Goal: Task Accomplishment & Management: Manage account settings

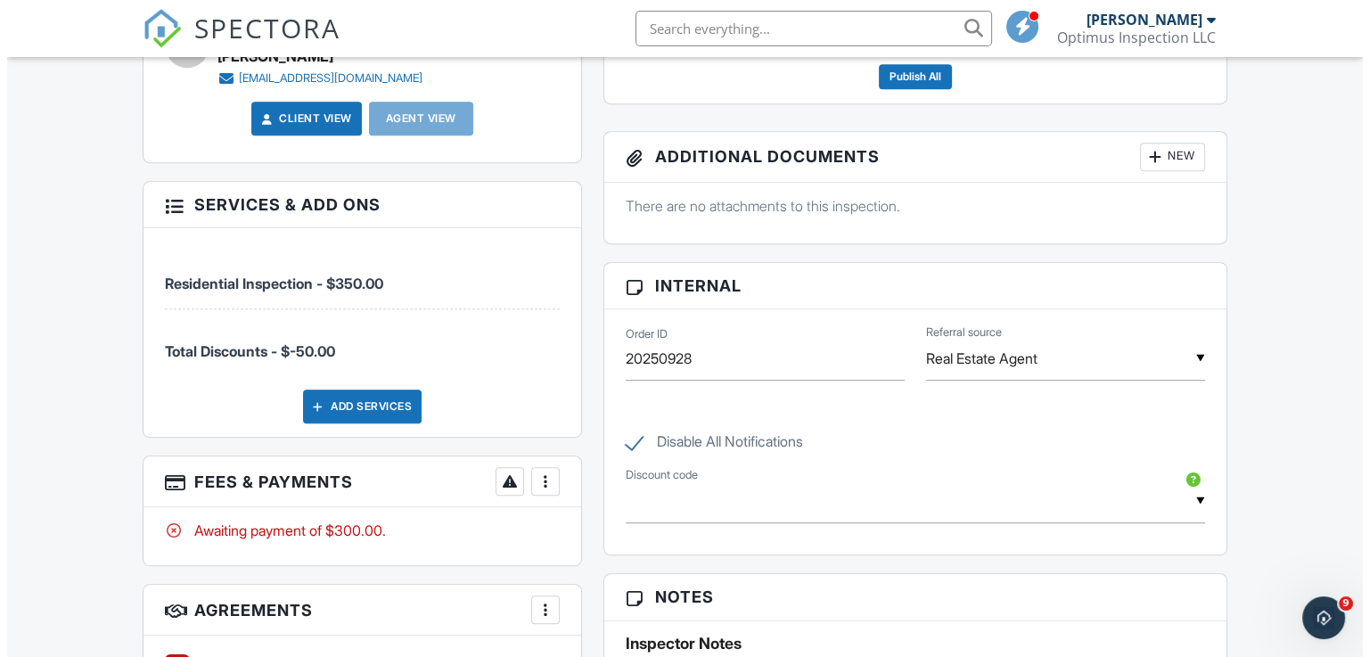
scroll to position [1069, 0]
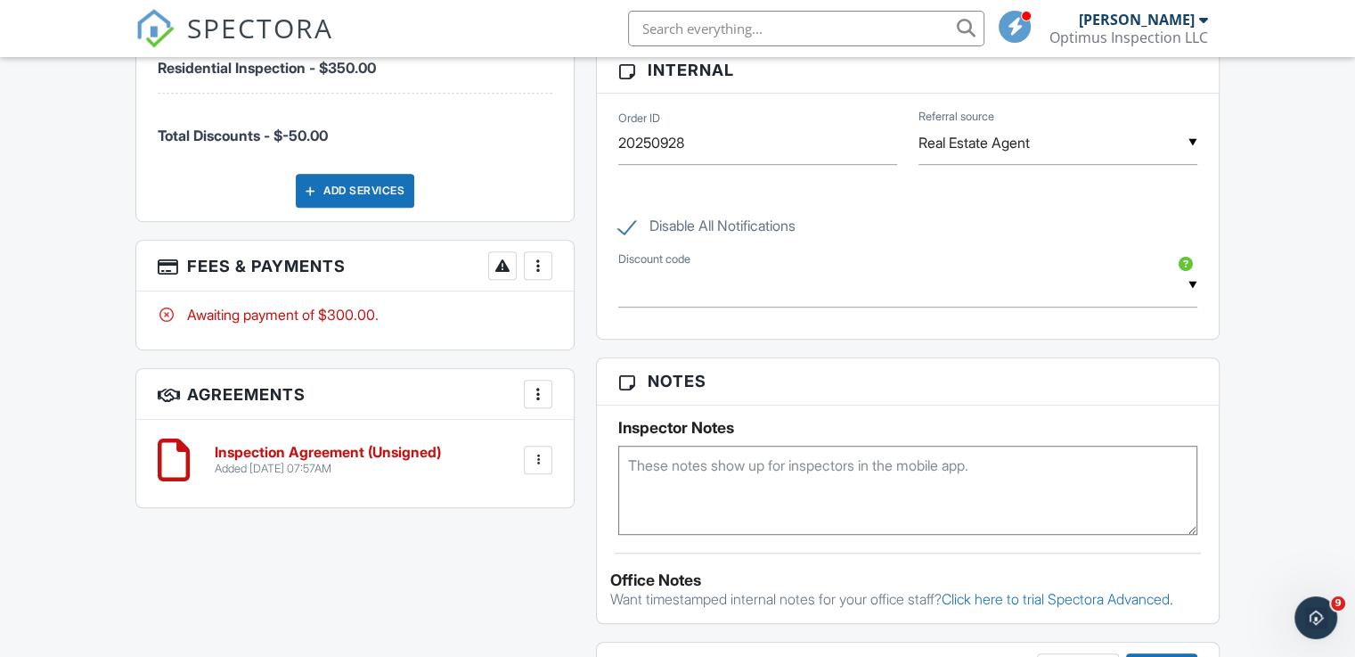
click at [540, 391] on div at bounding box center [538, 394] width 18 height 18
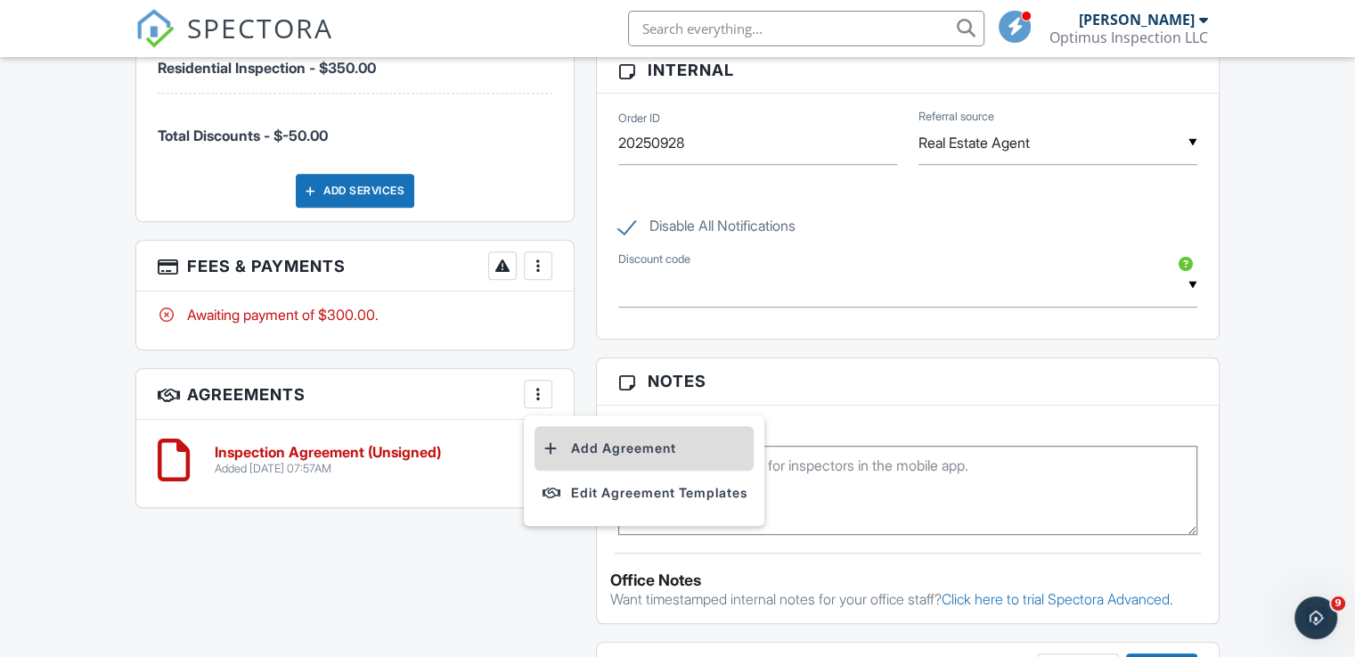
click at [589, 438] on li "Add Agreement" at bounding box center [644, 448] width 219 height 45
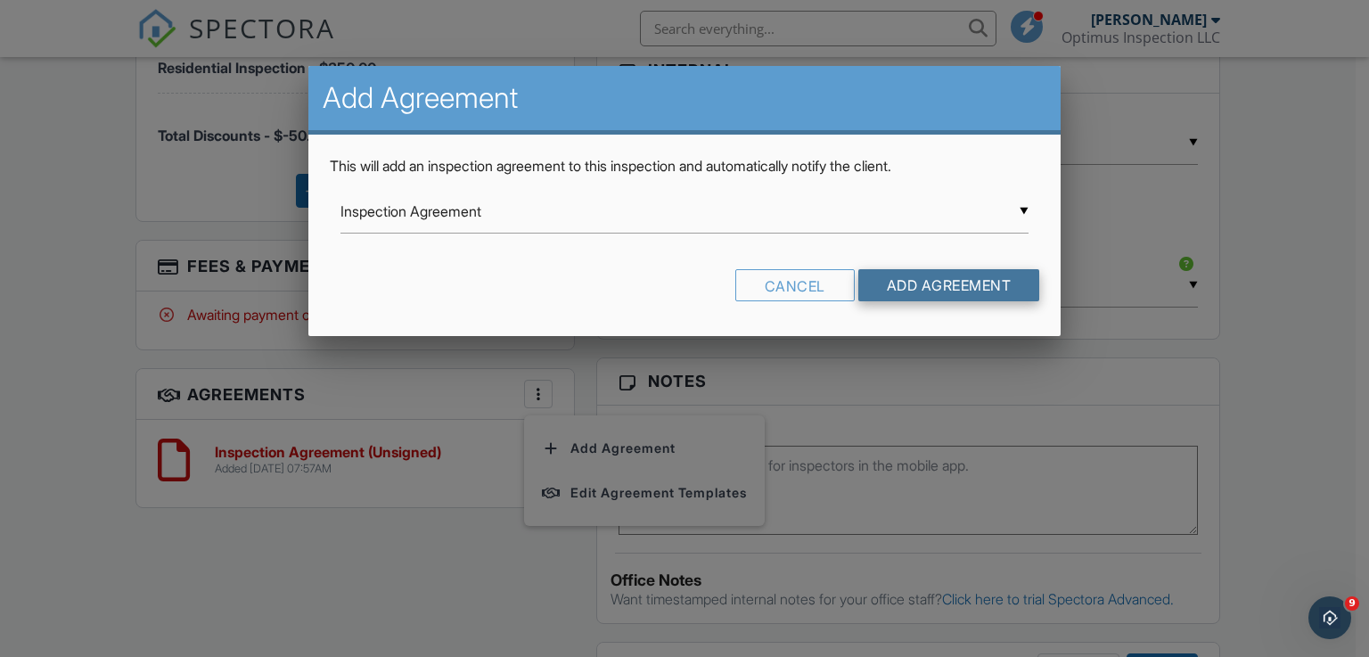
click at [954, 284] on input "Add Agreement" at bounding box center [949, 285] width 182 height 32
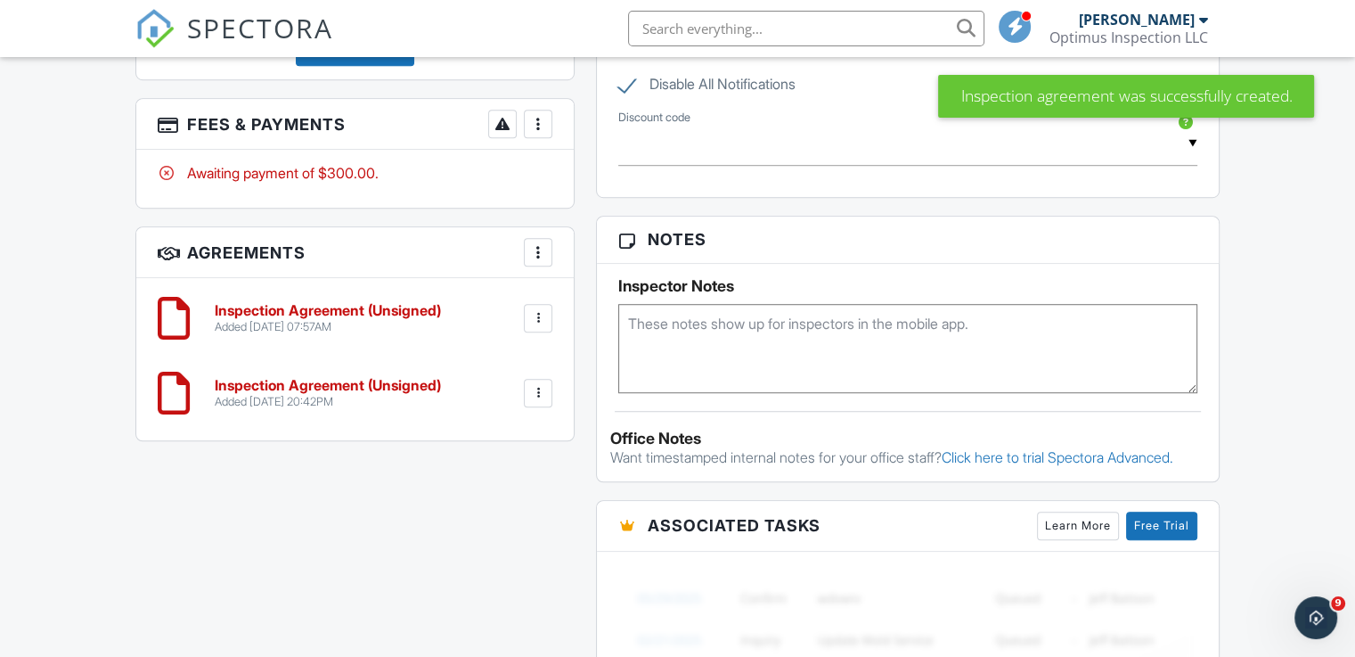
click at [544, 391] on div at bounding box center [538, 393] width 18 height 18
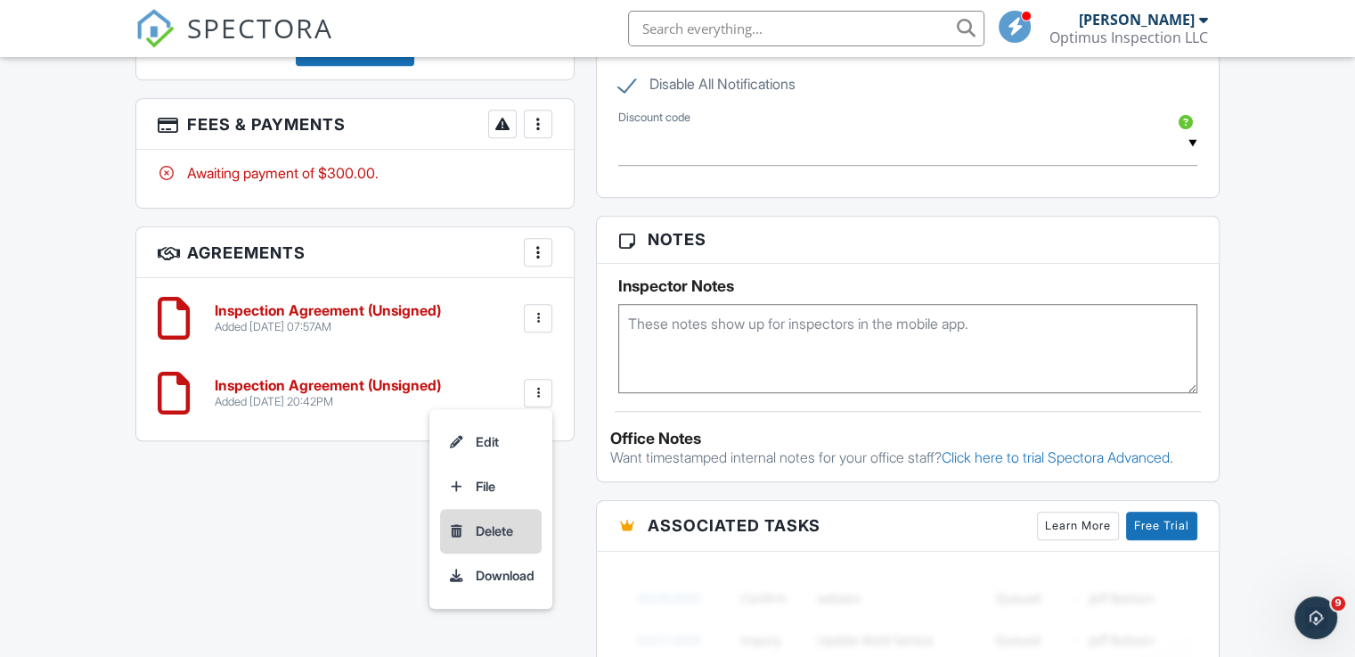
click at [499, 531] on li "Delete" at bounding box center [491, 531] width 102 height 45
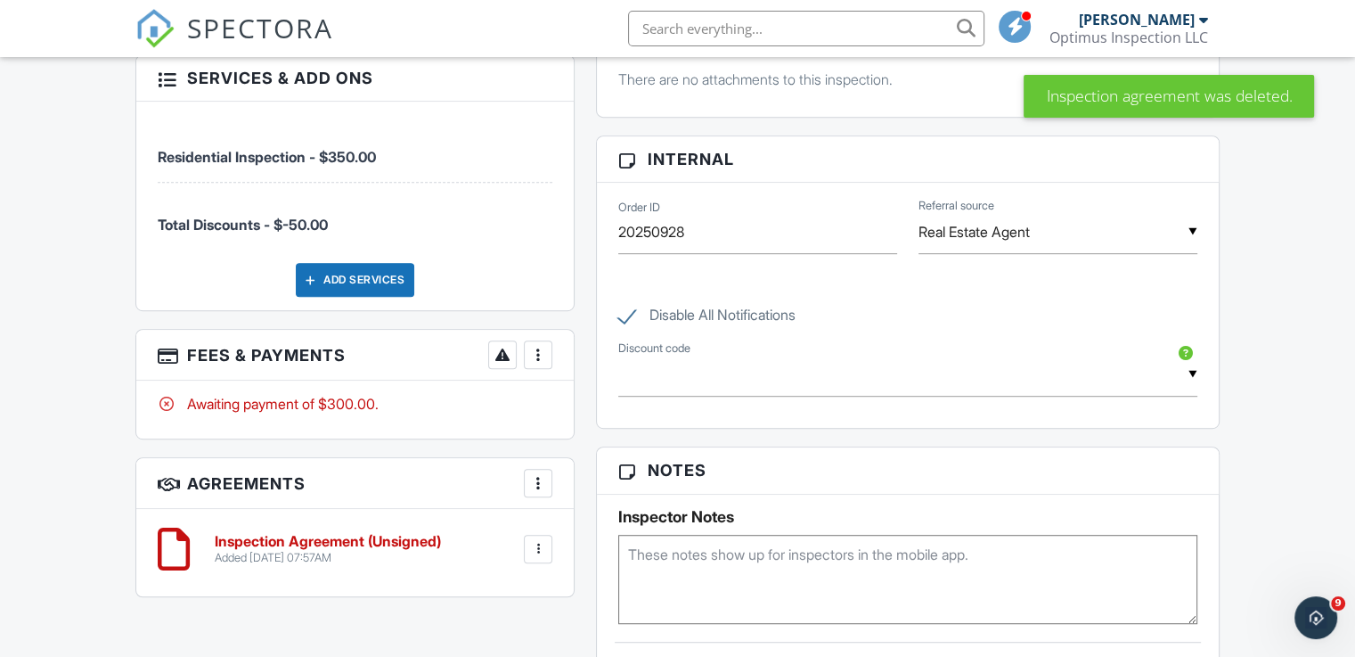
click at [548, 541] on div at bounding box center [538, 549] width 29 height 29
click at [547, 480] on div "More" at bounding box center [538, 483] width 29 height 29
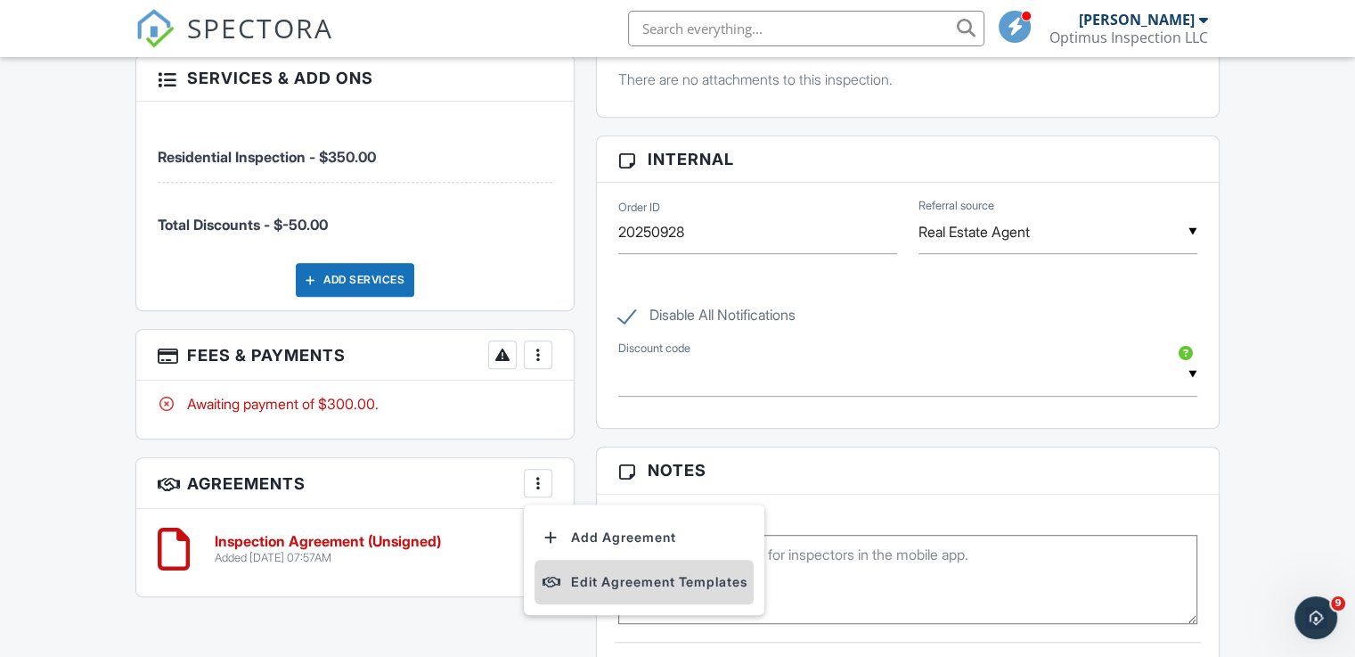
click at [633, 574] on li "Edit Agreement Templates" at bounding box center [644, 582] width 219 height 45
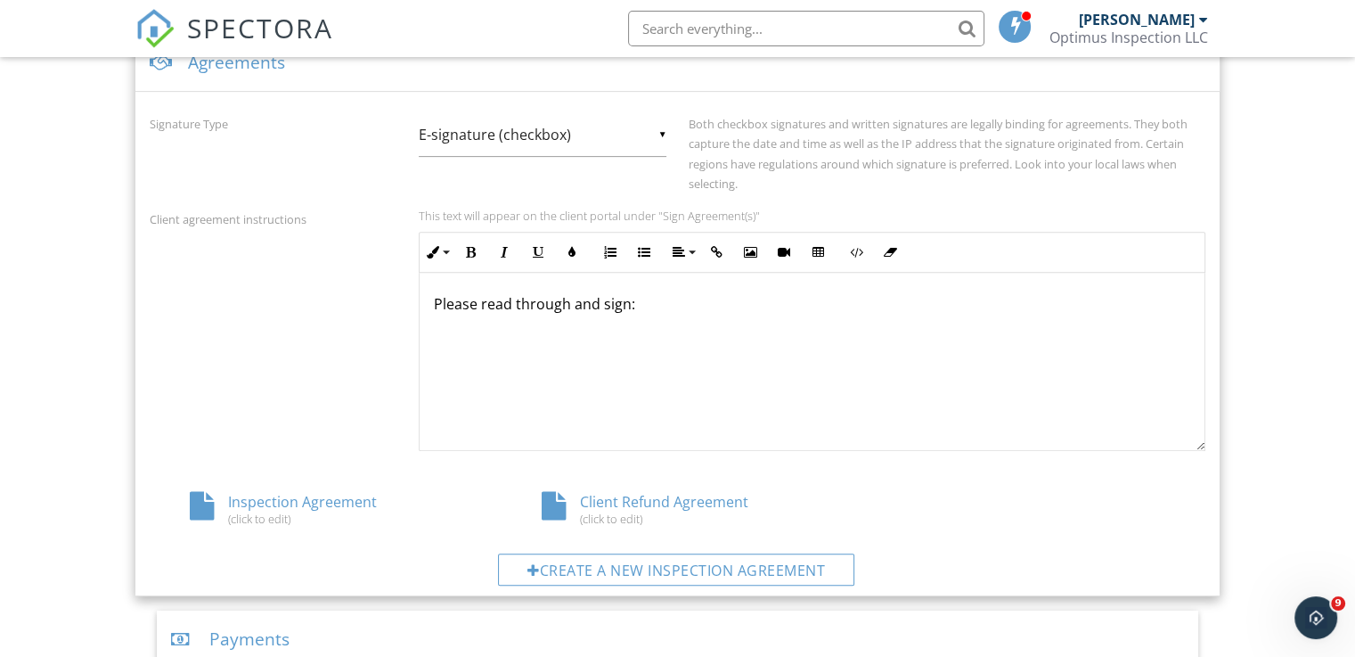
scroll to position [655, 0]
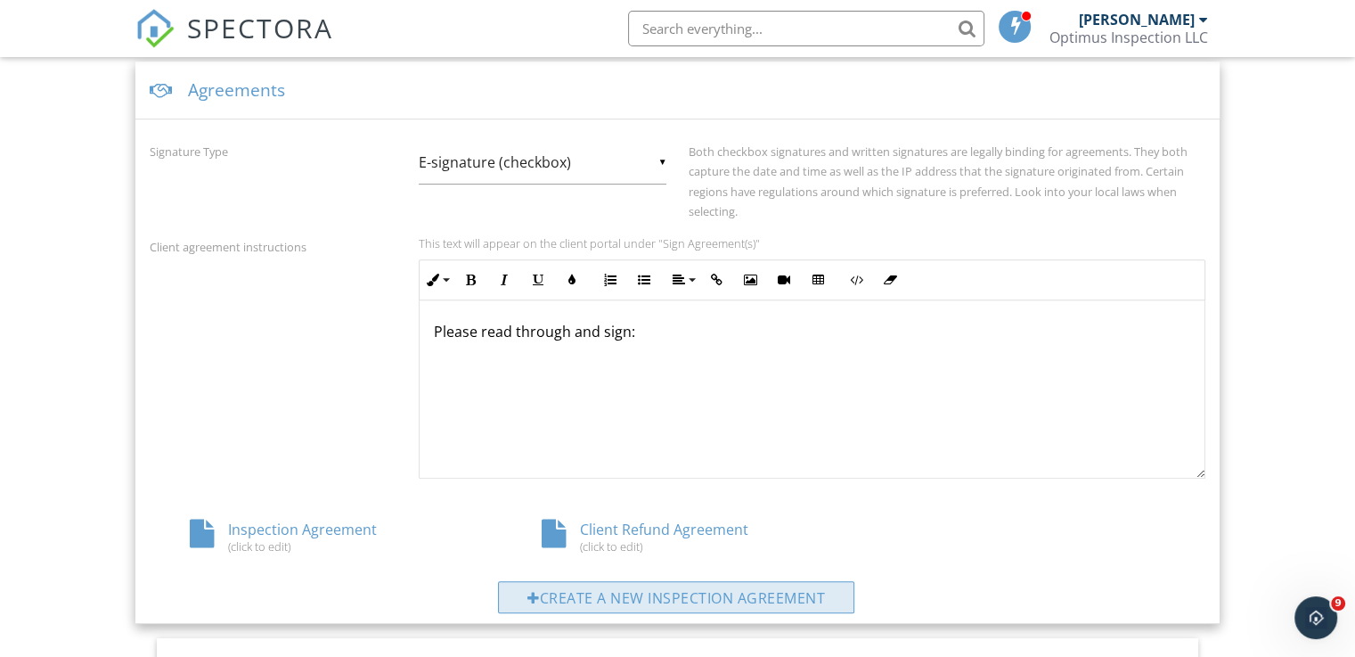
click at [696, 604] on div "Create a new inspection agreement" at bounding box center [676, 597] width 356 height 32
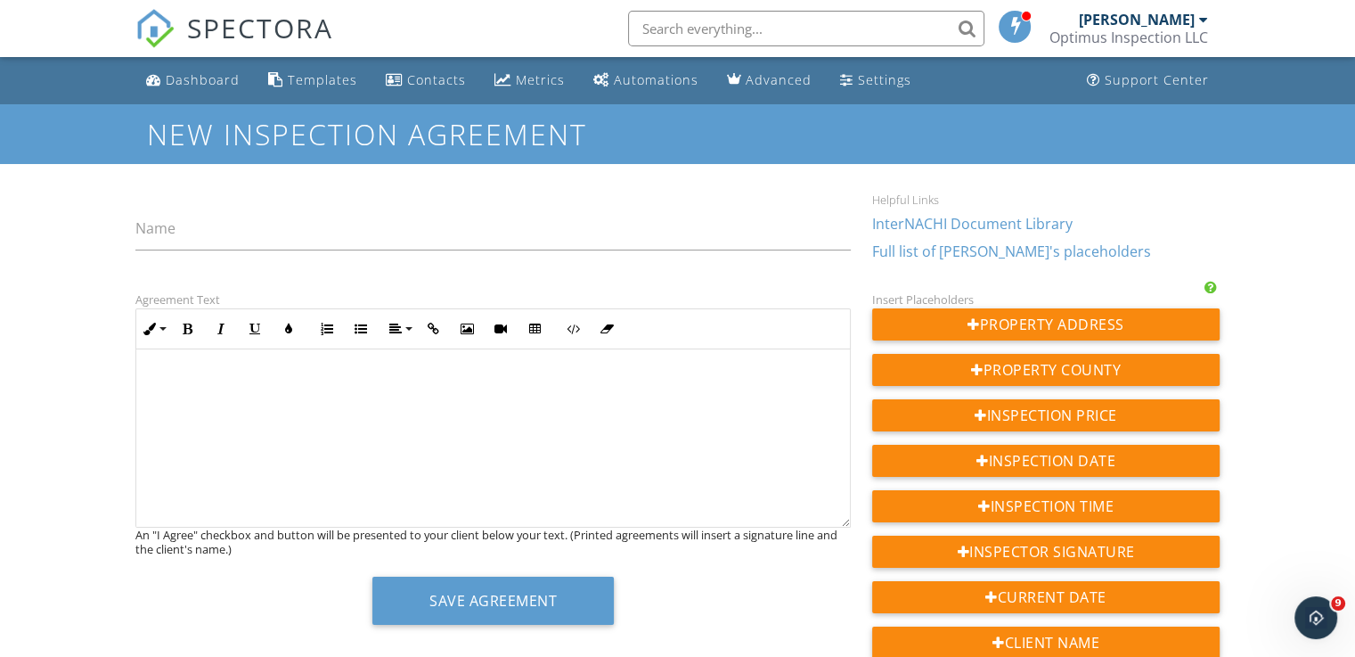
click at [294, 396] on div at bounding box center [493, 438] width 714 height 178
click at [265, 229] on input "Name" at bounding box center [493, 229] width 716 height 44
paste input "Limited-Scope Inspection Disclaimer"
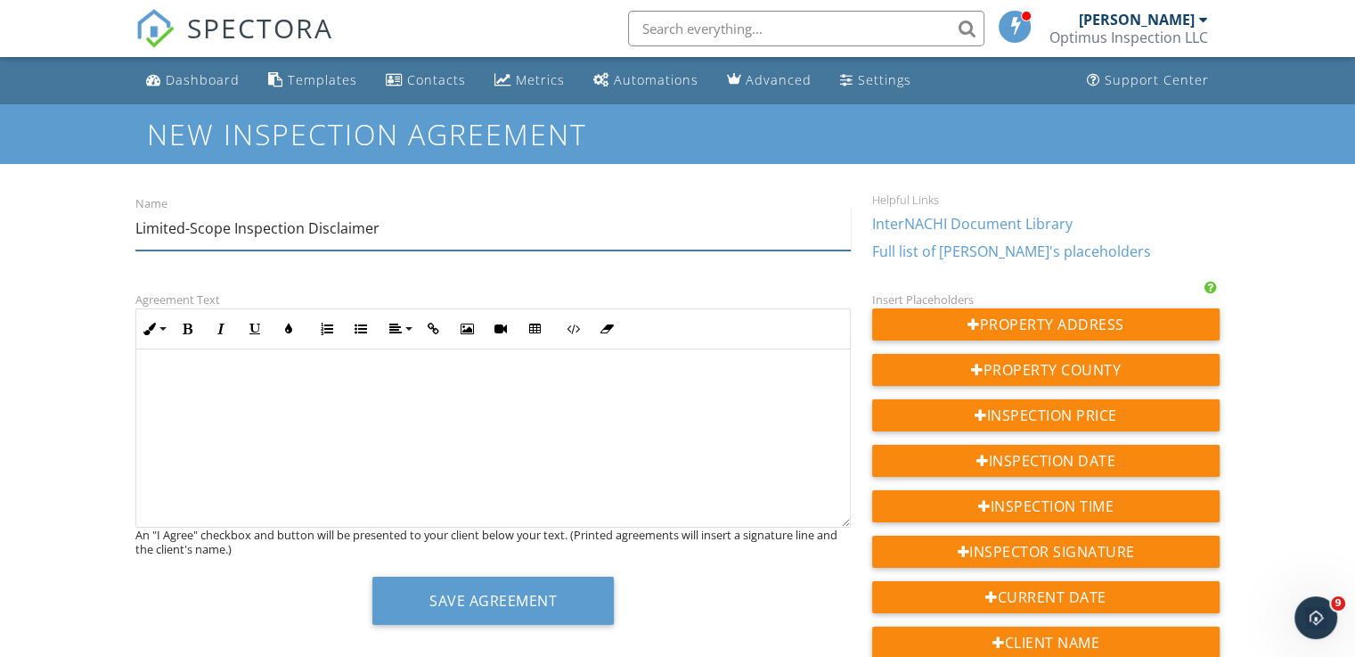
type input "Limited-Scope Inspection Disclaimer"
click at [181, 380] on p "​ ​" at bounding box center [493, 381] width 685 height 20
click at [370, 421] on div "​ ​" at bounding box center [493, 438] width 714 height 178
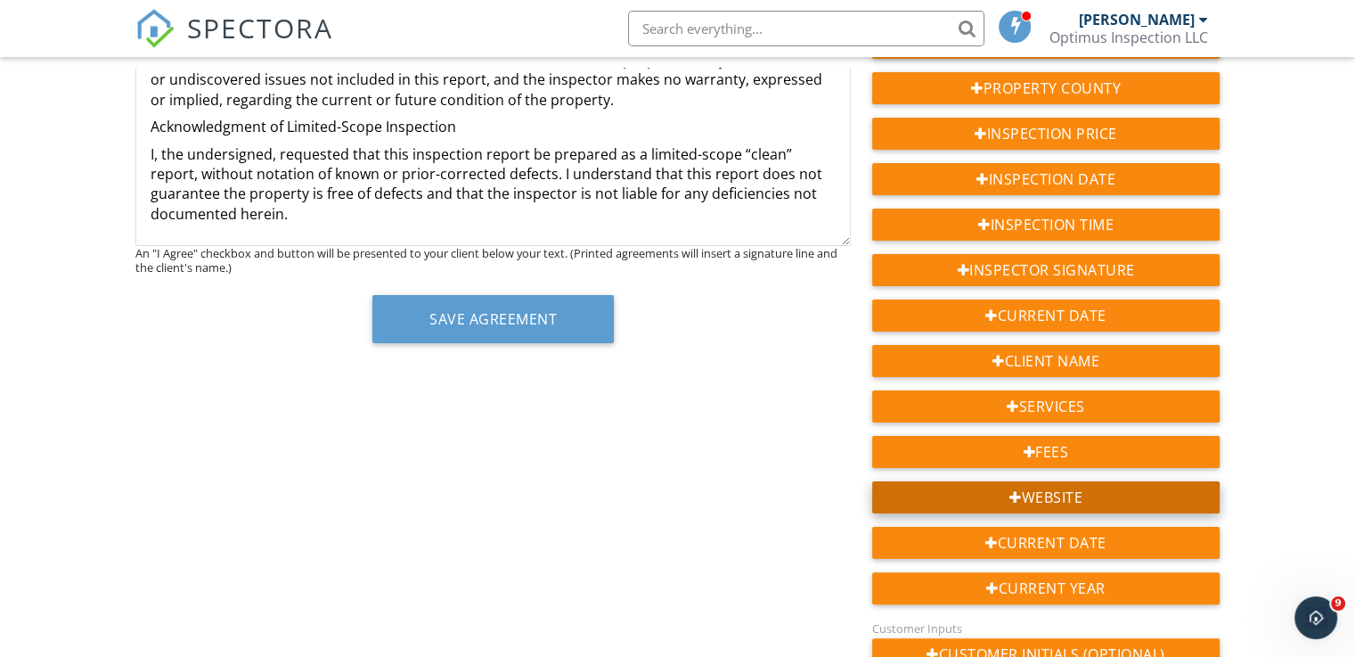
scroll to position [267, 0]
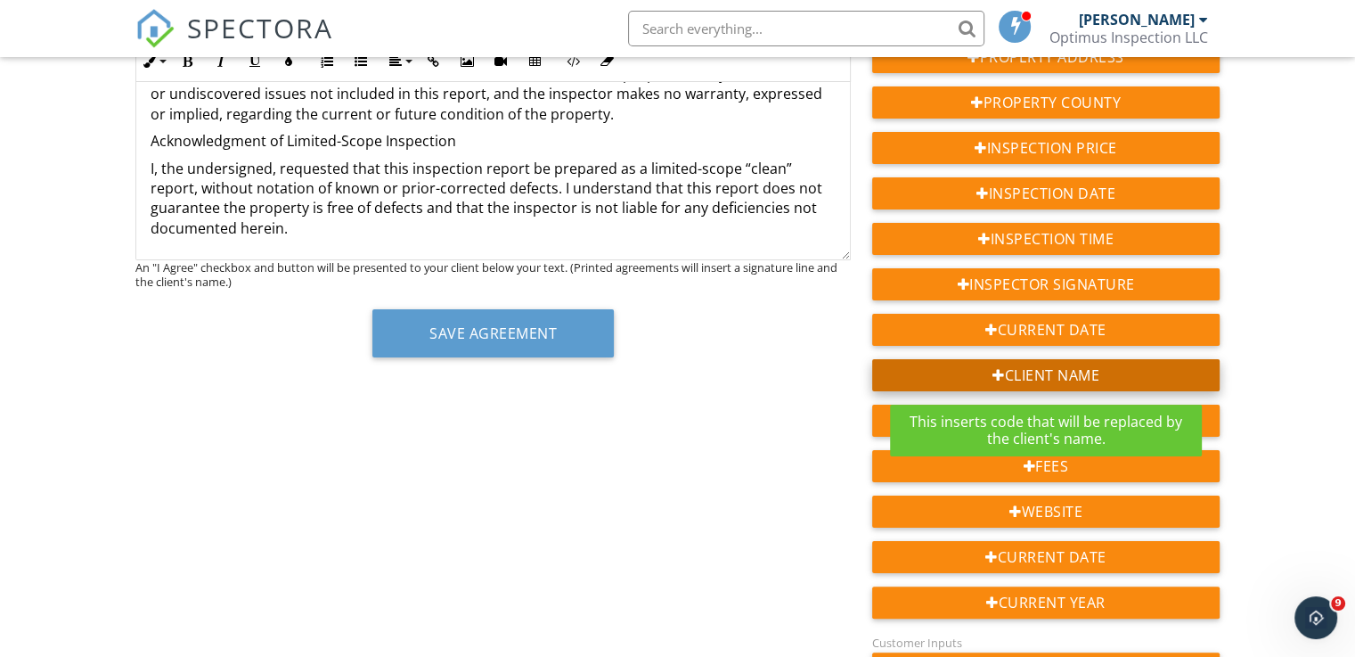
click at [1074, 377] on div "Client Name" at bounding box center [1046, 375] width 348 height 32
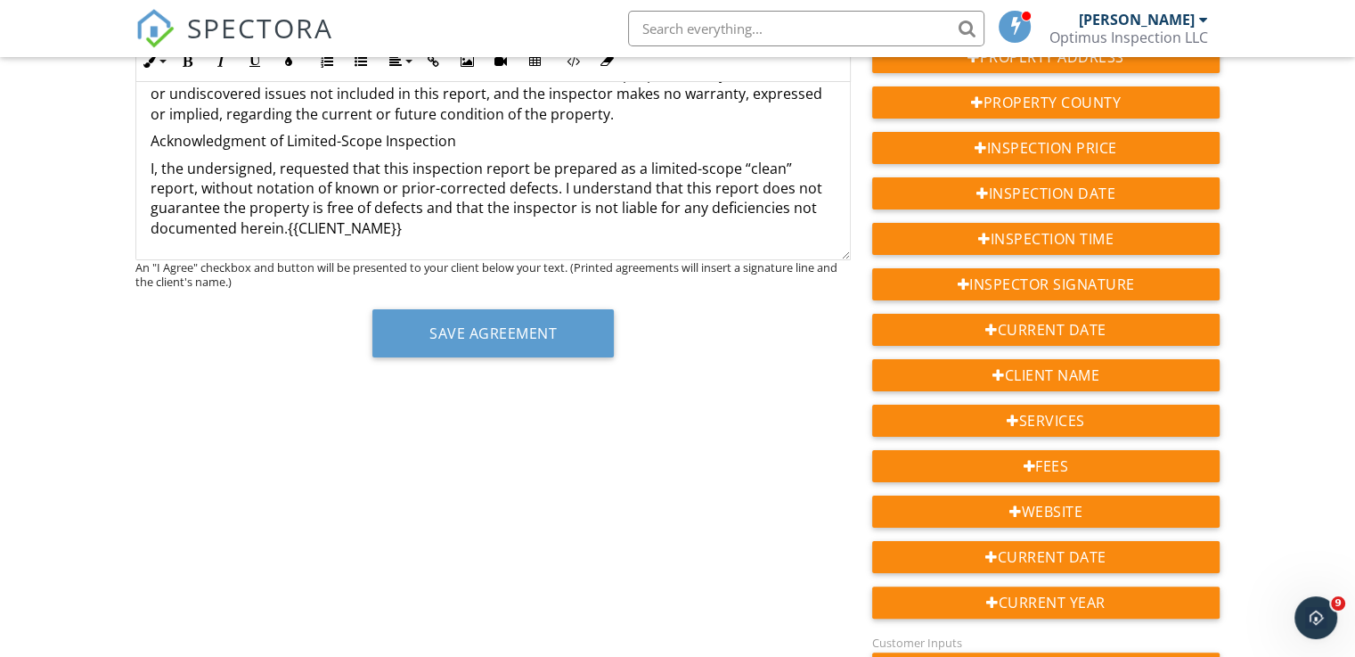
click at [447, 234] on p "I, the undersigned, requested that this inspection report be prepared as a limi…" at bounding box center [493, 199] width 685 height 80
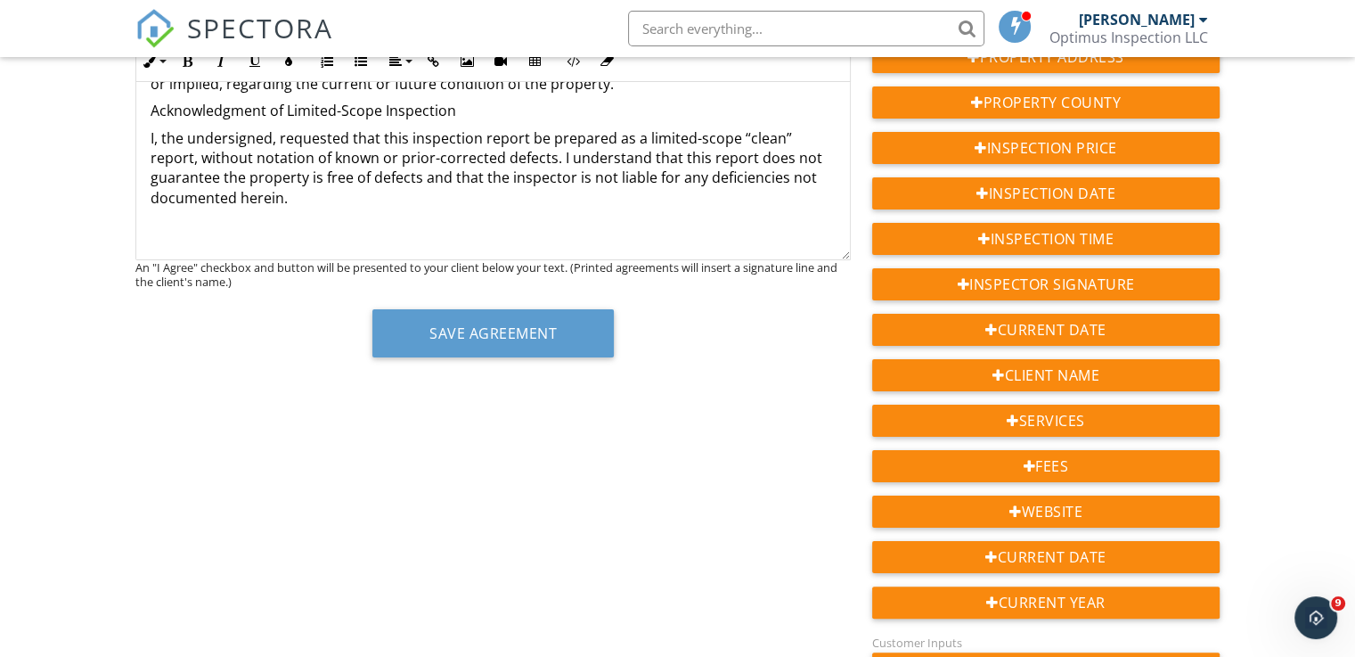
scroll to position [209, 0]
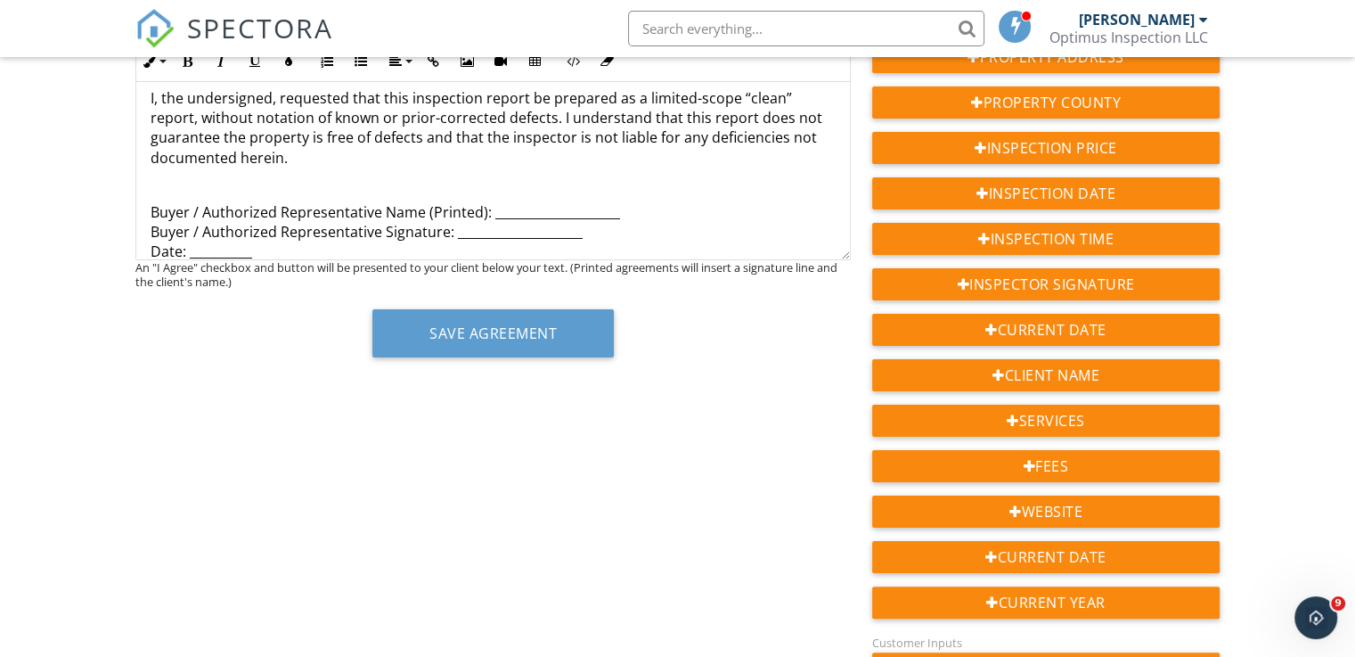
click at [155, 241] on p "Buyer / Authorized Representative Name (Printed): ____________________ Buyer / …" at bounding box center [493, 232] width 685 height 60
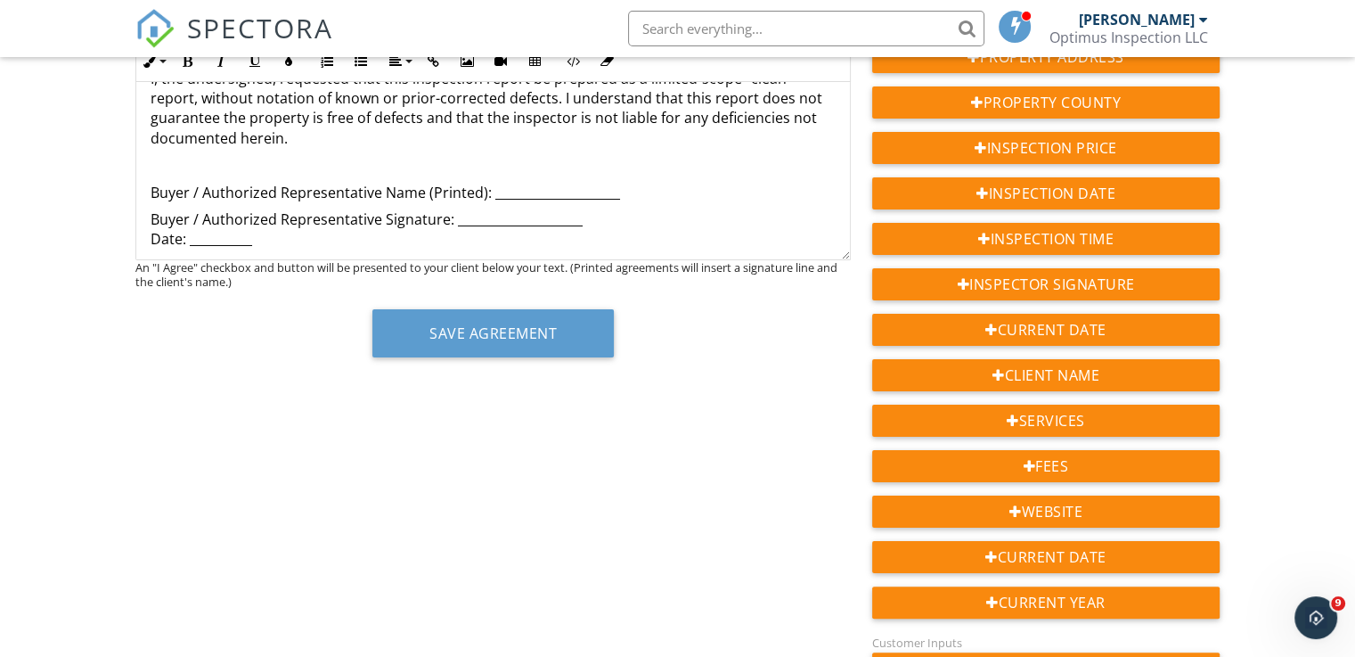
scroll to position [240, 0]
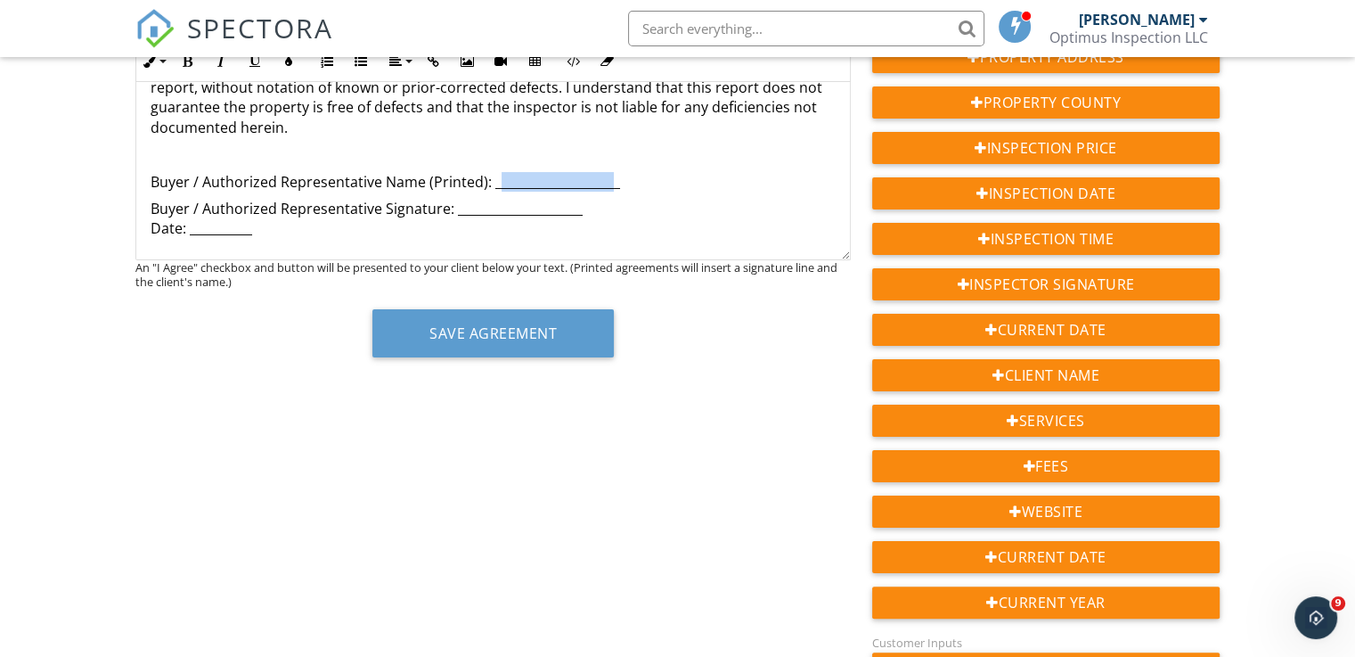
drag, startPoint x: 495, startPoint y: 181, endPoint x: 607, endPoint y: 186, distance: 112.4
click at [607, 186] on p "Buyer / Authorized Representative Name (Printed): ____________________" at bounding box center [493, 182] width 685 height 20
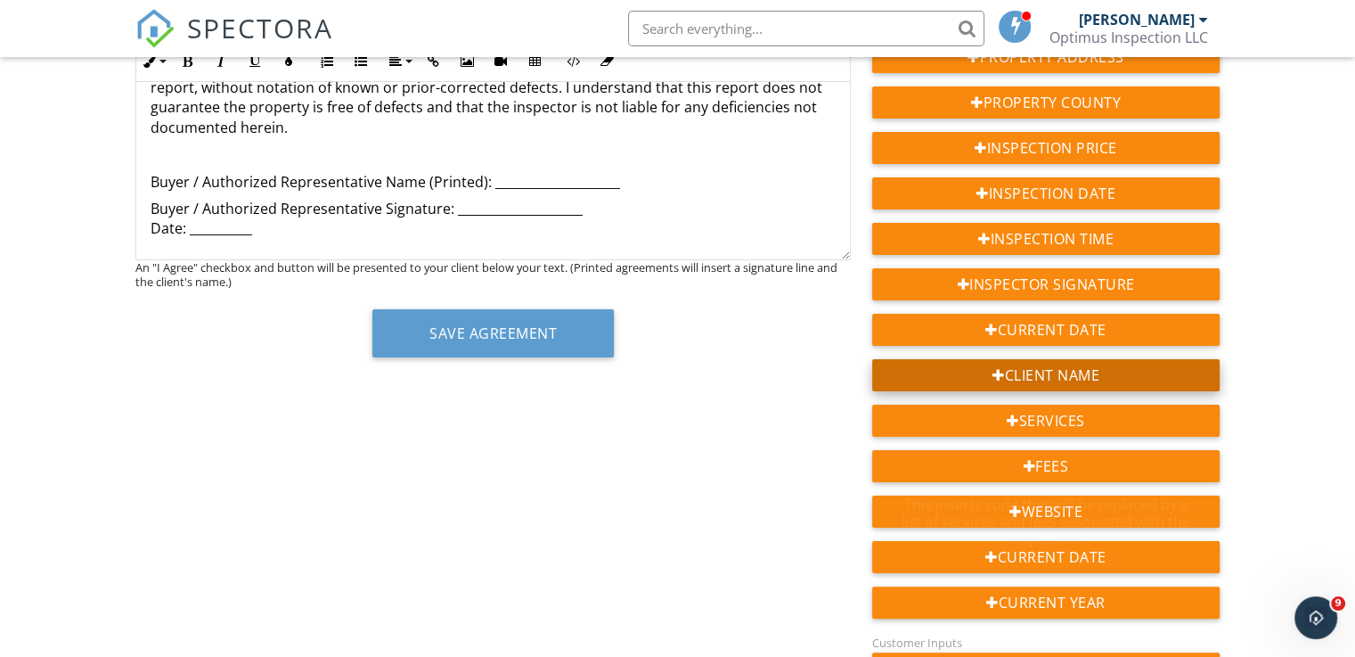
click at [1059, 379] on div "Client Name" at bounding box center [1046, 375] width 348 height 32
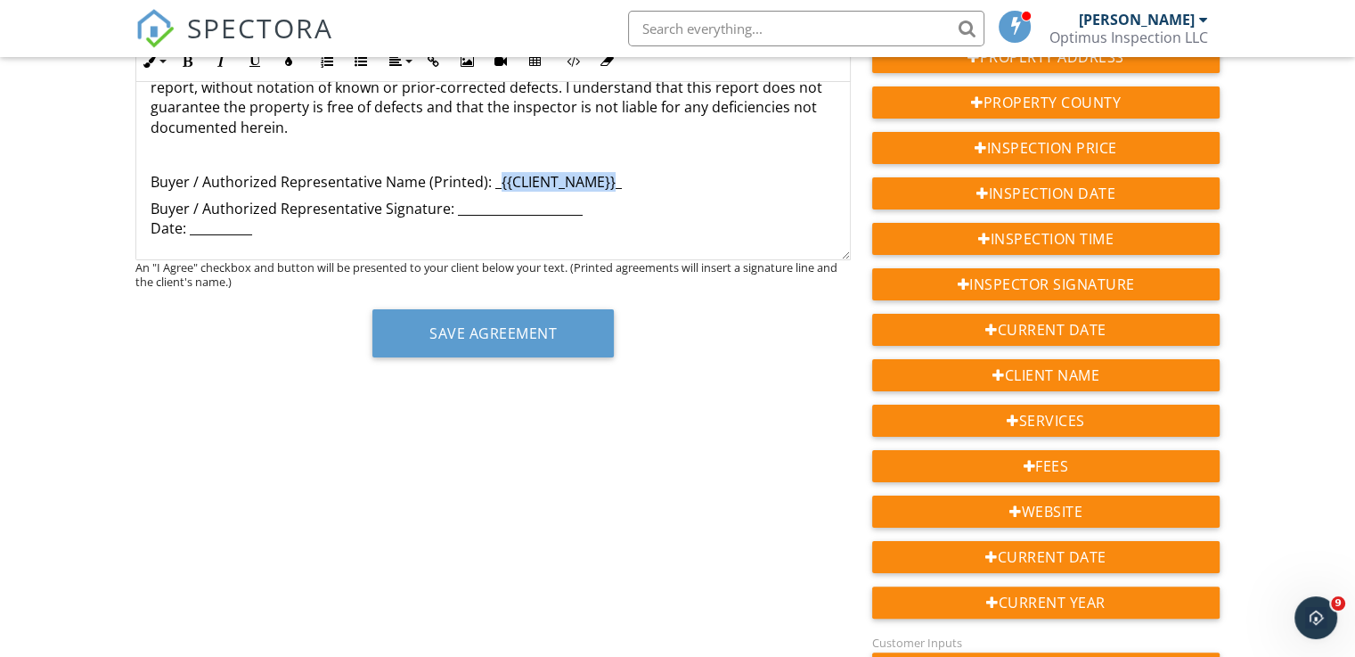
drag, startPoint x: 612, startPoint y: 181, endPoint x: 495, endPoint y: 183, distance: 116.7
click at [495, 183] on p "Buyer / Authorized Representative Name (Printed): _{{CLIENT_NAME}}_" at bounding box center [493, 182] width 685 height 20
click at [461, 211] on p "Buyer / Authorized Representative Signature: ____________________ Date: _______…" at bounding box center [493, 219] width 685 height 40
drag, startPoint x: 192, startPoint y: 229, endPoint x: 244, endPoint y: 233, distance: 51.8
click at [244, 233] on p "Buyer / Authorized Representative Signature: ____________________ Date: _______…" at bounding box center [493, 219] width 685 height 40
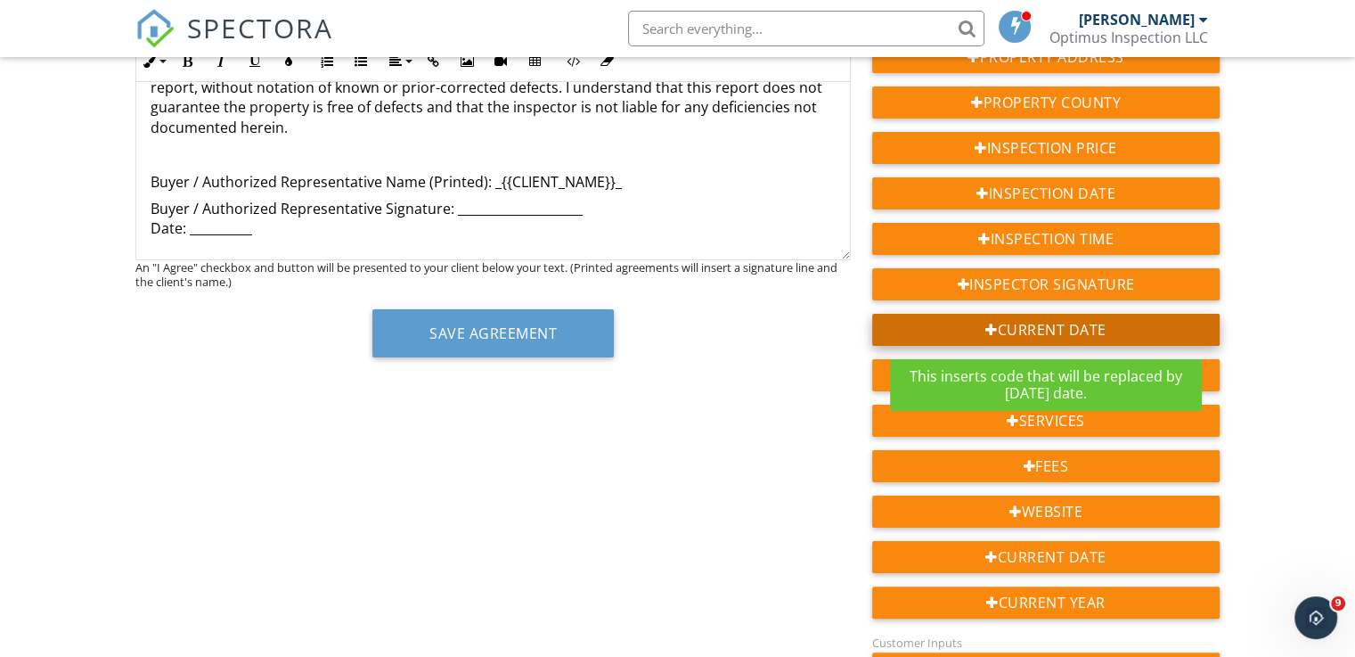
click at [1116, 334] on div "Current Date" at bounding box center [1046, 330] width 348 height 32
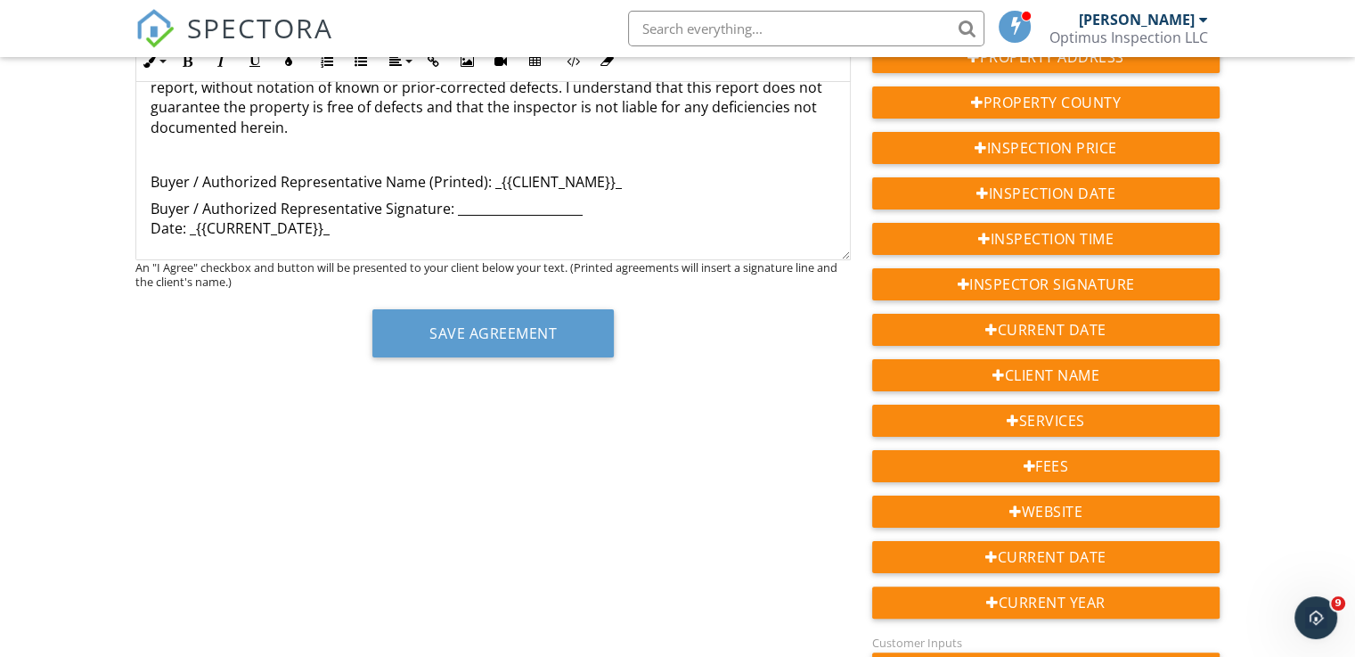
click at [642, 536] on div "Agreement Text Inline Style XLarge Large Normal Small Light Small/Light Bold It…" at bounding box center [678, 583] width 1106 height 1125
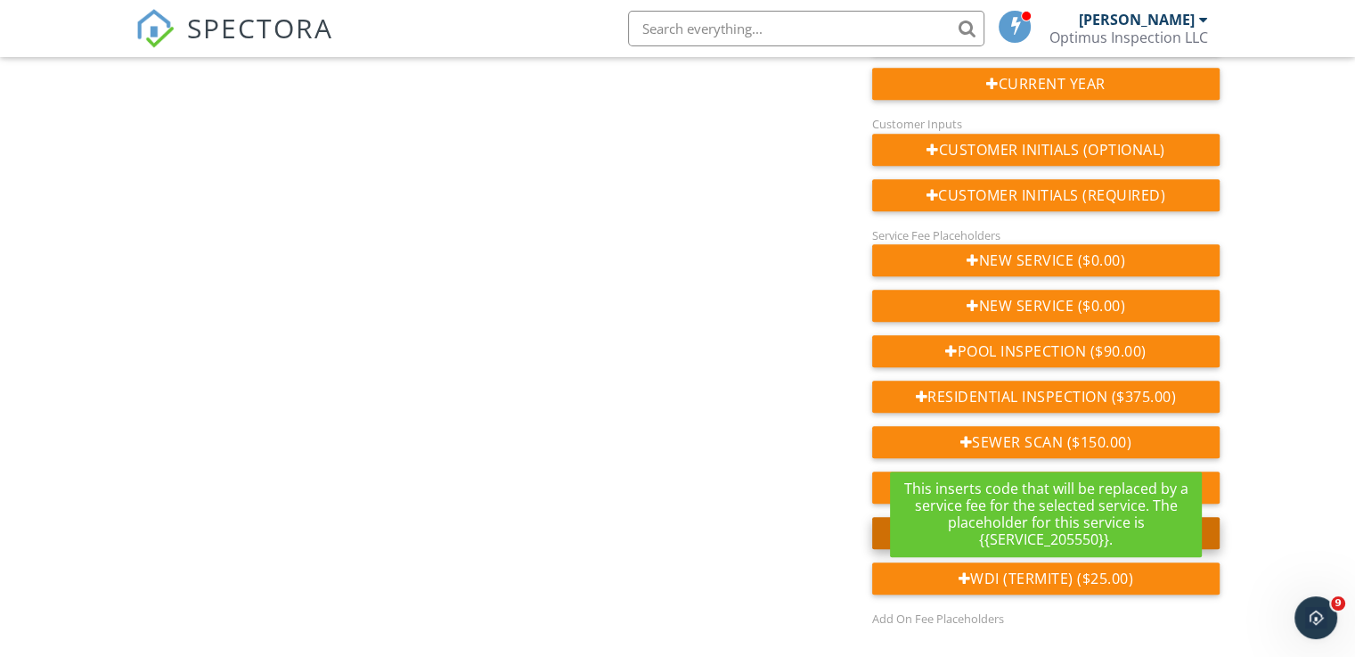
scroll to position [821, 0]
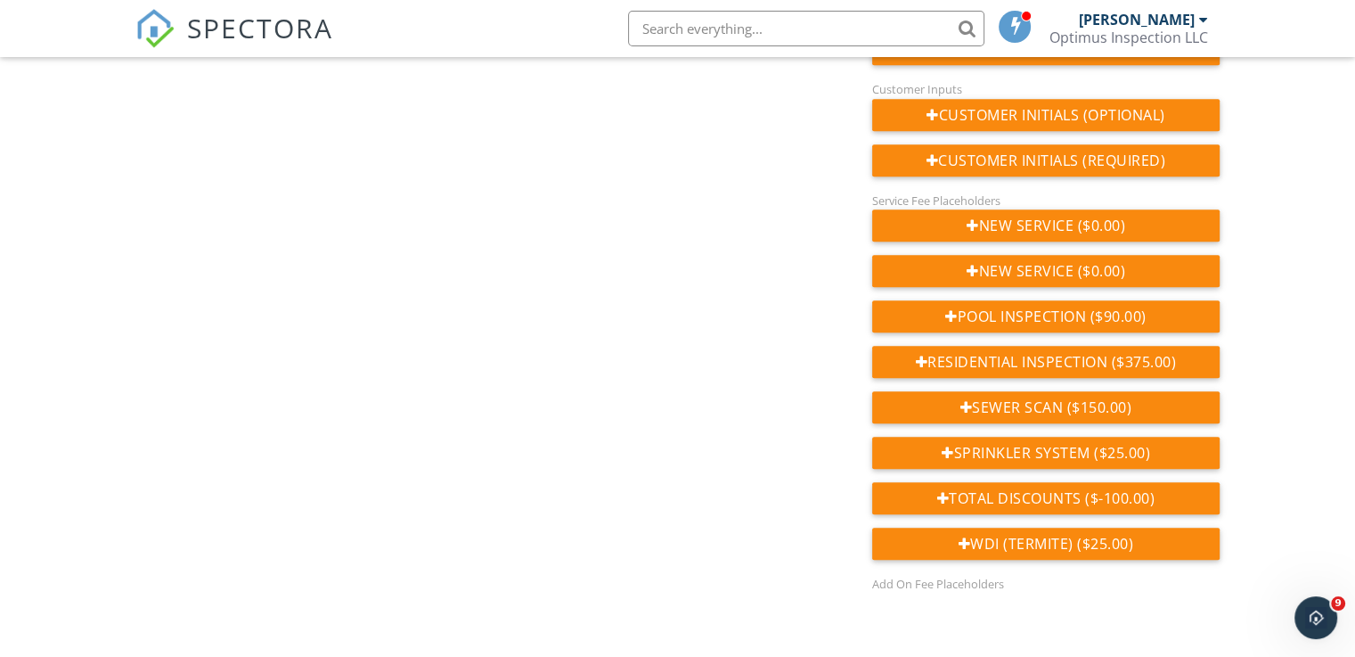
click at [739, 518] on div "Agreement Text Inline Style XLarge Large Normal Small Light Small/Light Bold It…" at bounding box center [678, 30] width 1106 height 1125
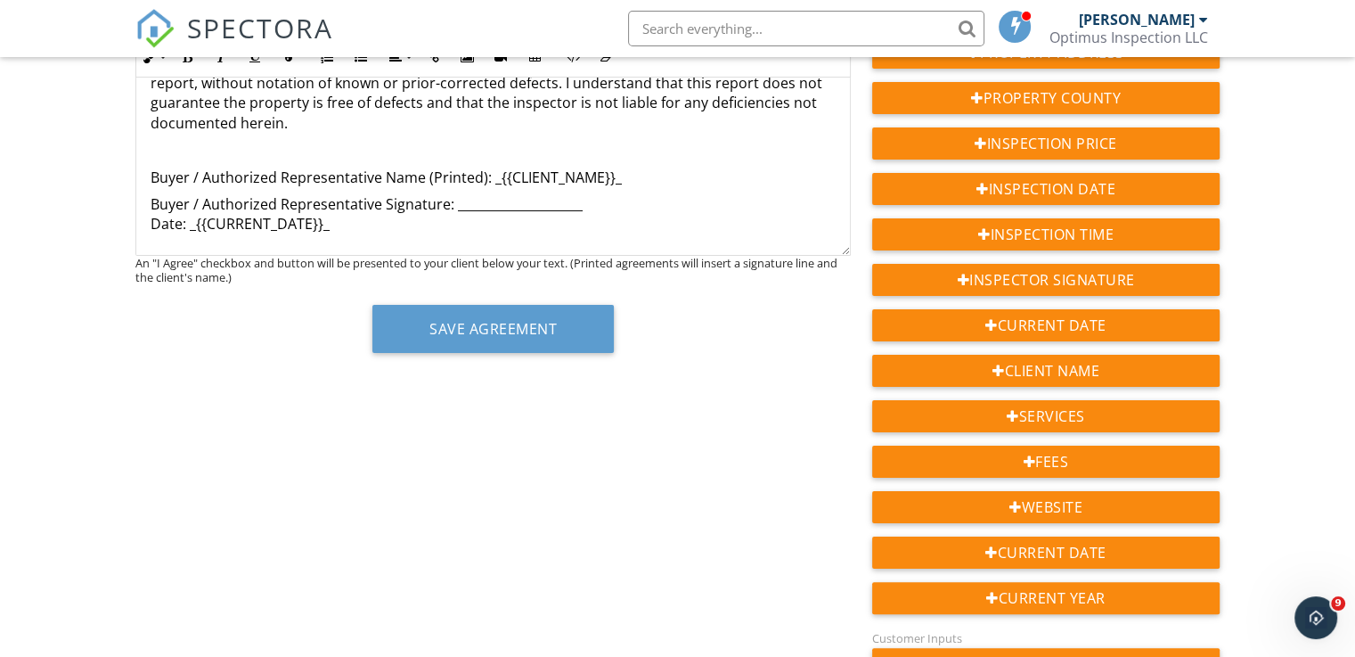
scroll to position [286, 0]
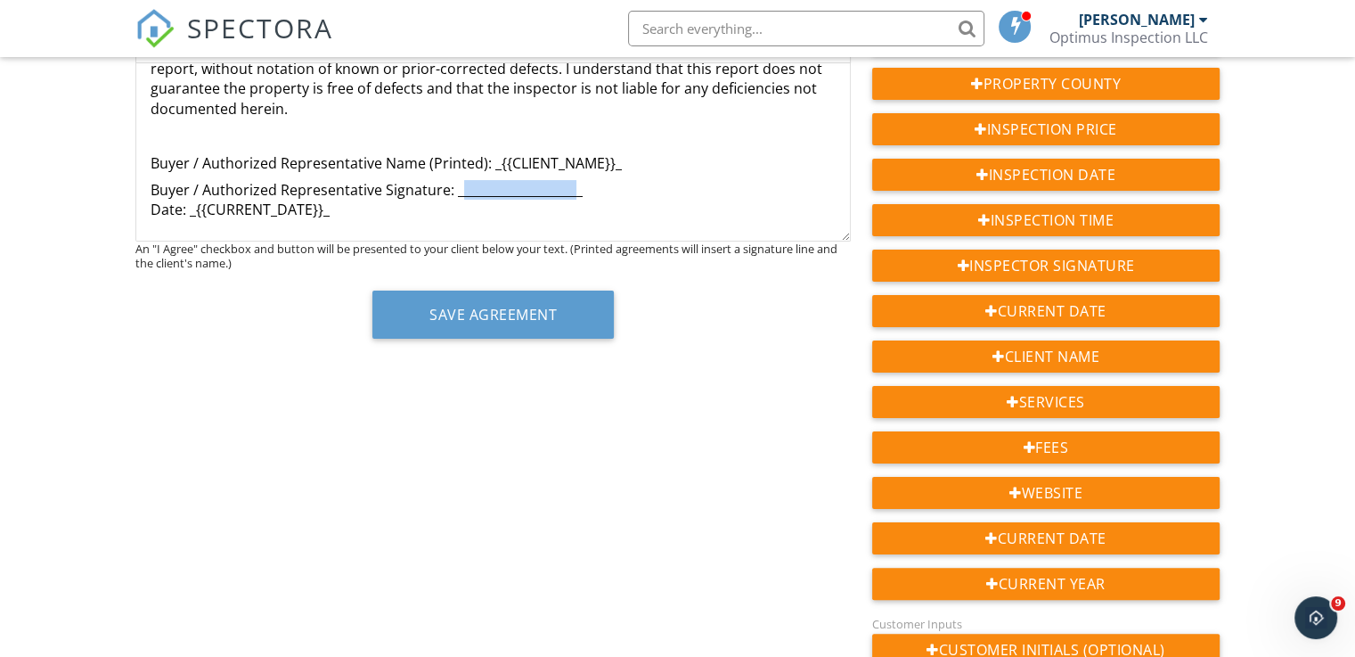
drag, startPoint x: 457, startPoint y: 190, endPoint x: 570, endPoint y: 190, distance: 113.2
click at [570, 190] on p "Buyer / Authorized Representative Signature: ____________________ Date: _{{CURR…" at bounding box center [493, 200] width 685 height 40
click at [413, 188] on p "Buyer / Authorized Representative Signature: ____________________ Date: _{{CURR…" at bounding box center [493, 200] width 685 height 40
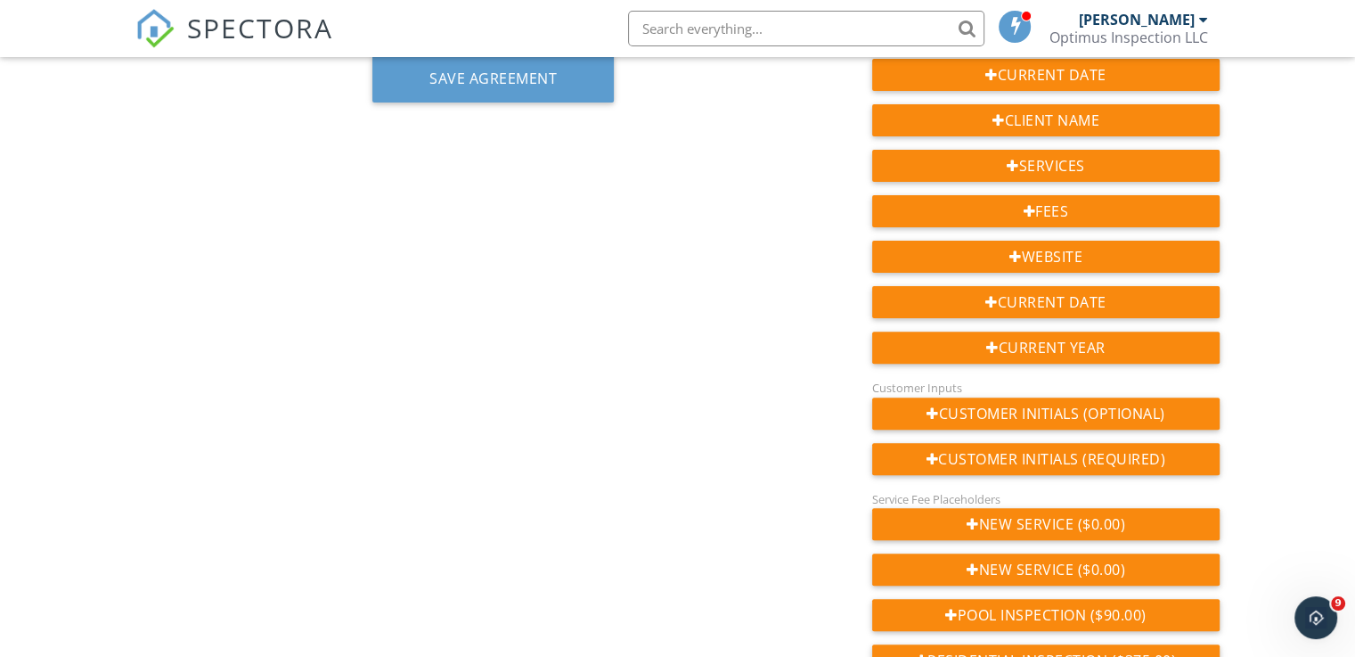
scroll to position [553, 0]
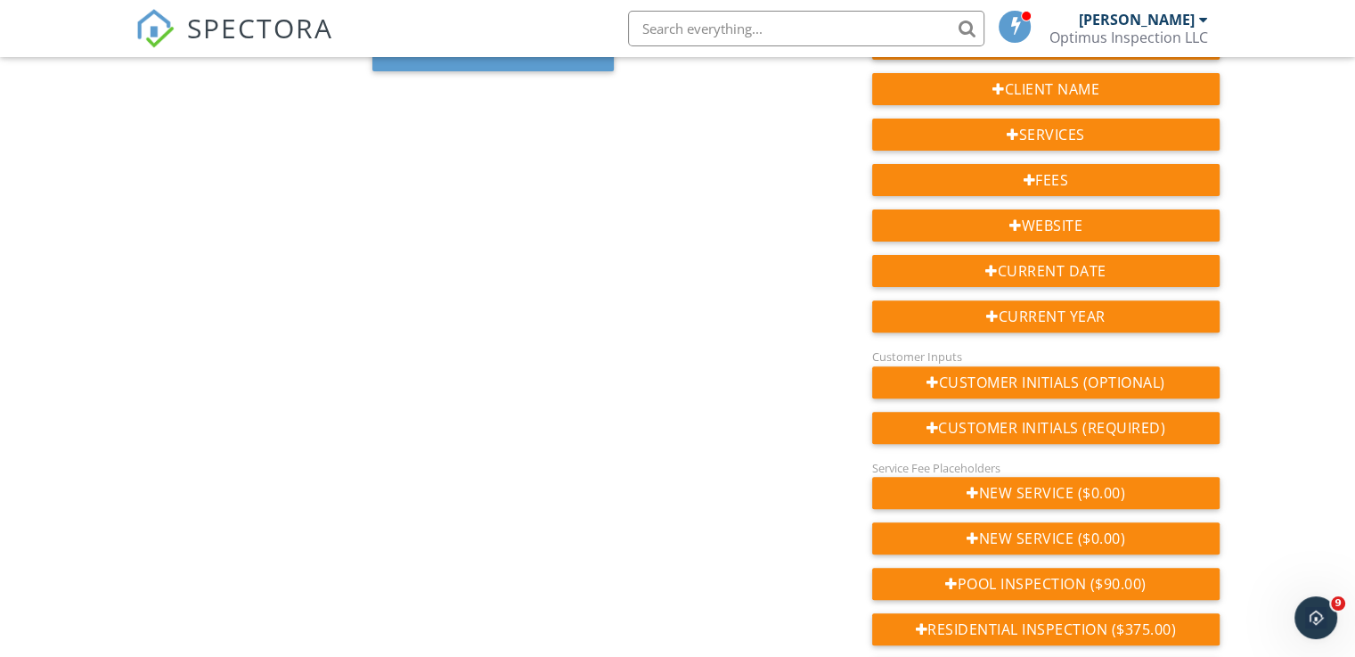
click at [569, 354] on div "Agreement Text Inline Style XLarge Large Normal Small Light Small/Light Bold It…" at bounding box center [678, 297] width 1106 height 1125
click at [441, 444] on div "Agreement Text Inline Style XLarge Large Normal Small Light Small/Light Bold It…" at bounding box center [678, 297] width 1106 height 1125
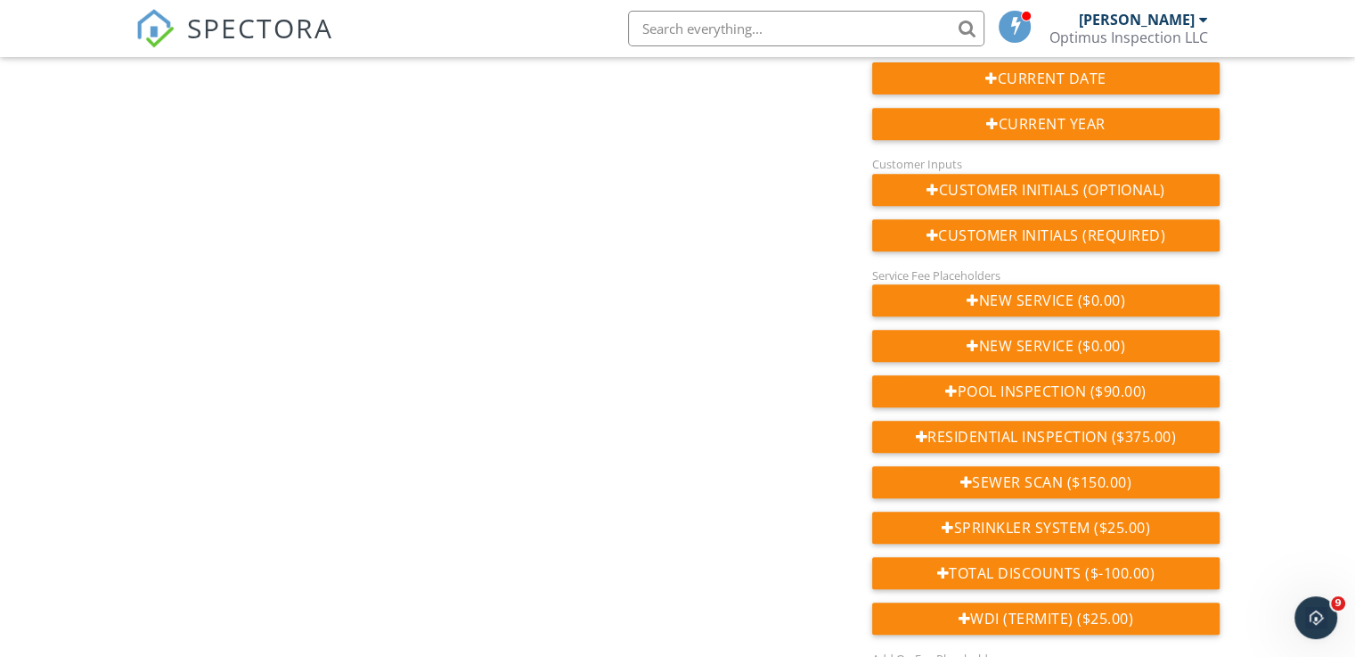
scroll to position [732, 0]
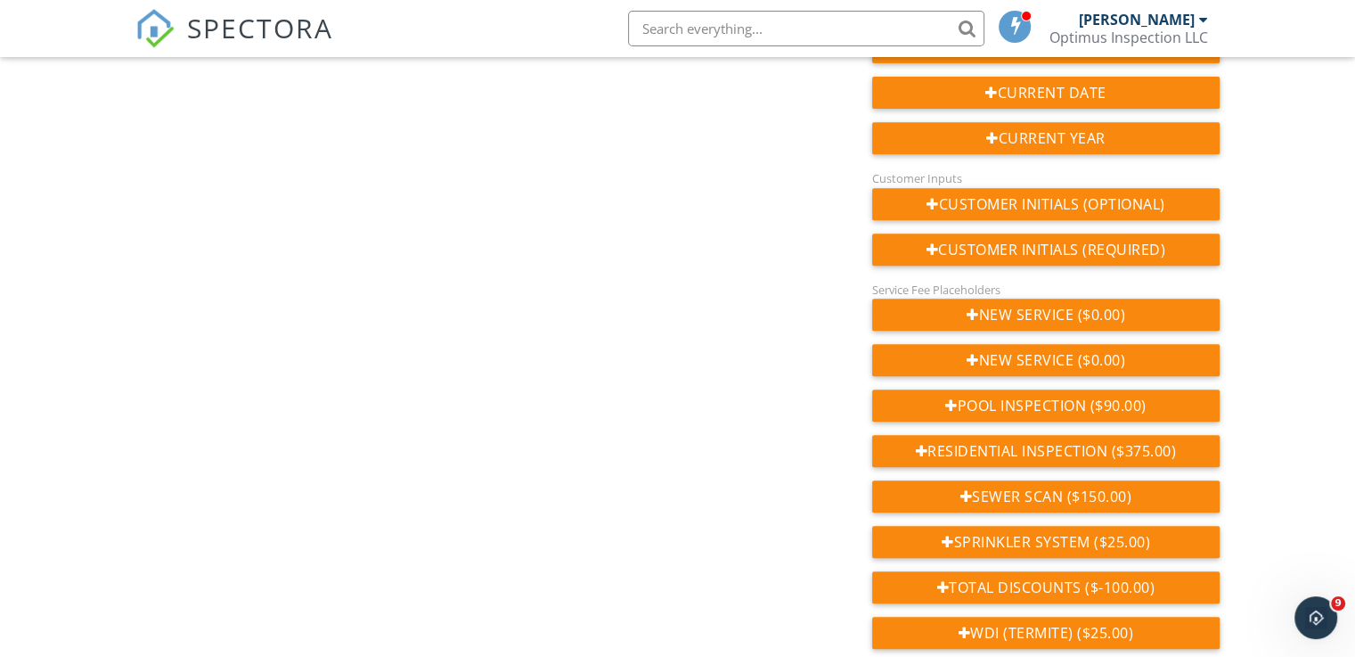
click at [497, 454] on div "Agreement Text Inline Style XLarge Large Normal Small Light Small/Light Bold It…" at bounding box center [678, 119] width 1106 height 1125
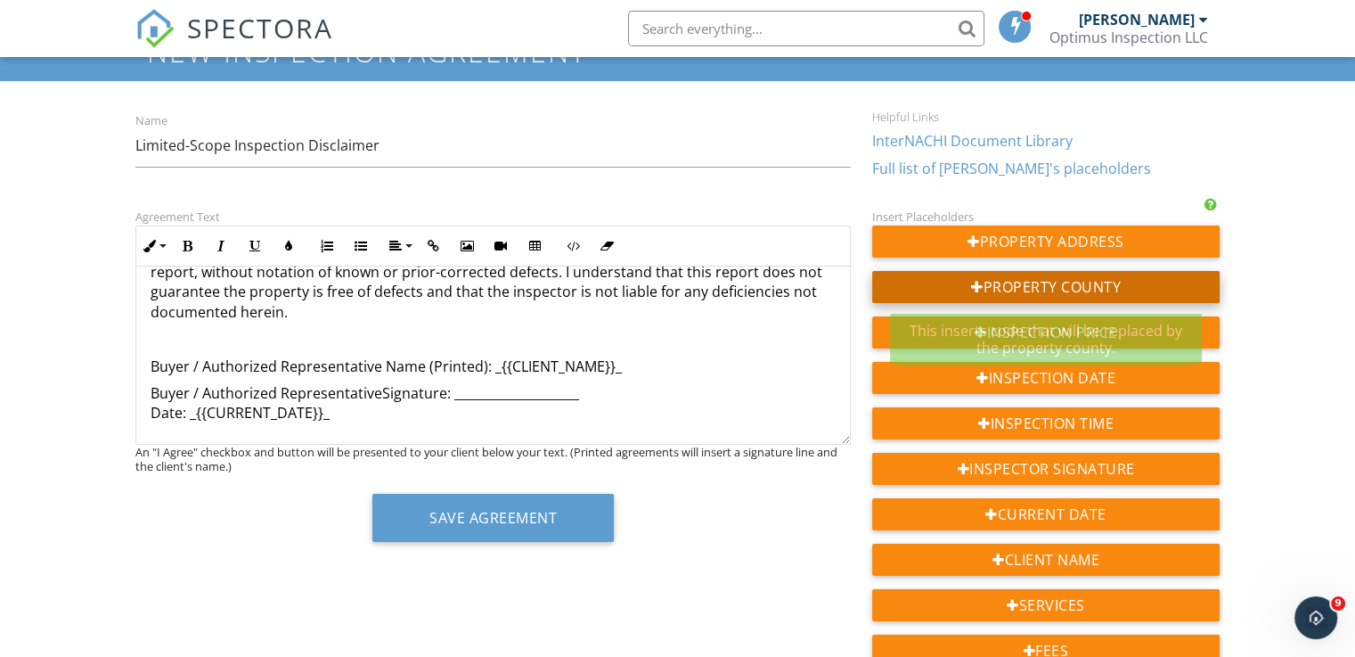
scroll to position [89, 0]
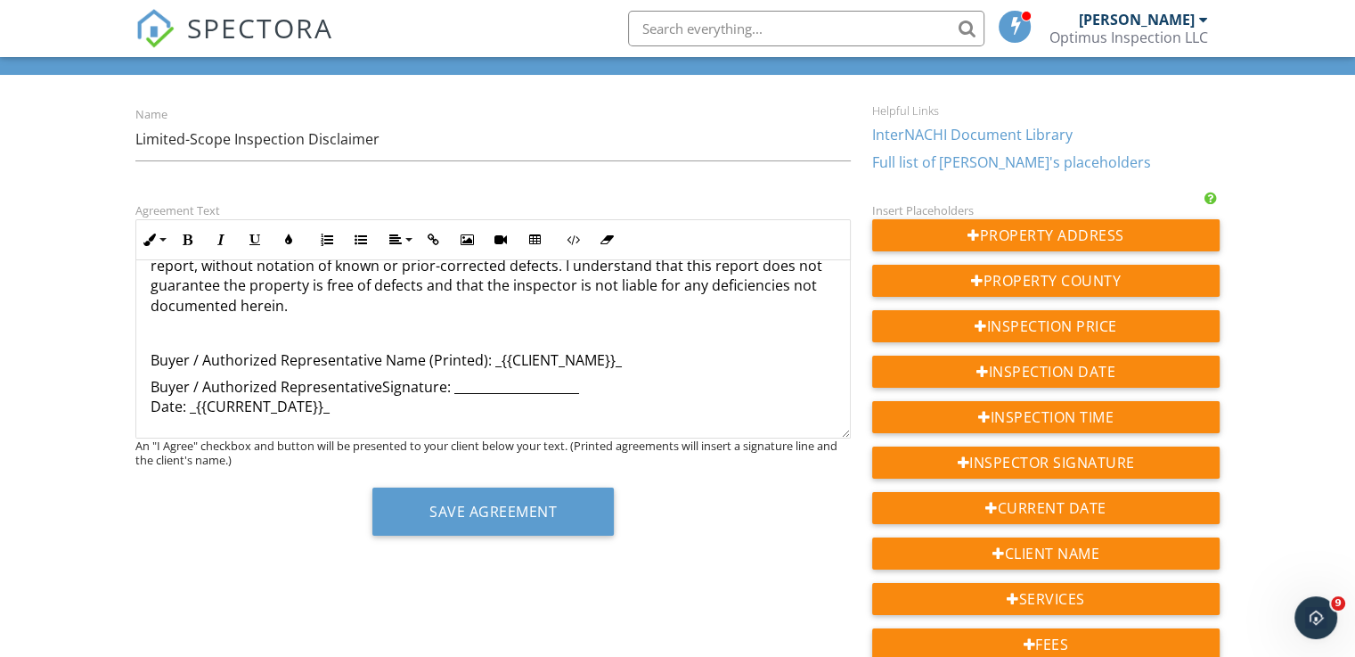
click at [1057, 160] on link "Full list of Spectora's placeholders" at bounding box center [1011, 162] width 279 height 20
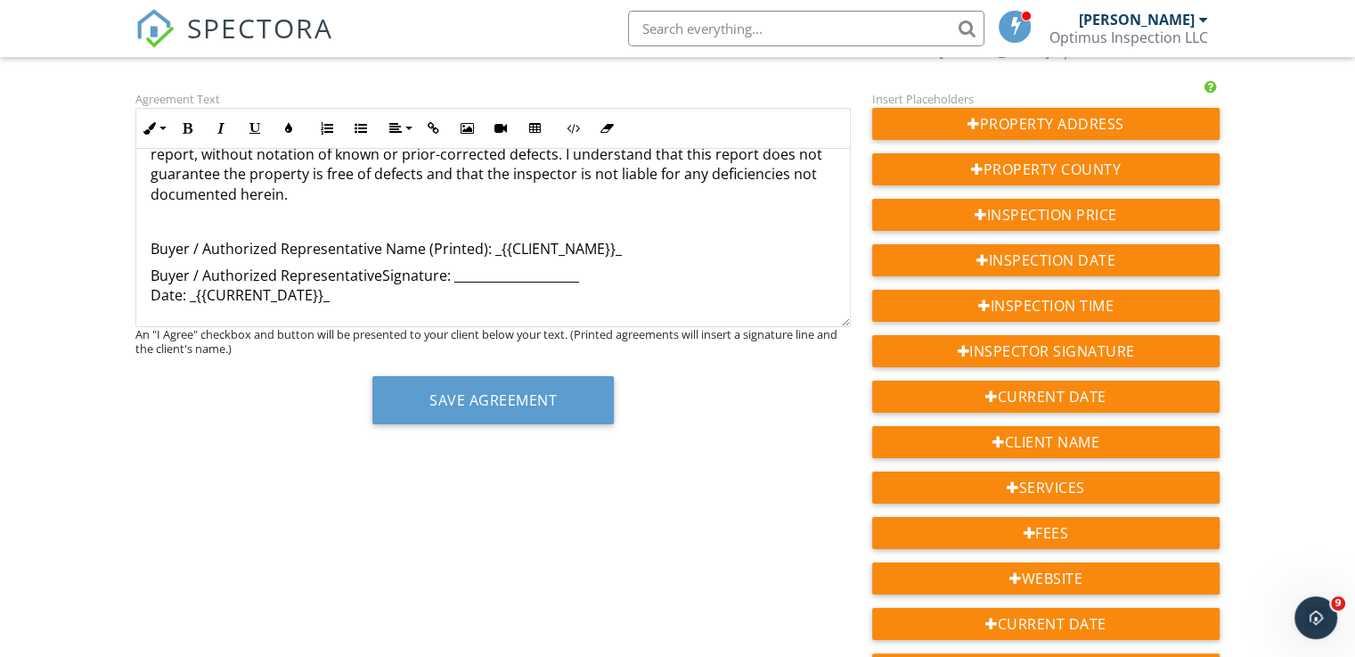
scroll to position [267, 0]
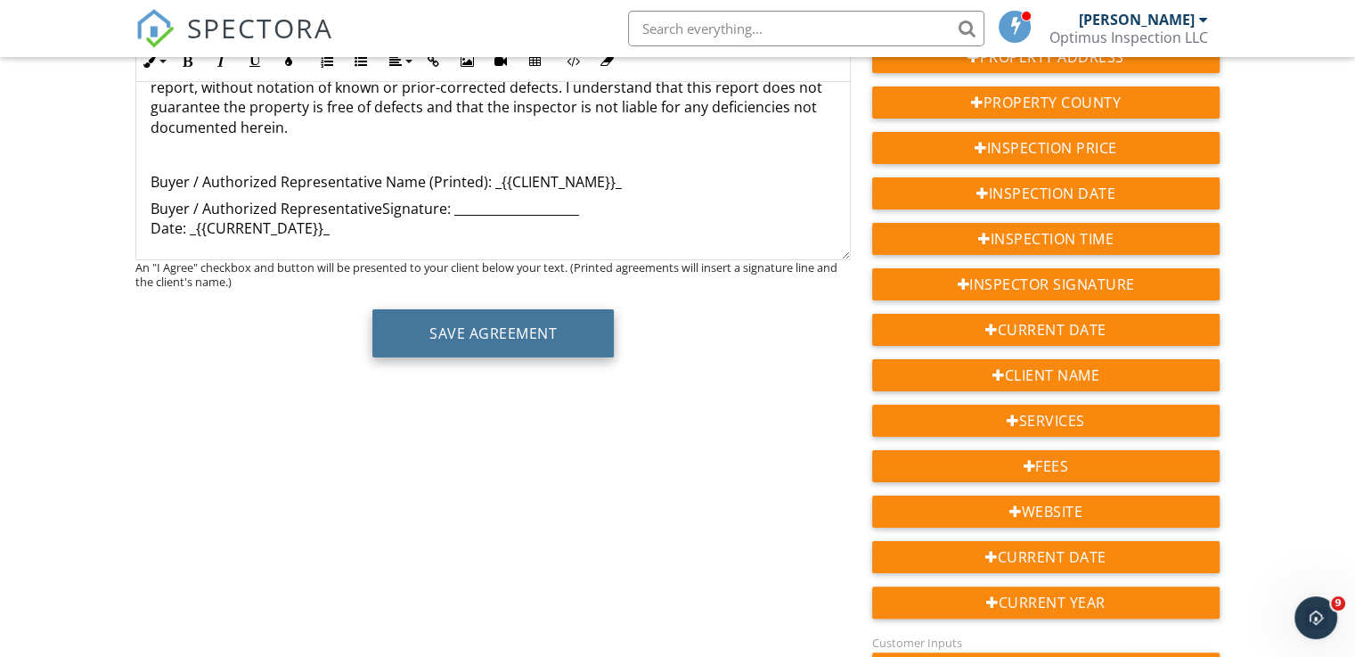
click at [519, 330] on button "Save Agreement" at bounding box center [492, 333] width 241 height 48
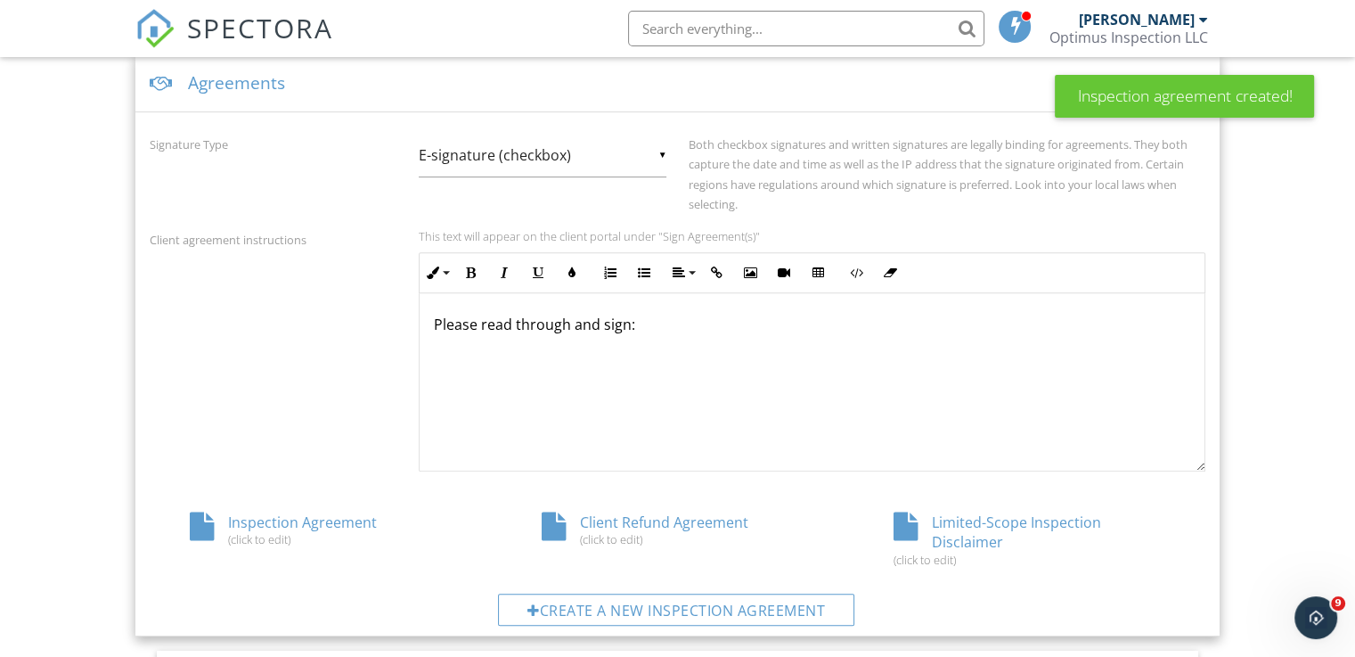
click at [697, 331] on p "Please read through and sign:" at bounding box center [812, 325] width 757 height 20
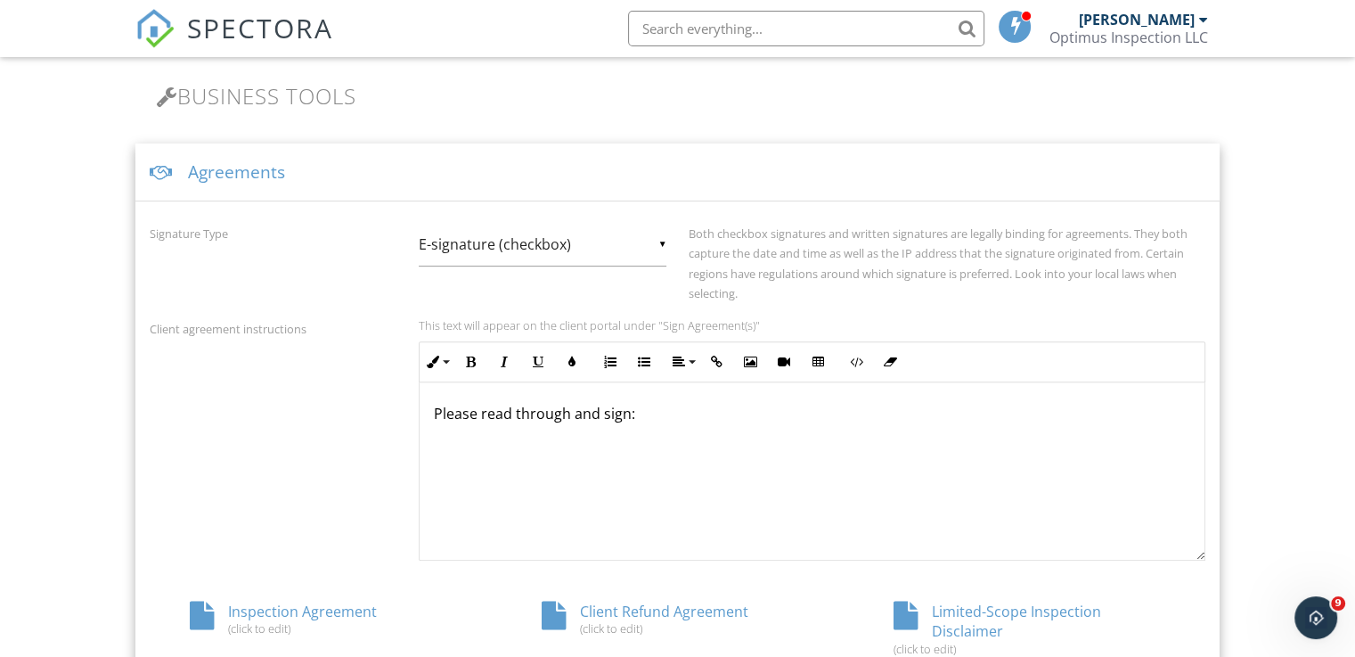
click at [654, 243] on div "▼ E-signature (checkbox) E-signature (checkbox) Written Signature E-signature (…" at bounding box center [543, 245] width 248 height 44
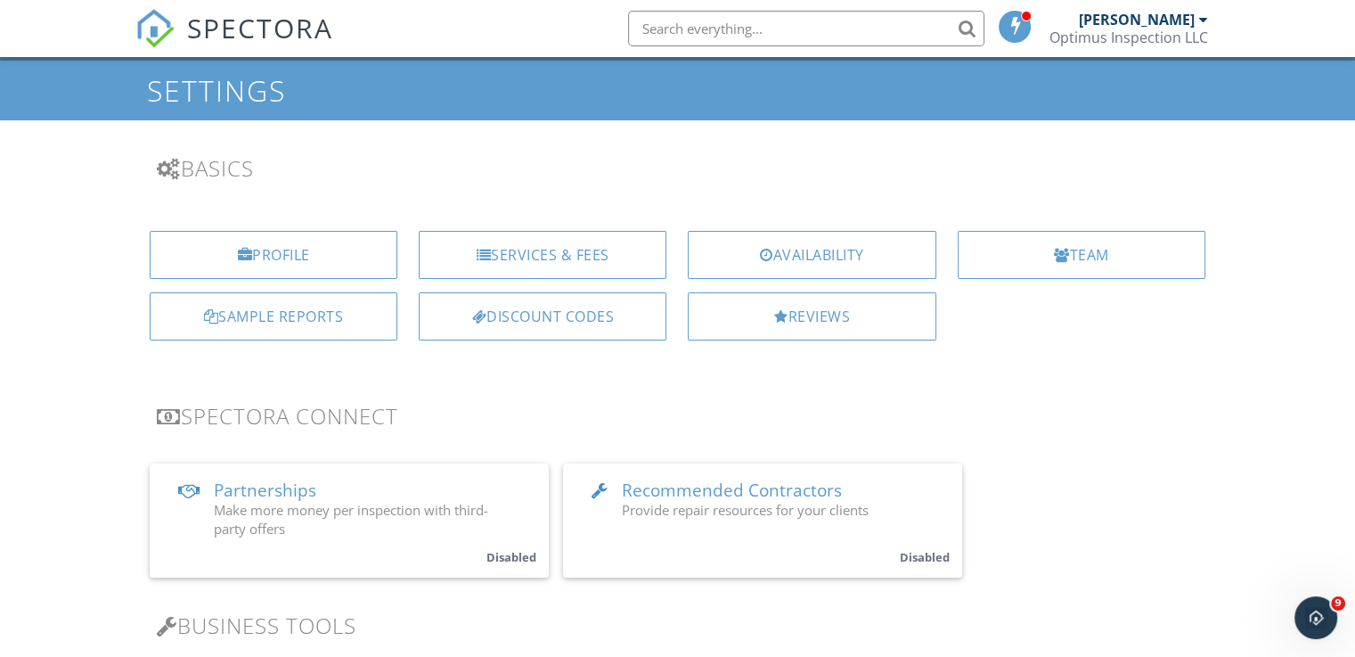
scroll to position [0, 0]
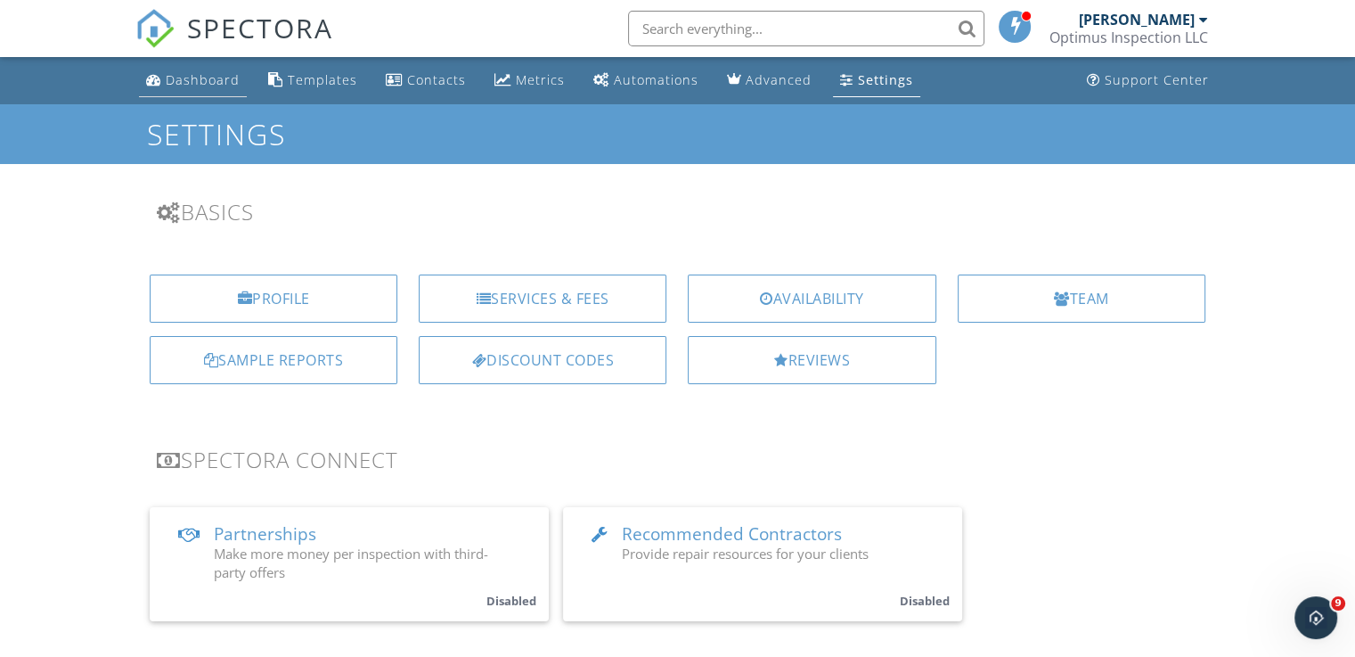
click at [241, 82] on link "Dashboard" at bounding box center [193, 80] width 108 height 33
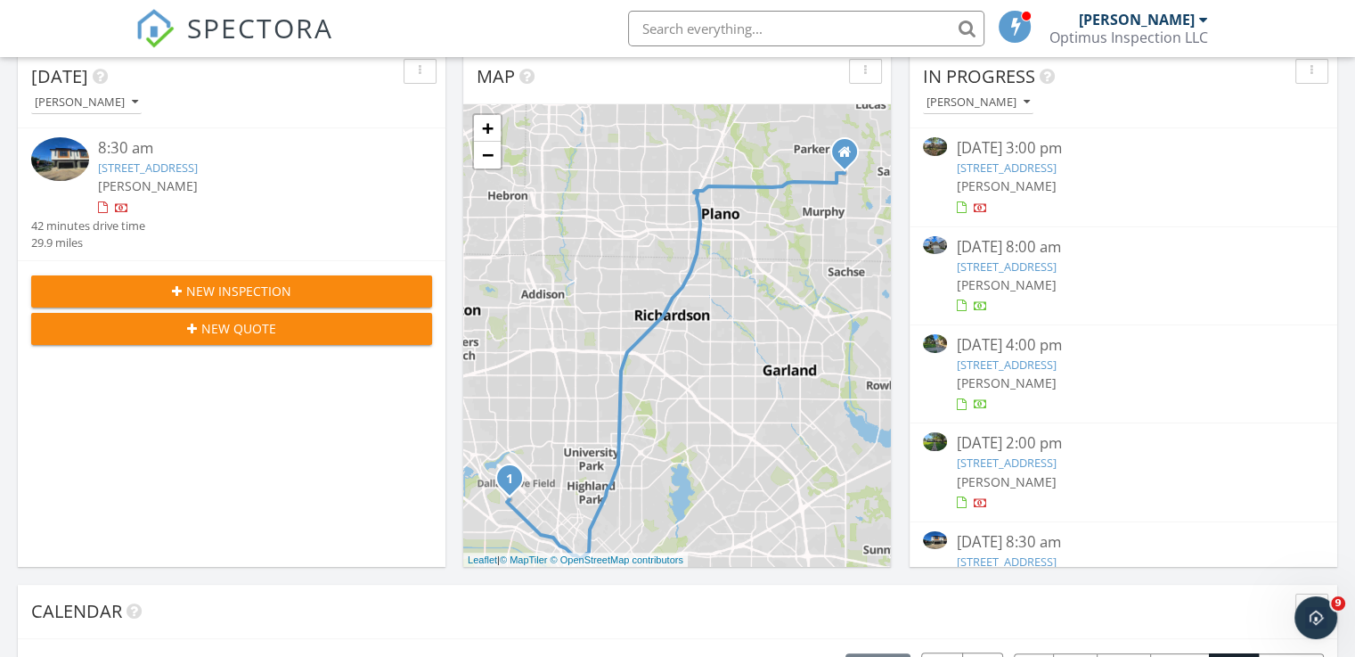
scroll to position [89, 0]
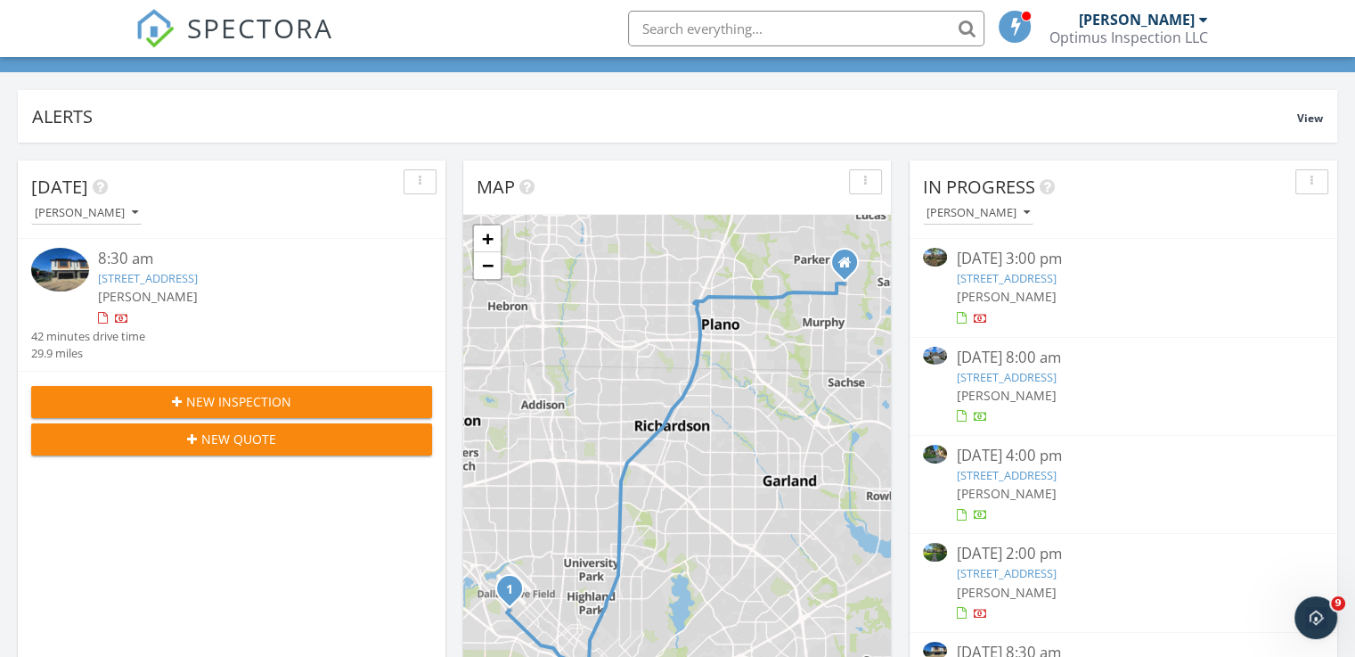
click at [198, 275] on link "[STREET_ADDRESS]" at bounding box center [148, 278] width 100 height 16
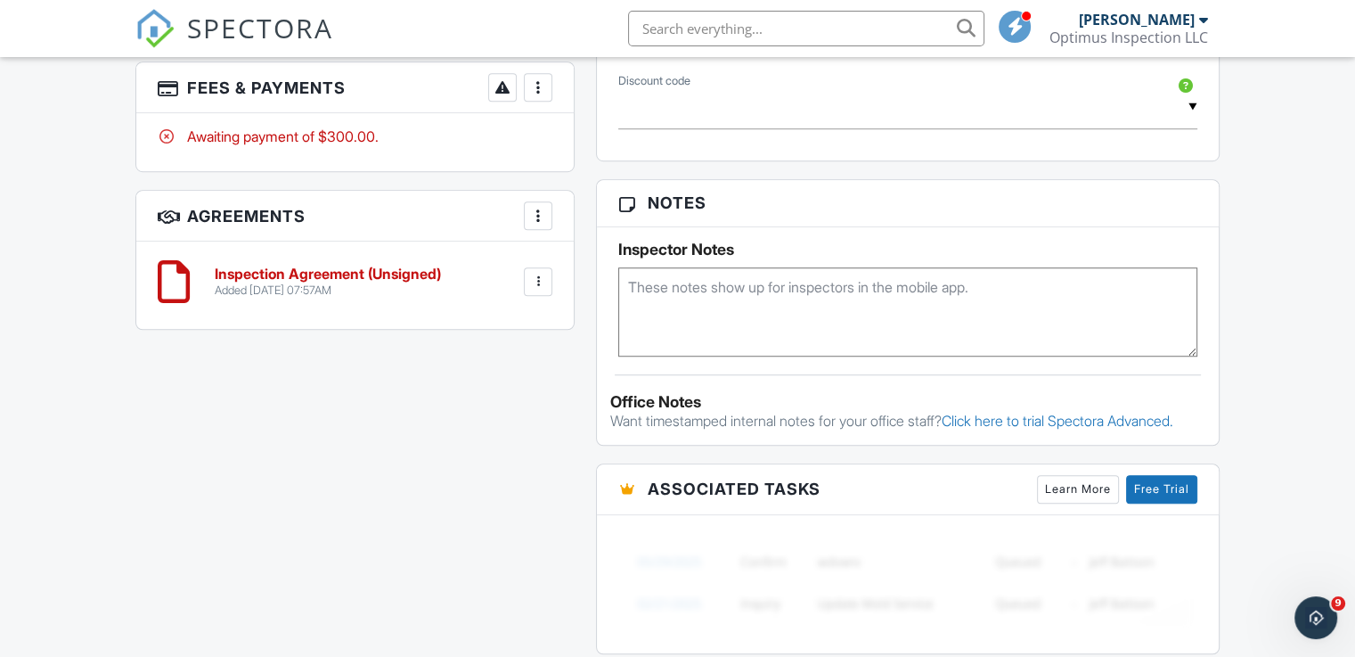
click at [544, 222] on div at bounding box center [538, 216] width 18 height 18
click at [629, 272] on li "Add Agreement" at bounding box center [644, 270] width 219 height 45
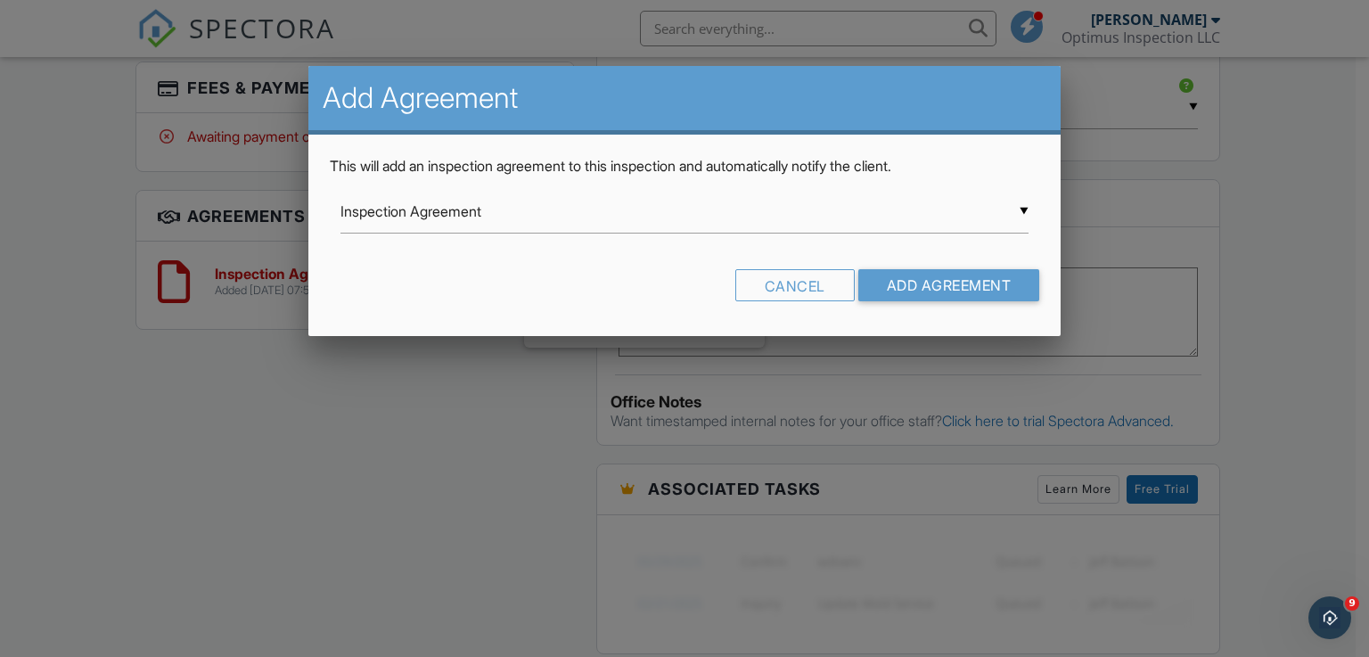
click at [585, 222] on div "▼ Inspection Agreement Inspection Agreement Client Refund Agreement Limited-Sco…" at bounding box center [684, 212] width 689 height 44
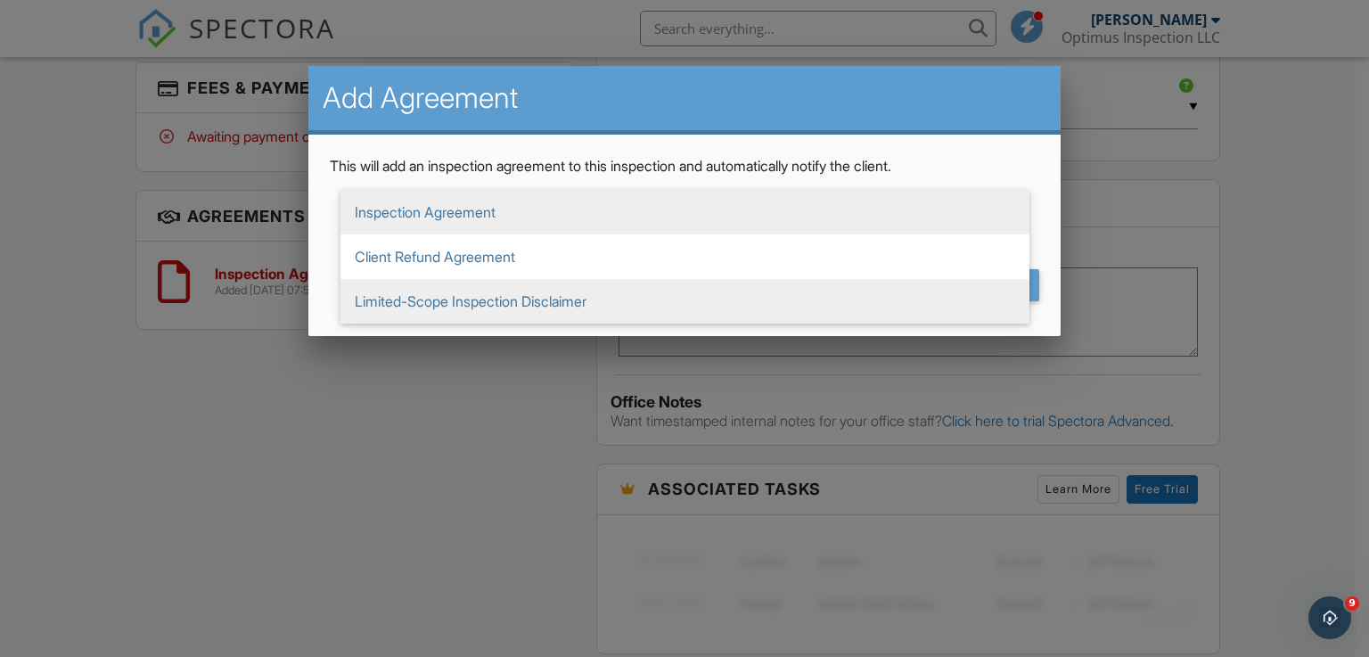
click at [499, 297] on span "Limited-Scope Inspection Disclaimer" at bounding box center [684, 301] width 689 height 45
type input "Limited-Scope Inspection Disclaimer"
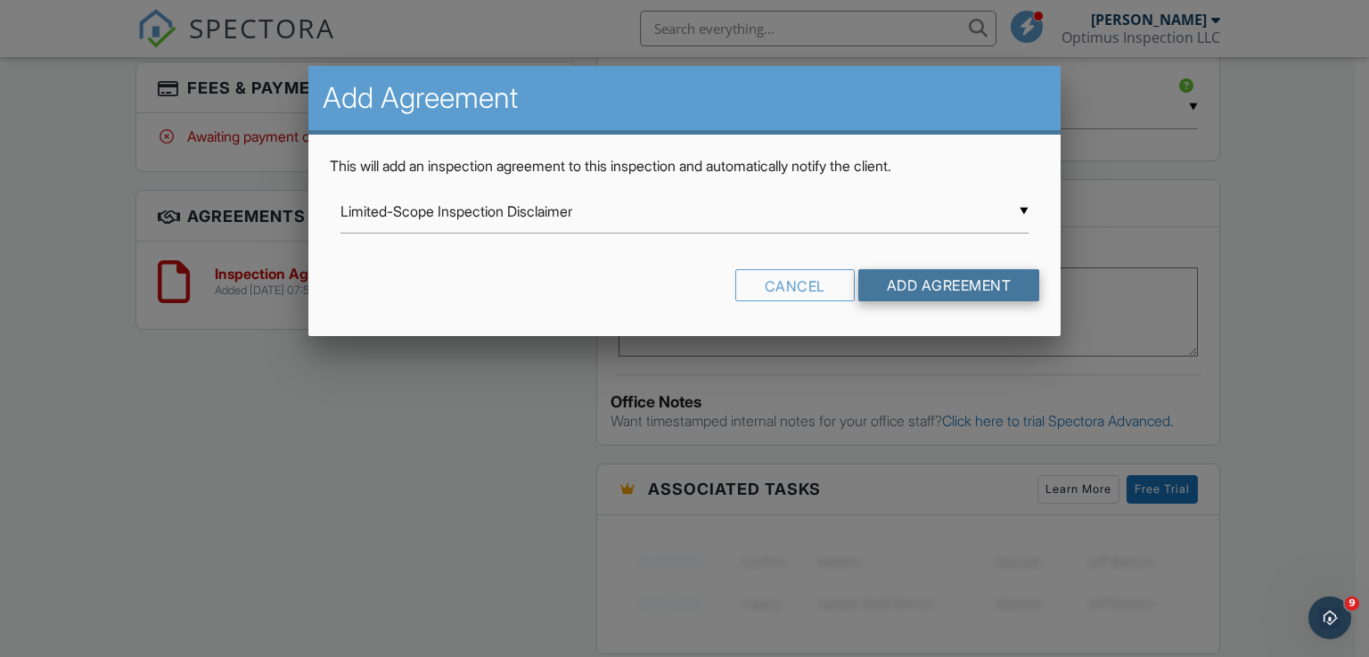
click at [930, 286] on input "Add Agreement" at bounding box center [949, 285] width 182 height 32
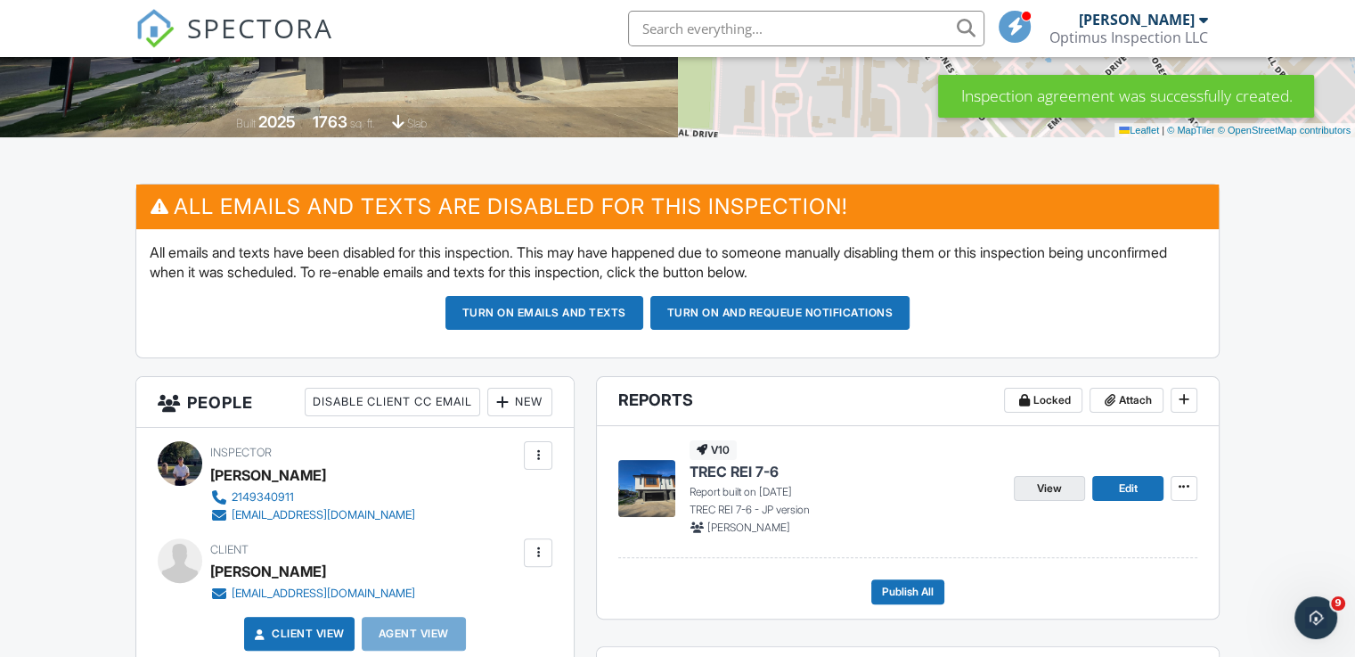
scroll to position [356, 0]
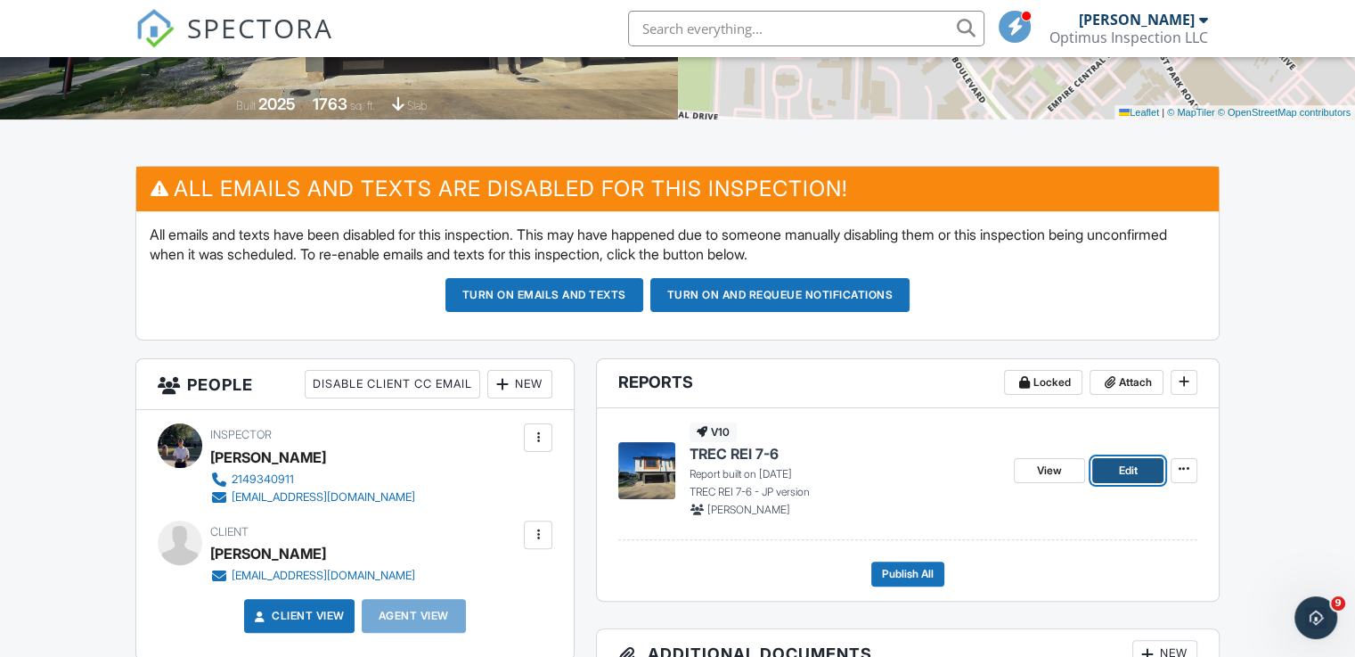
click at [1129, 470] on span "Edit" at bounding box center [1127, 471] width 19 height 18
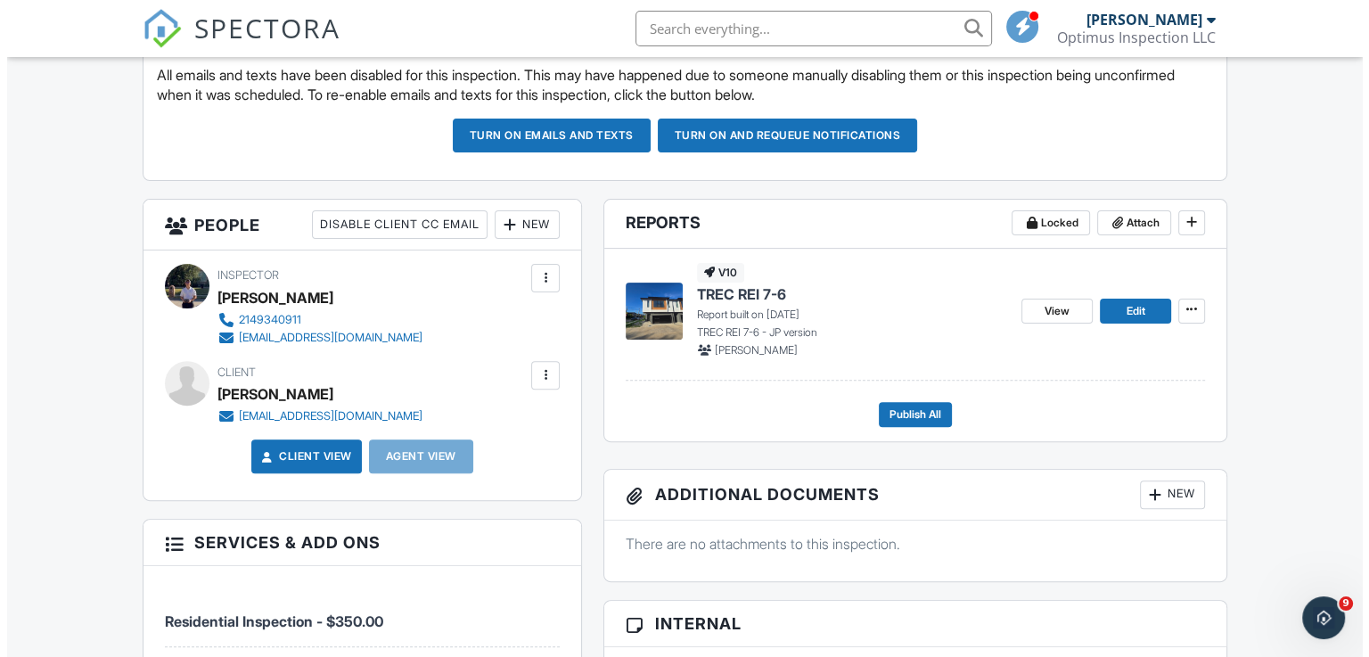
scroll to position [535, 0]
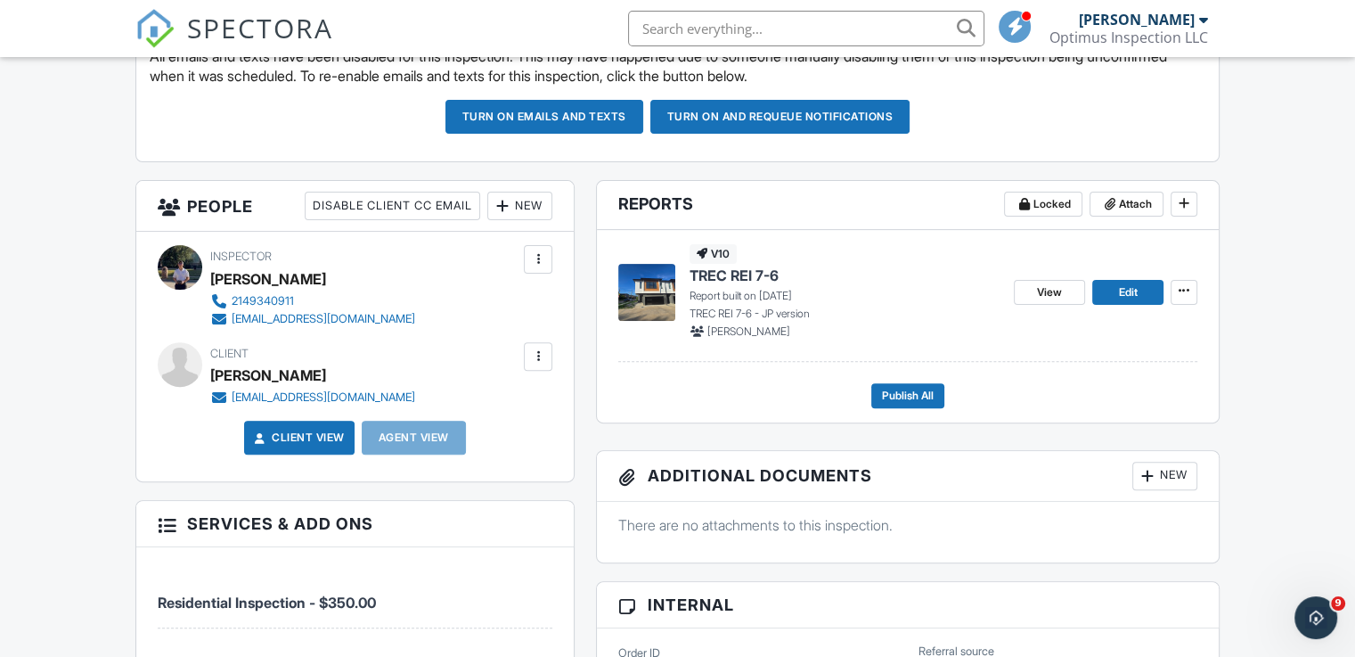
click at [542, 358] on div at bounding box center [538, 357] width 18 height 18
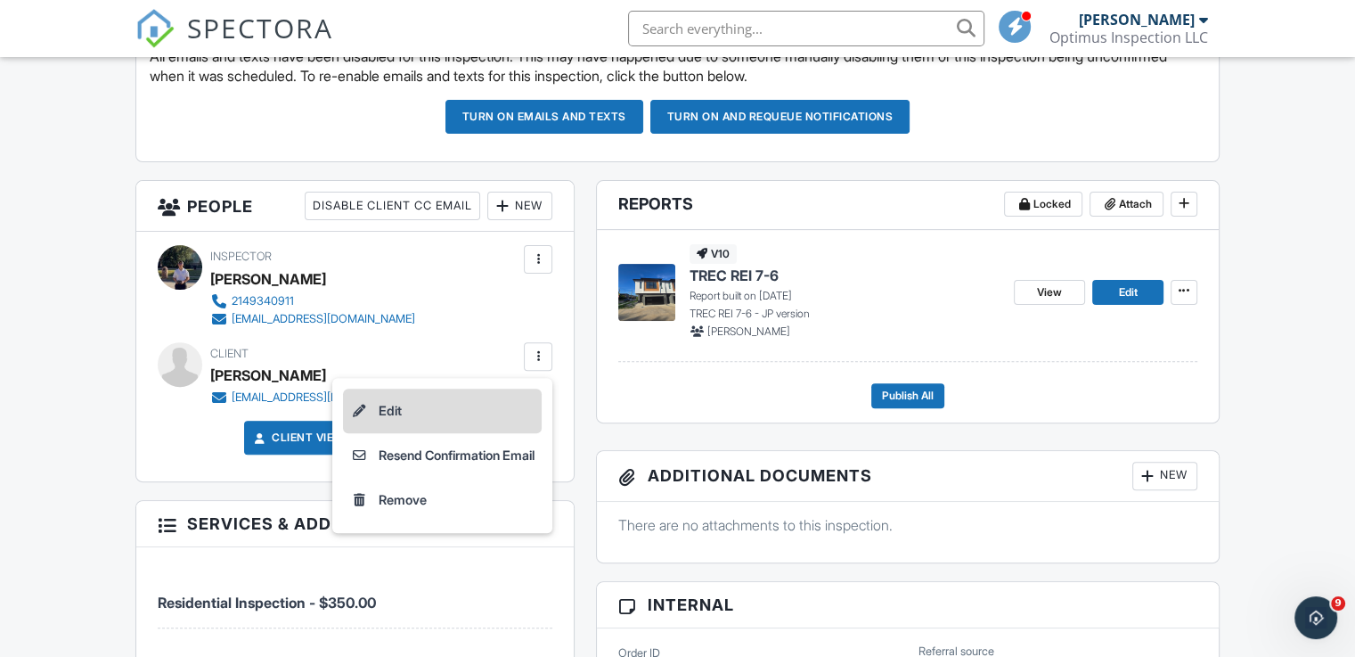
click at [389, 407] on li "Edit" at bounding box center [442, 411] width 199 height 45
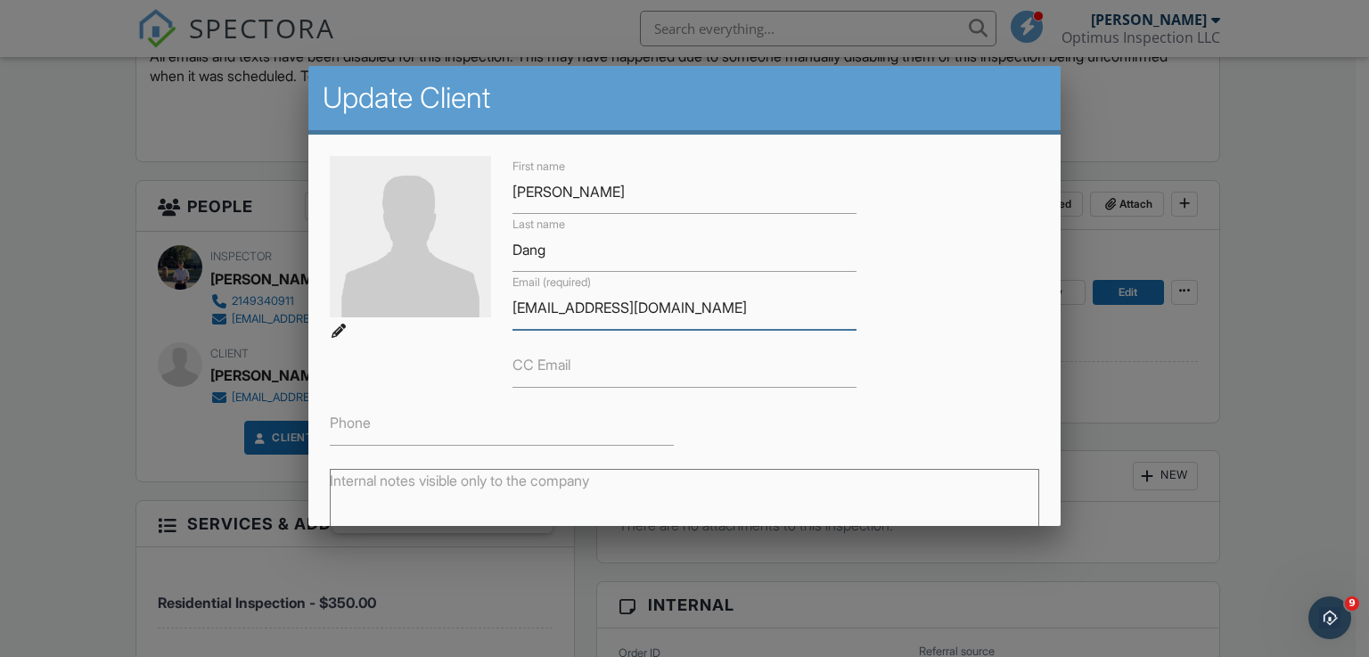
drag, startPoint x: 593, startPoint y: 307, endPoint x: 486, endPoint y: 313, distance: 107.1
click at [486, 313] on div "First name Jessica Last name Dang Email (required) nhadallas6000@gmail.com CC E…" at bounding box center [685, 301] width 732 height 290
click at [572, 373] on input "CC Email" at bounding box center [684, 366] width 344 height 44
drag, startPoint x: 959, startPoint y: 363, endPoint x: 945, endPoint y: 363, distance: 14.3
click at [959, 363] on div "First name Jessica Last name Dang Email (required) nhadallas6000@gmail.com CC E…" at bounding box center [685, 301] width 732 height 290
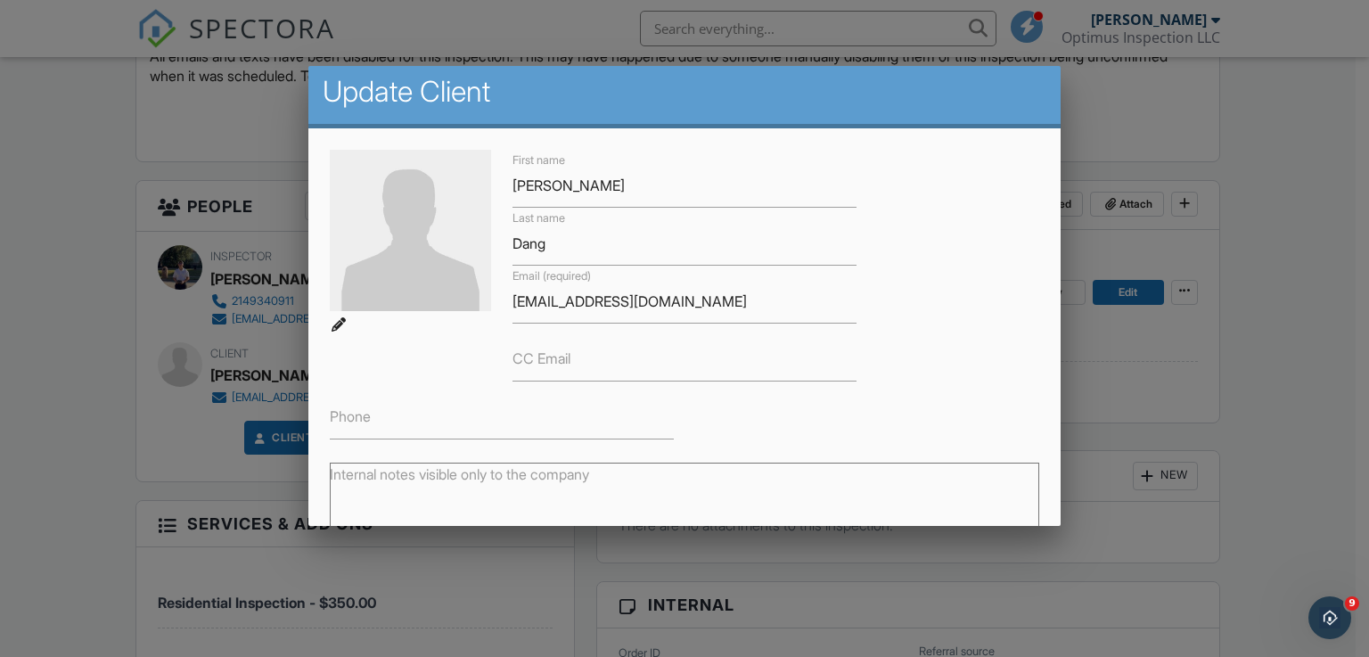
scroll to position [0, 0]
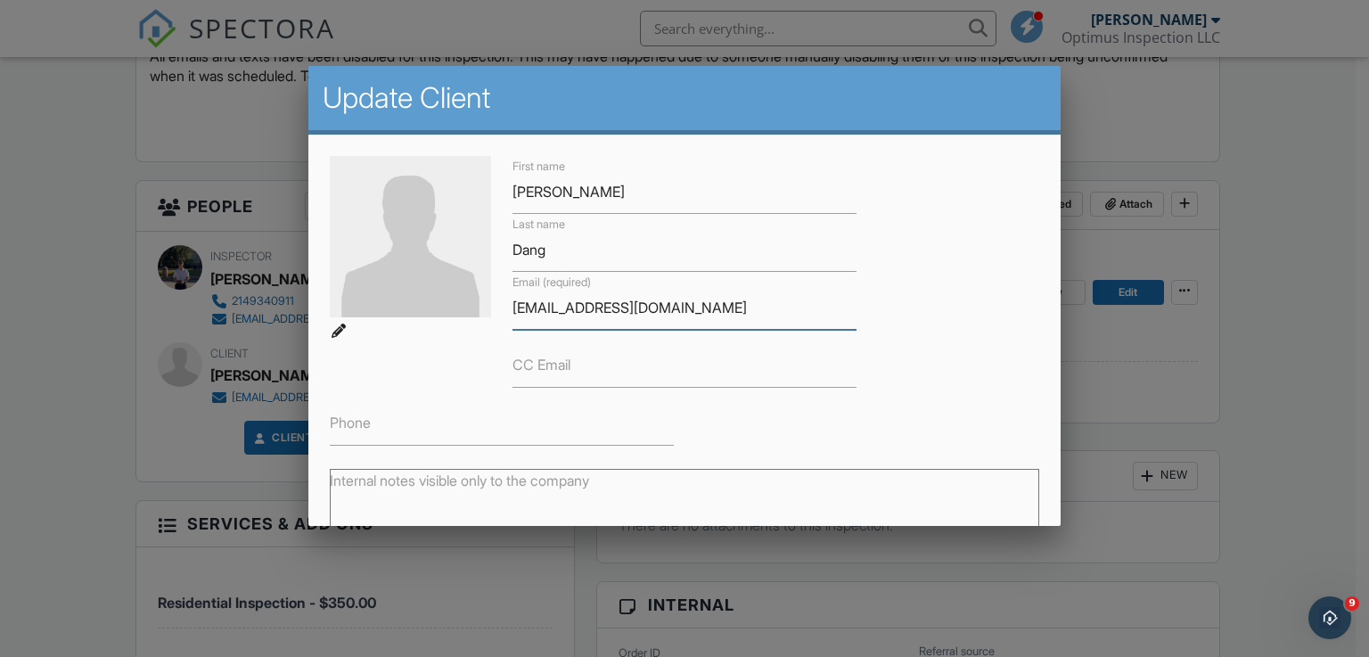
drag, startPoint x: 694, startPoint y: 309, endPoint x: 426, endPoint y: 308, distance: 268.2
click at [426, 308] on div "First name Jessica Last name Dang Email (required) nhadallas6000@gmail.com CC E…" at bounding box center [685, 301] width 732 height 290
type input "unami4e@yahoo.com"
click at [956, 348] on div "First name Jessica Last name Dang Email (required) unami4e@yahoo.com CC Email P…" at bounding box center [685, 301] width 732 height 290
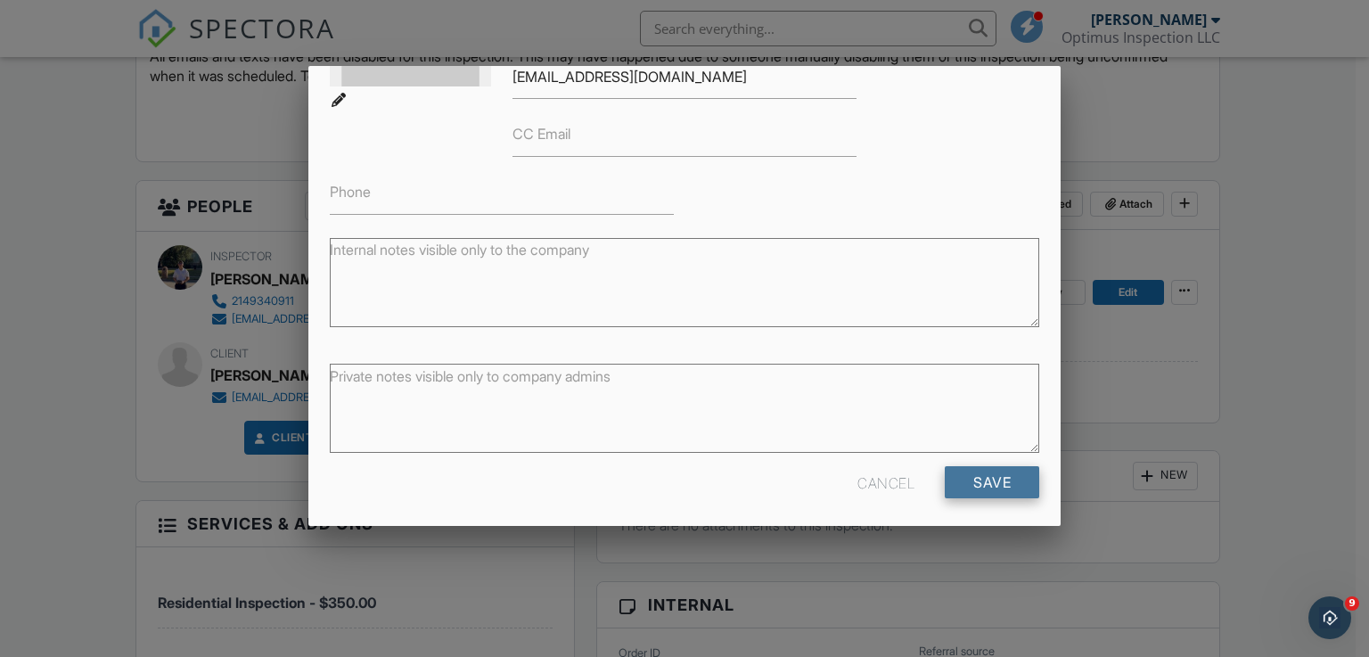
scroll to position [238, 0]
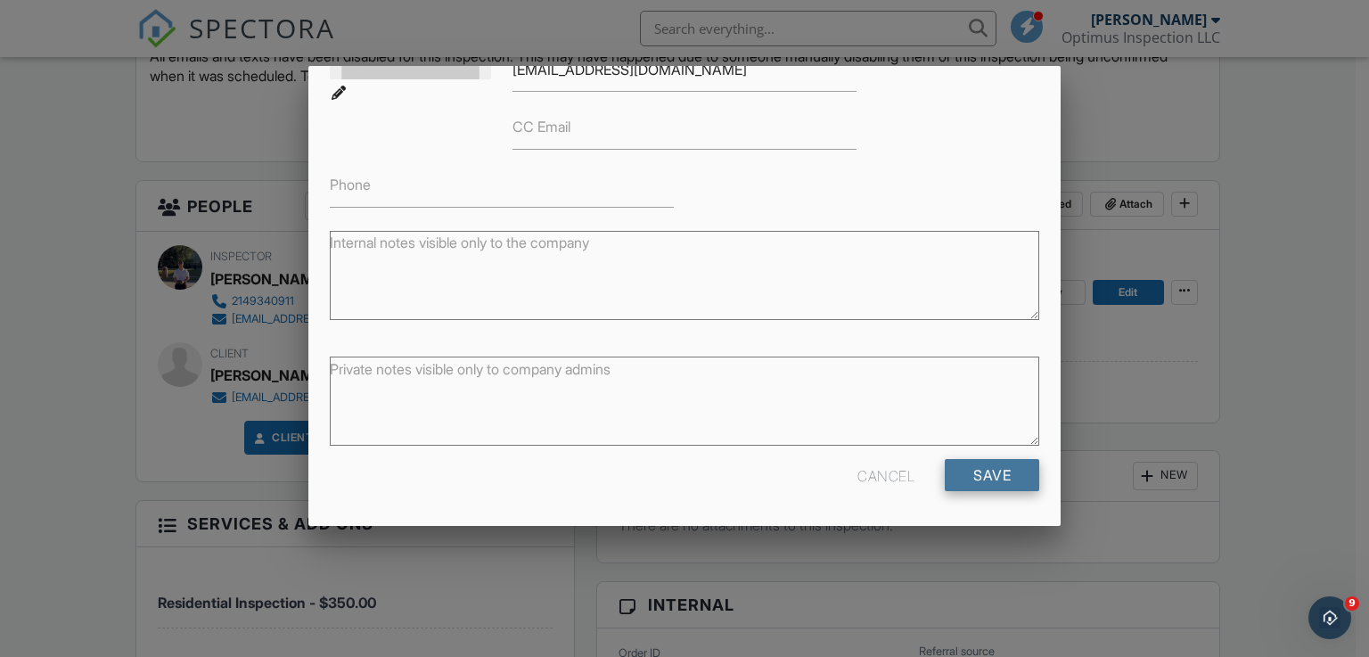
click at [1001, 477] on input "Save" at bounding box center [992, 475] width 94 height 32
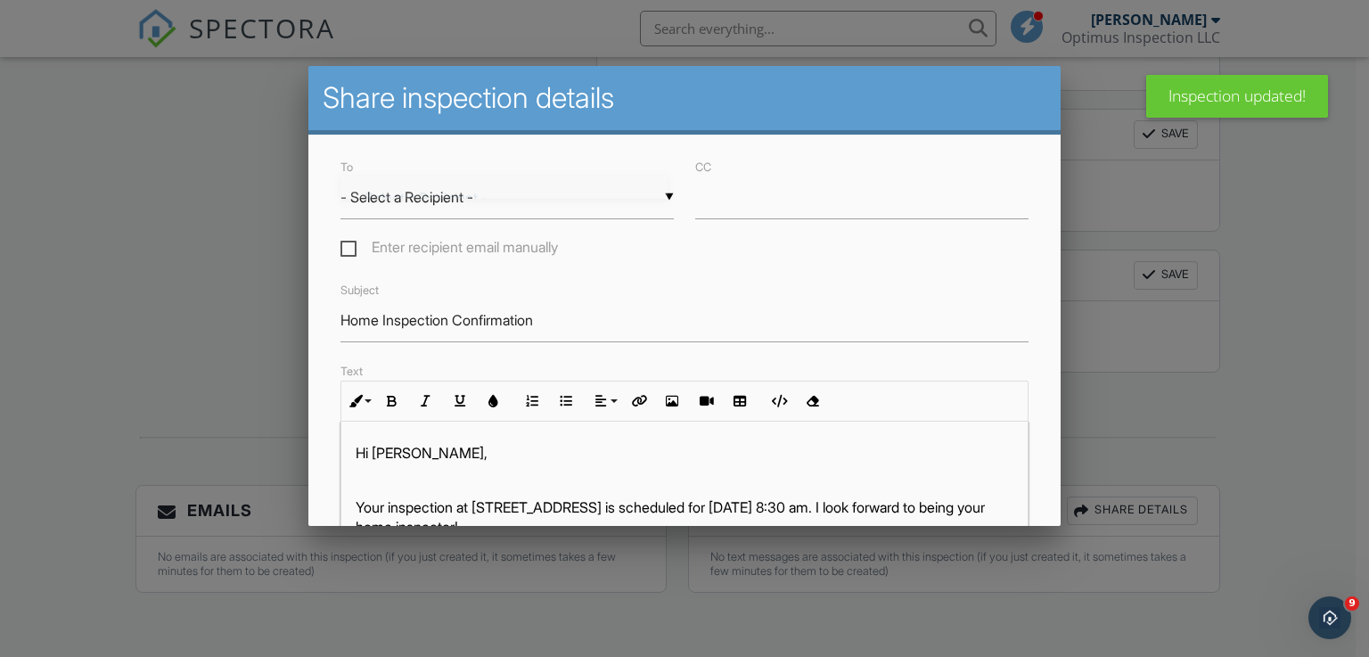
click at [511, 201] on div "▼ - Select a Recipient - - Select a Recipient - [PERSON_NAME] (Client) - Select…" at bounding box center [506, 198] width 333 height 44
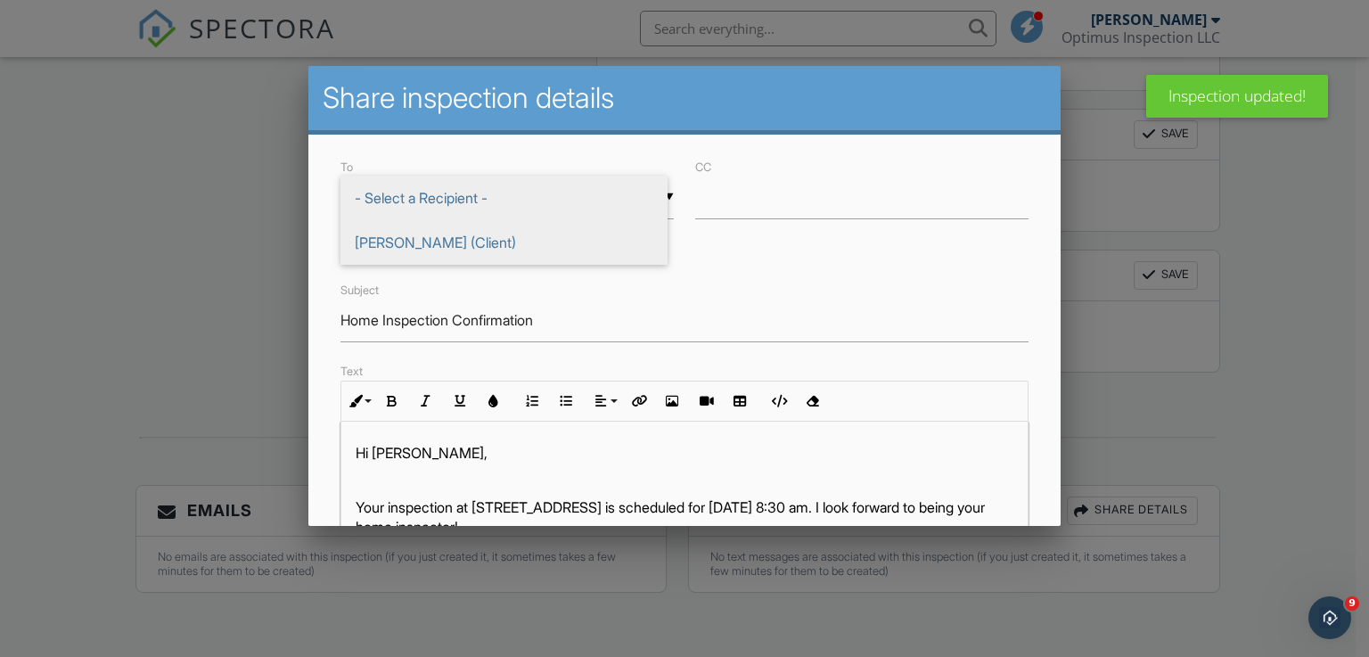
click at [405, 238] on span "[PERSON_NAME] (Client)" at bounding box center [503, 242] width 327 height 45
type input "[PERSON_NAME] (Client)"
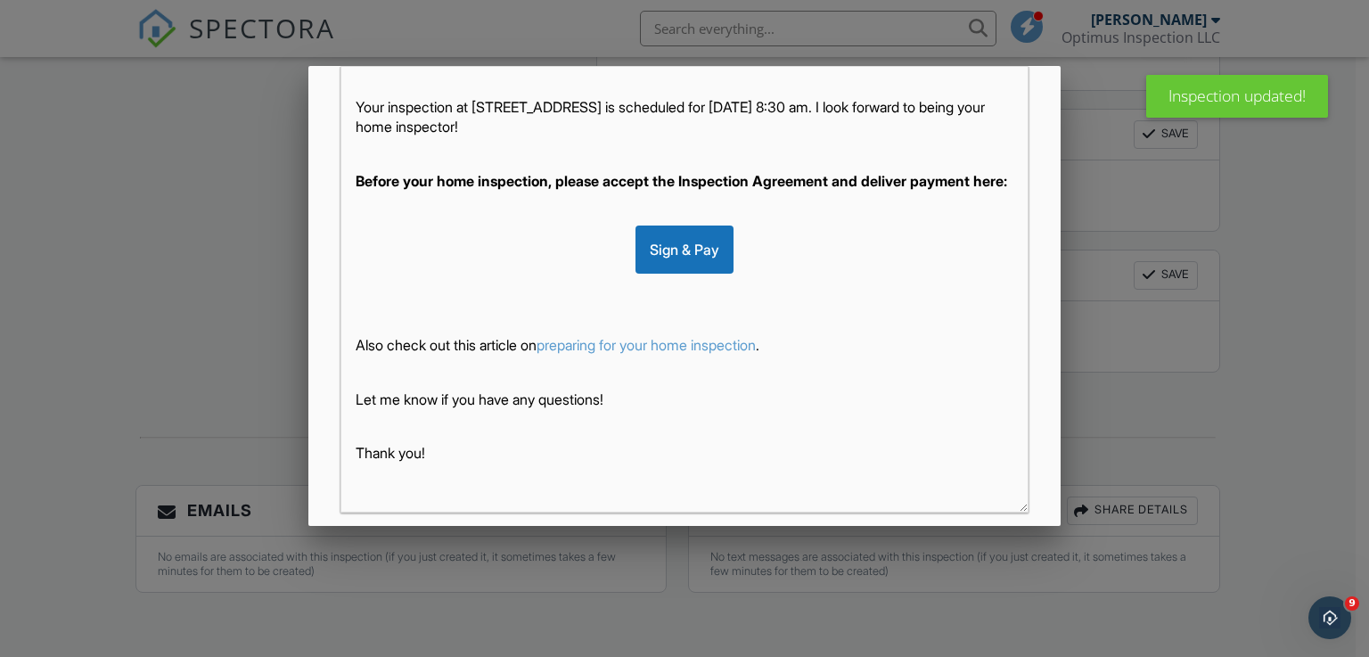
scroll to position [356, 0]
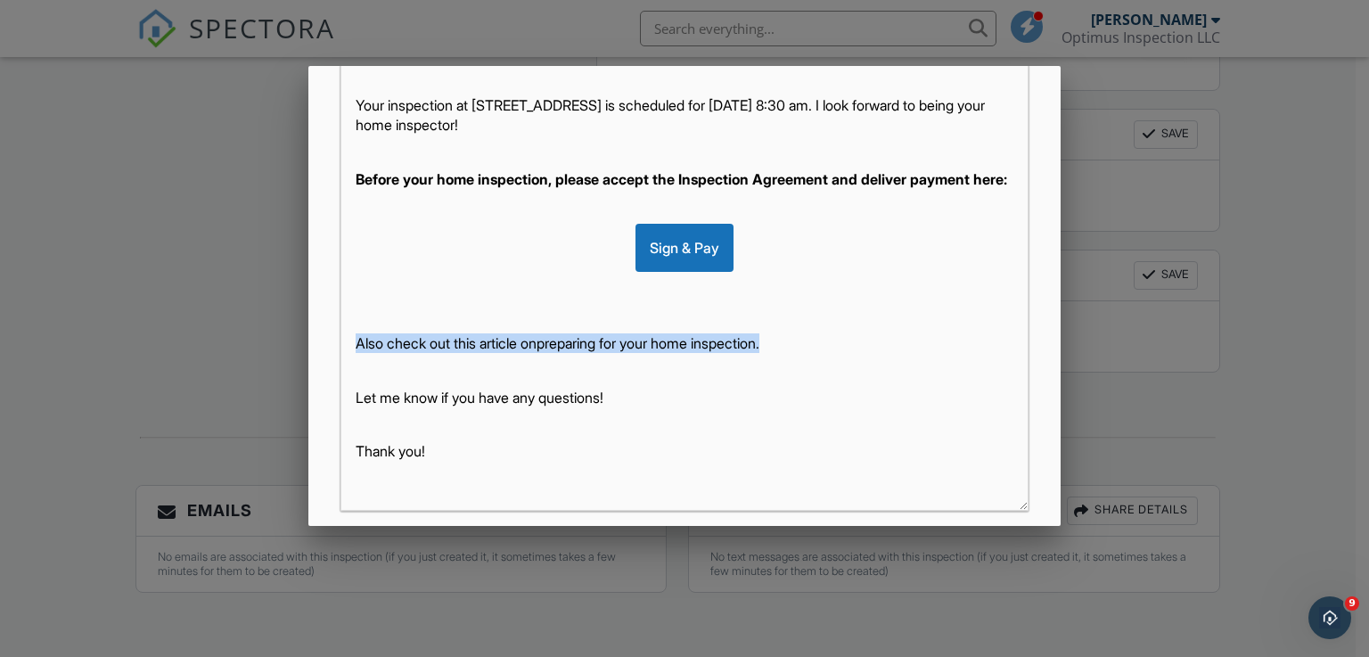
drag, startPoint x: 831, startPoint y: 337, endPoint x: 298, endPoint y: 325, distance: 533.9
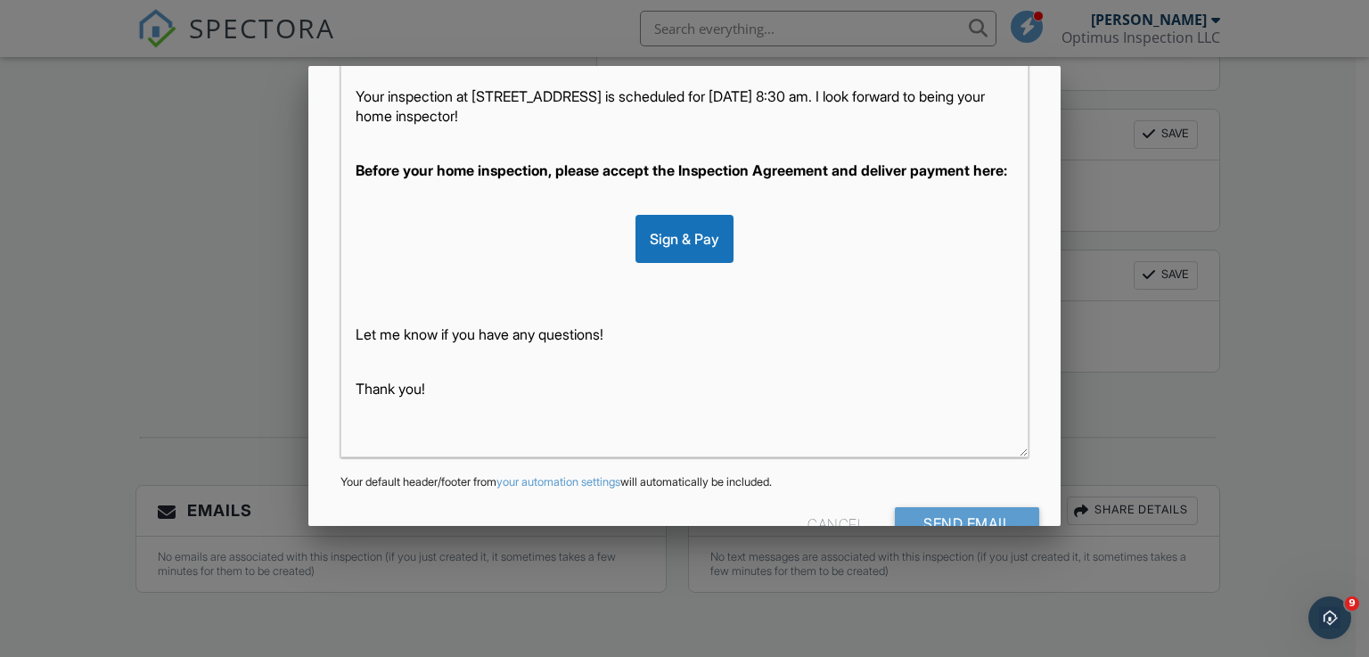
scroll to position [421, 0]
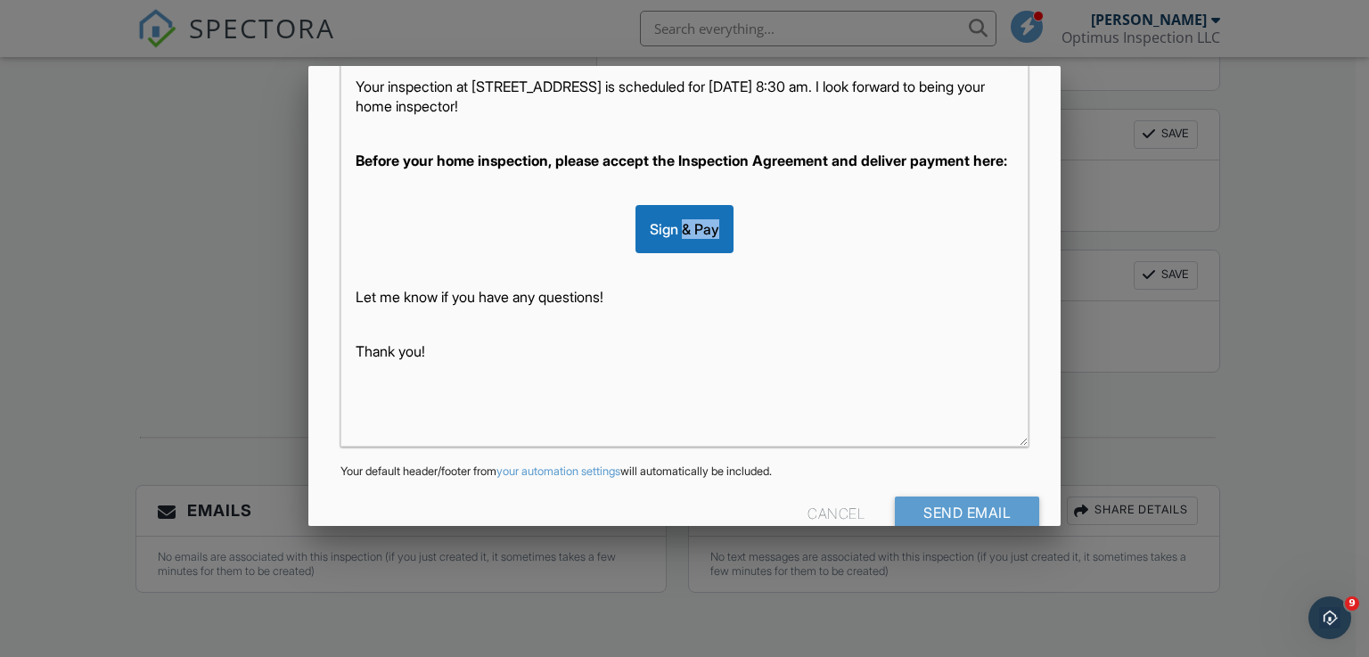
drag, startPoint x: 667, startPoint y: 241, endPoint x: 707, endPoint y: 253, distance: 41.7
click at [707, 253] on div "Sign & Pay" at bounding box center [684, 229] width 98 height 48
drag, startPoint x: 775, startPoint y: 176, endPoint x: 847, endPoint y: 243, distance: 99.0
click at [776, 170] on p "Before your home inspection, please accept the Inspection Agreement and deliver…" at bounding box center [685, 161] width 659 height 20
drag, startPoint x: 847, startPoint y: 156, endPoint x: 986, endPoint y: 157, distance: 139.0
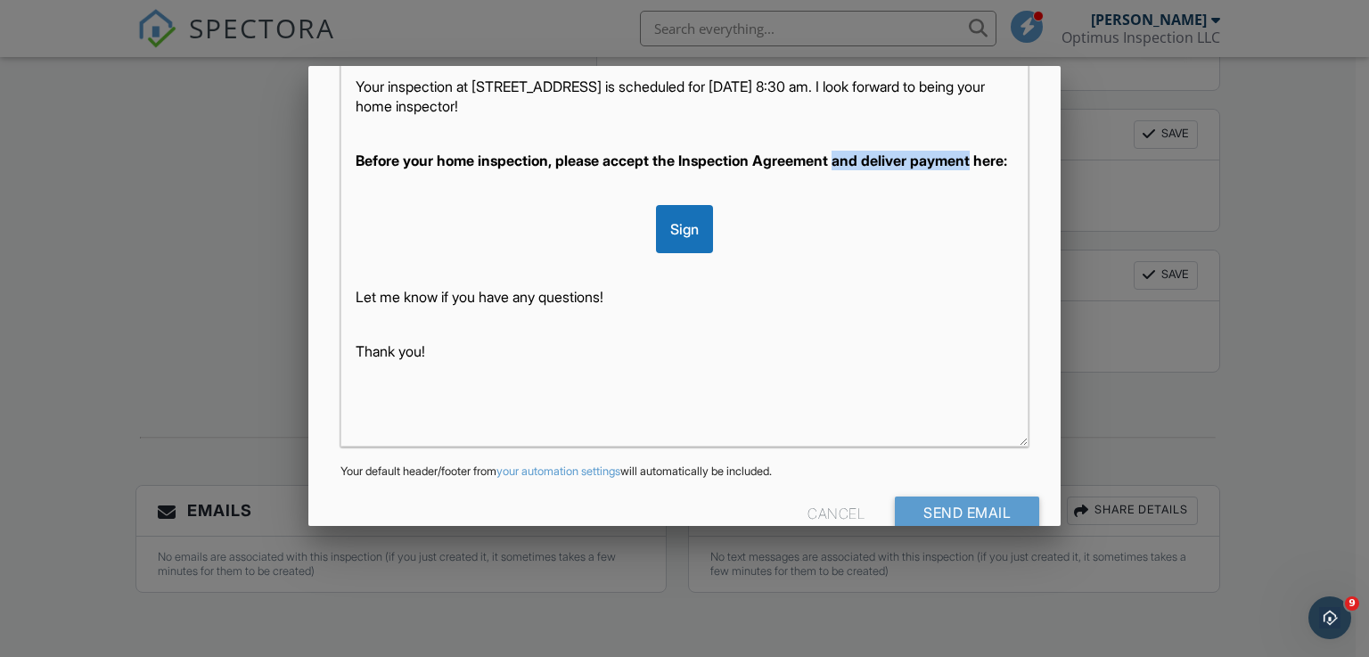
click at [986, 157] on p "Before your home inspection, please accept the Inspection Agreement and deliver…" at bounding box center [685, 161] width 659 height 20
drag, startPoint x: 744, startPoint y: 323, endPoint x: 803, endPoint y: 379, distance: 81.3
click at [745, 323] on p at bounding box center [685, 325] width 659 height 20
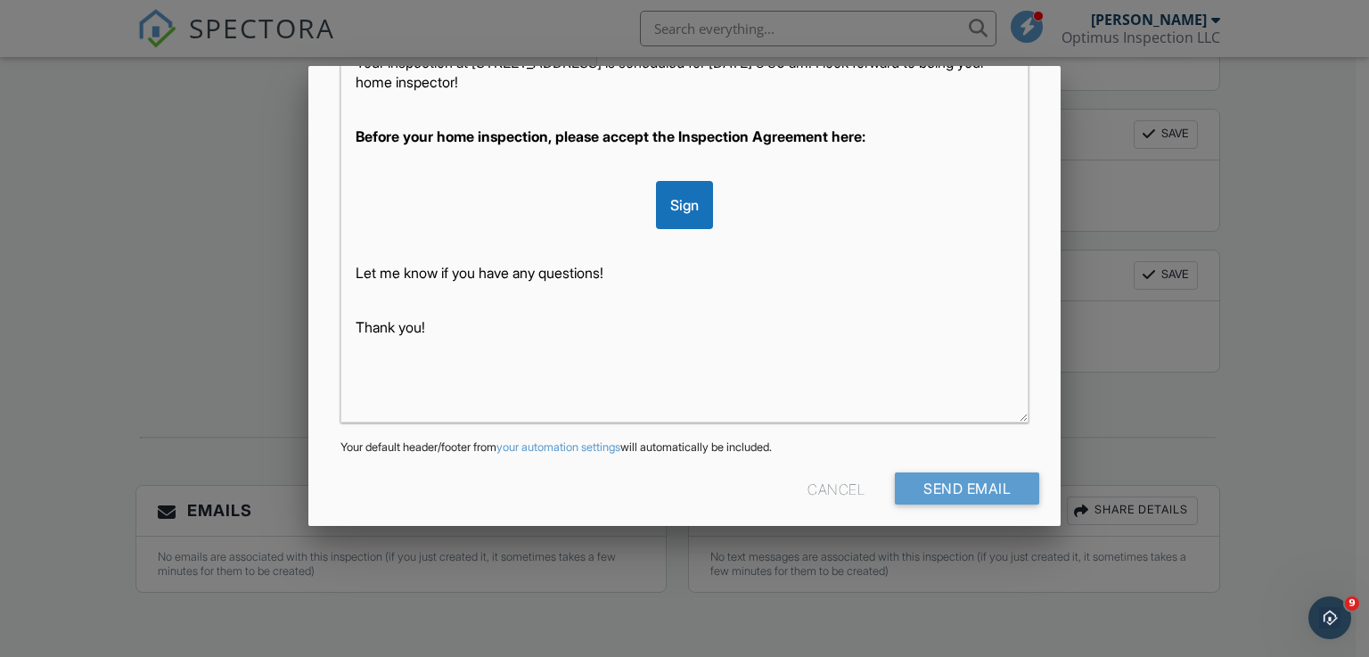
scroll to position [456, 0]
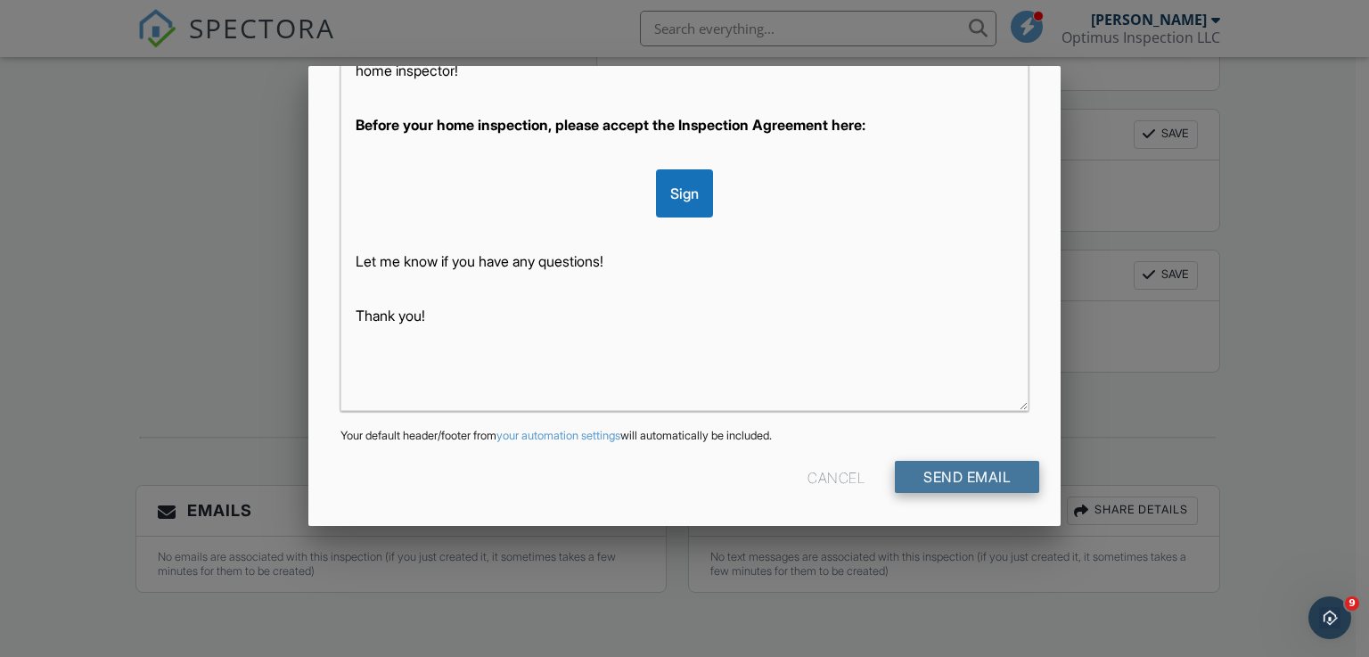
click at [949, 462] on input "Send Email" at bounding box center [967, 477] width 144 height 32
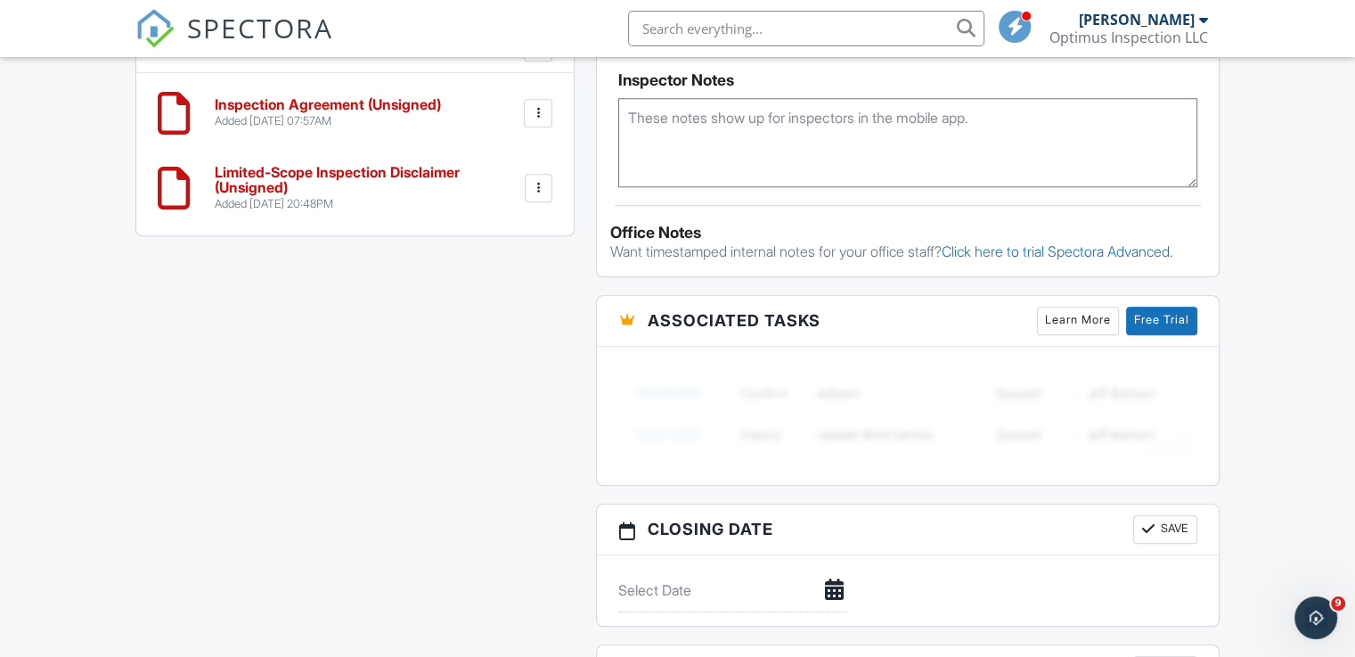
scroll to position [1604, 0]
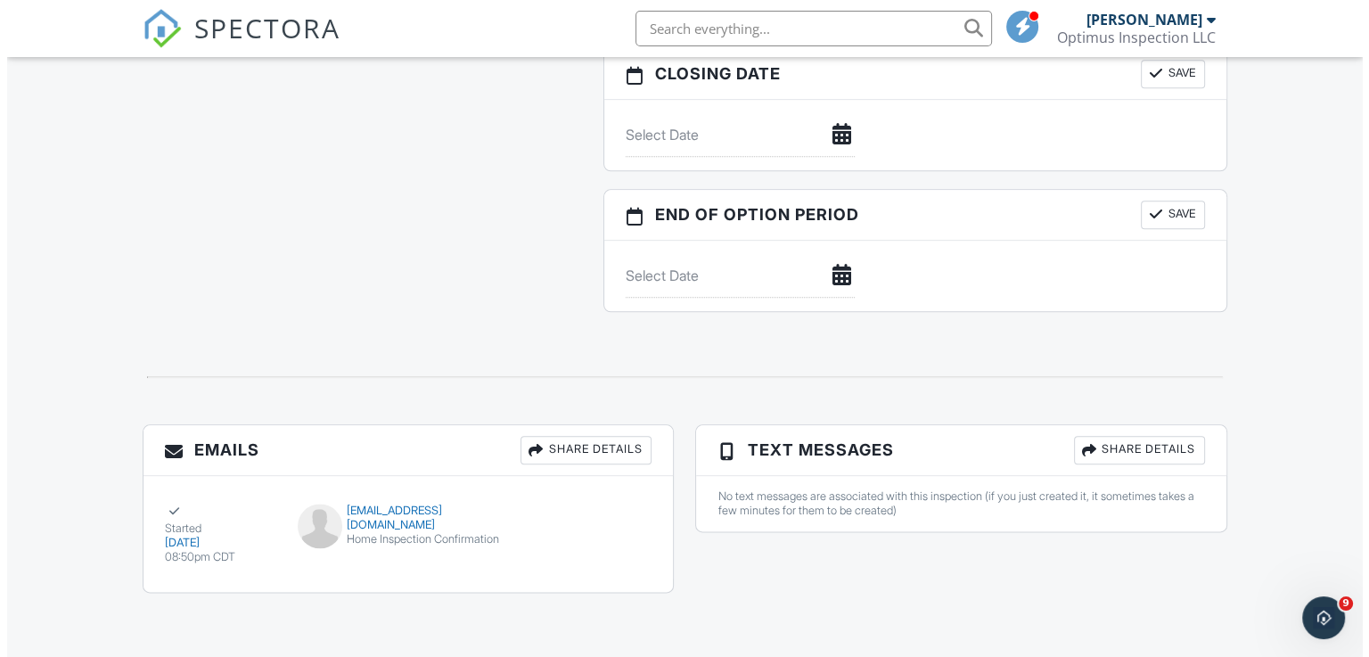
scroll to position [2070, 0]
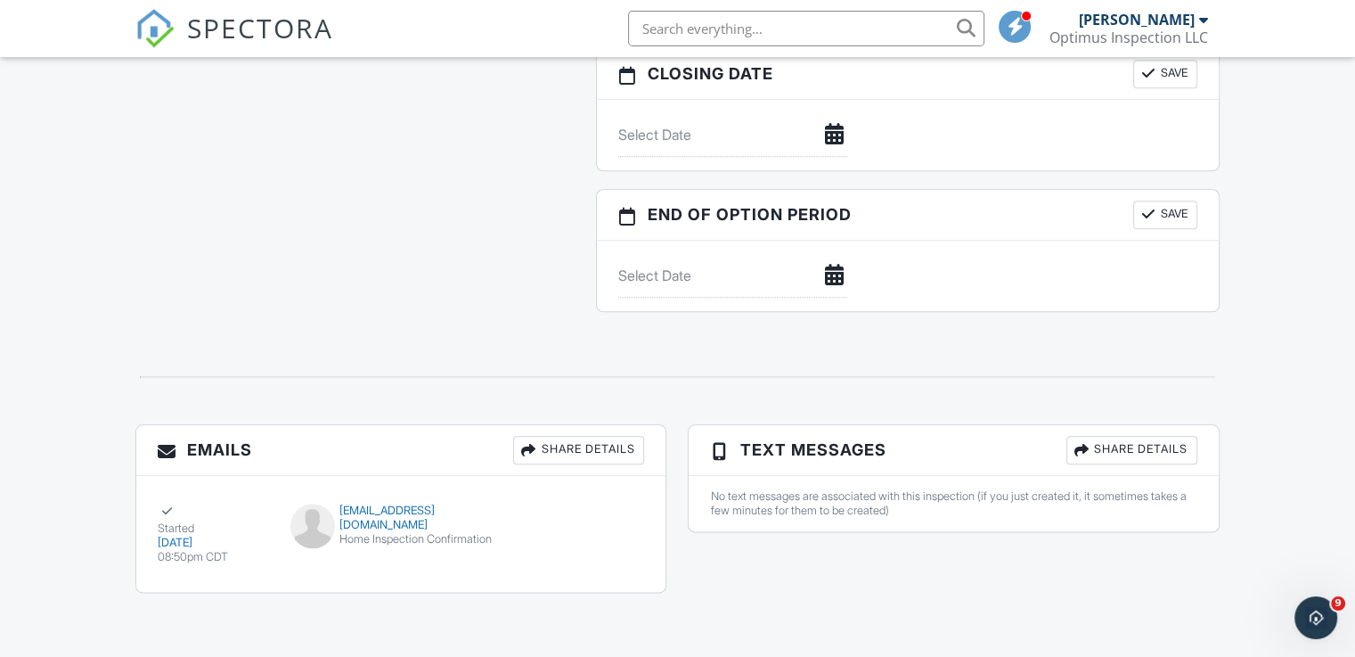
click at [599, 460] on div "Share Details" at bounding box center [578, 450] width 131 height 29
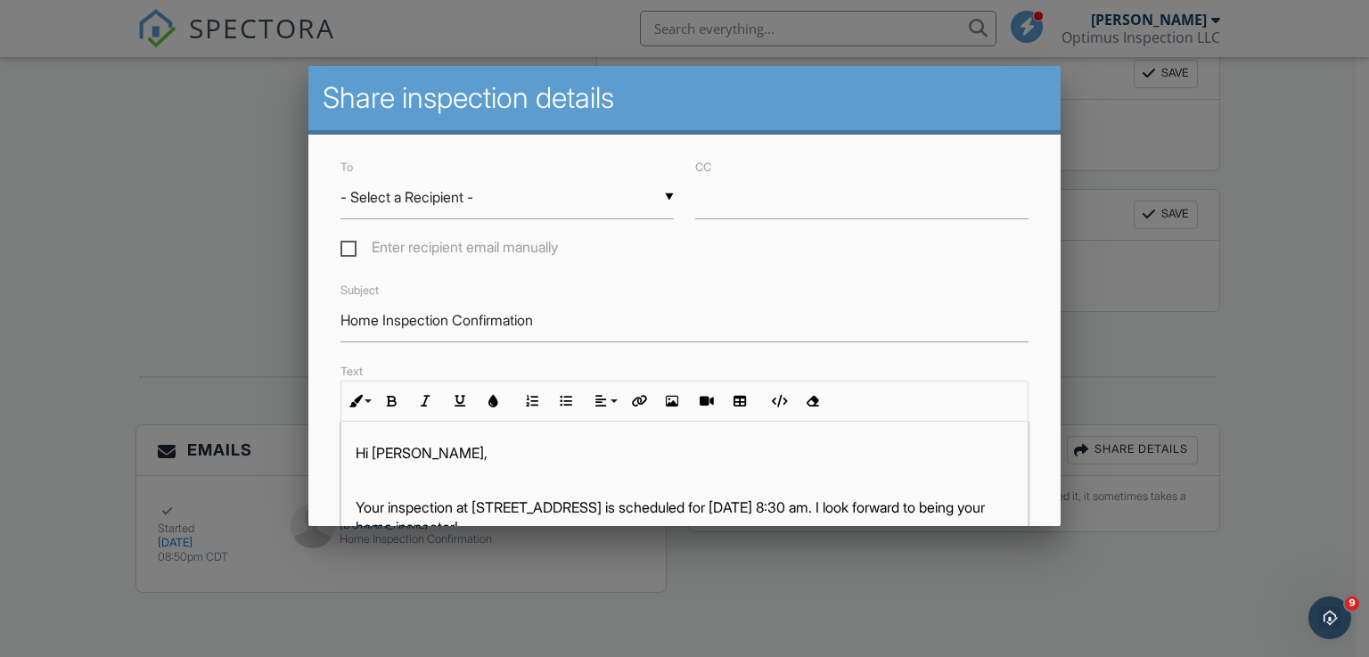
click at [528, 187] on div "▼ - Select a Recipient - - Select a Recipient - [PERSON_NAME] (Client) - Select…" at bounding box center [506, 198] width 333 height 44
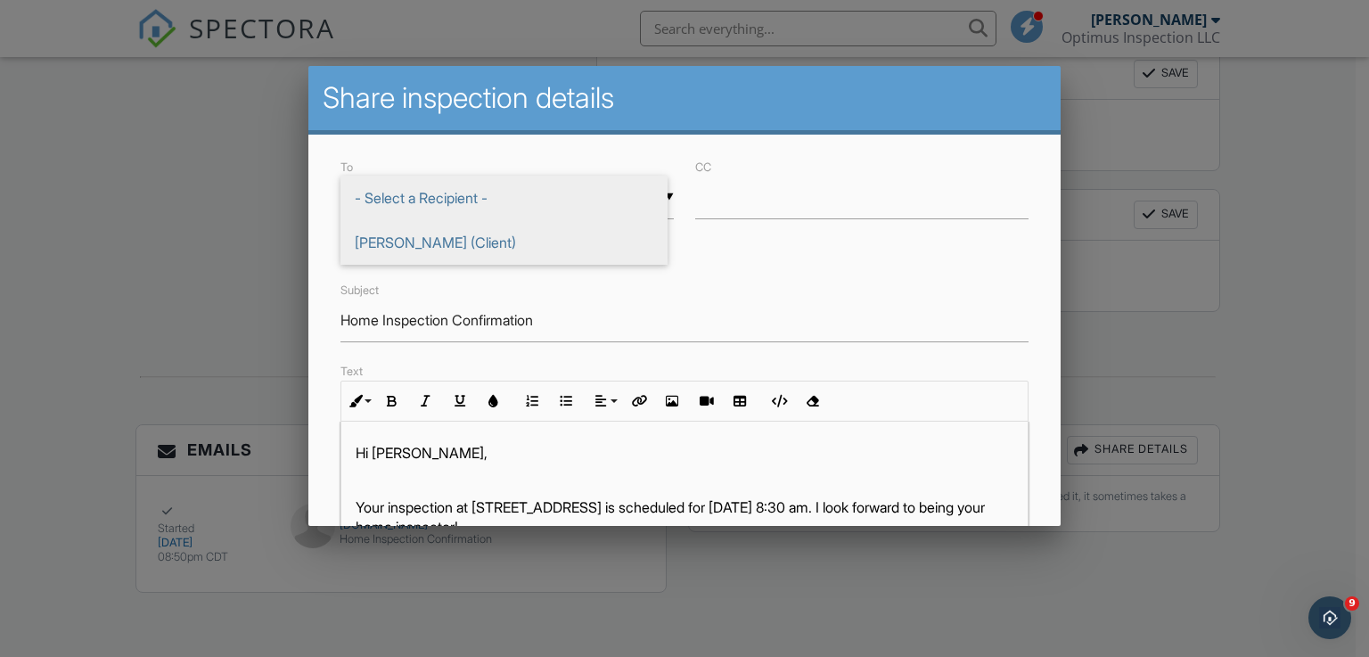
click at [458, 239] on span "[PERSON_NAME] (Client)" at bounding box center [503, 242] width 327 height 45
type input "[PERSON_NAME] (Client)"
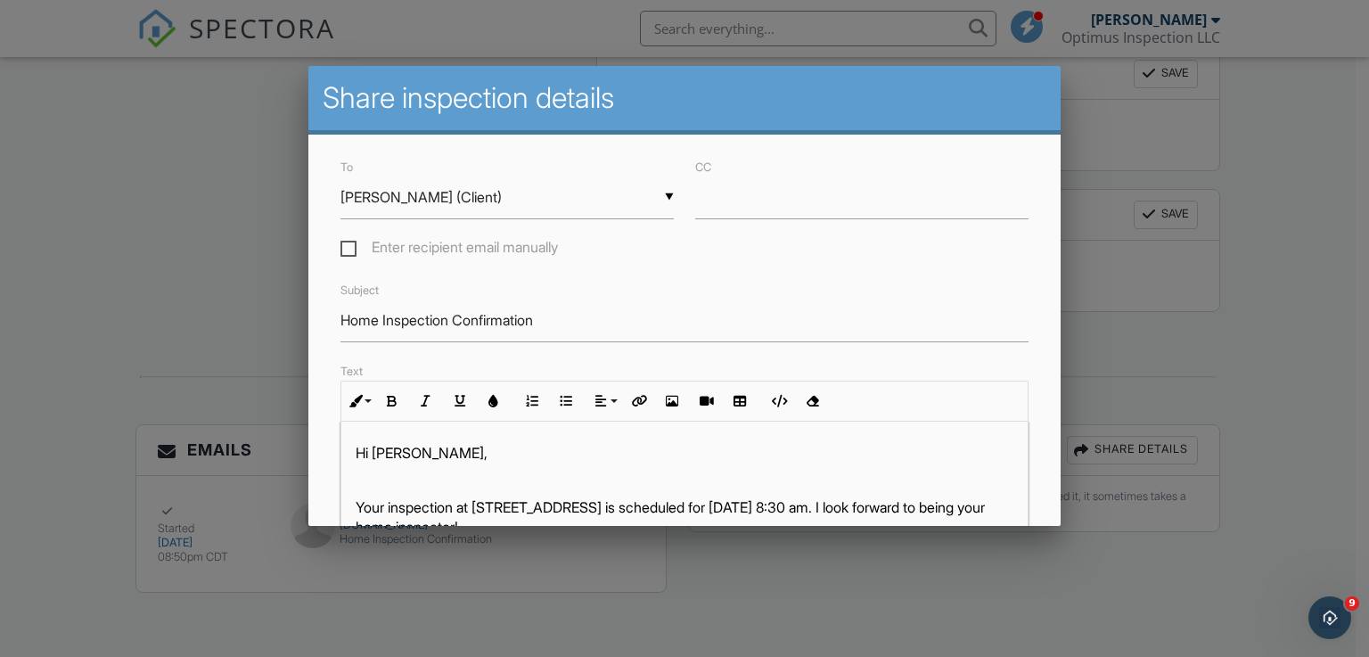
click at [757, 293] on div "Subject Home Inspection Confirmation" at bounding box center [685, 310] width 710 height 63
click at [592, 320] on input "Home Inspection Confirmation" at bounding box center [684, 321] width 689 height 44
click at [775, 310] on input "Home Inspection Confirmation" at bounding box center [684, 321] width 689 height 44
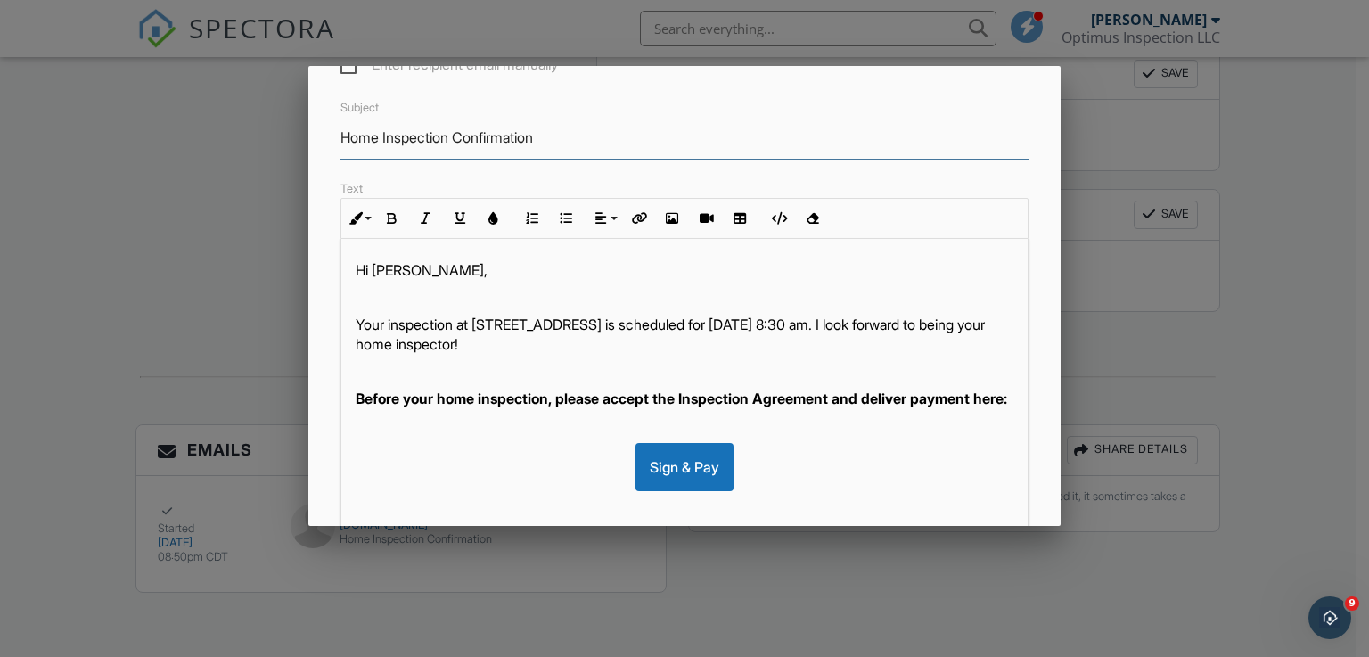
scroll to position [0, 0]
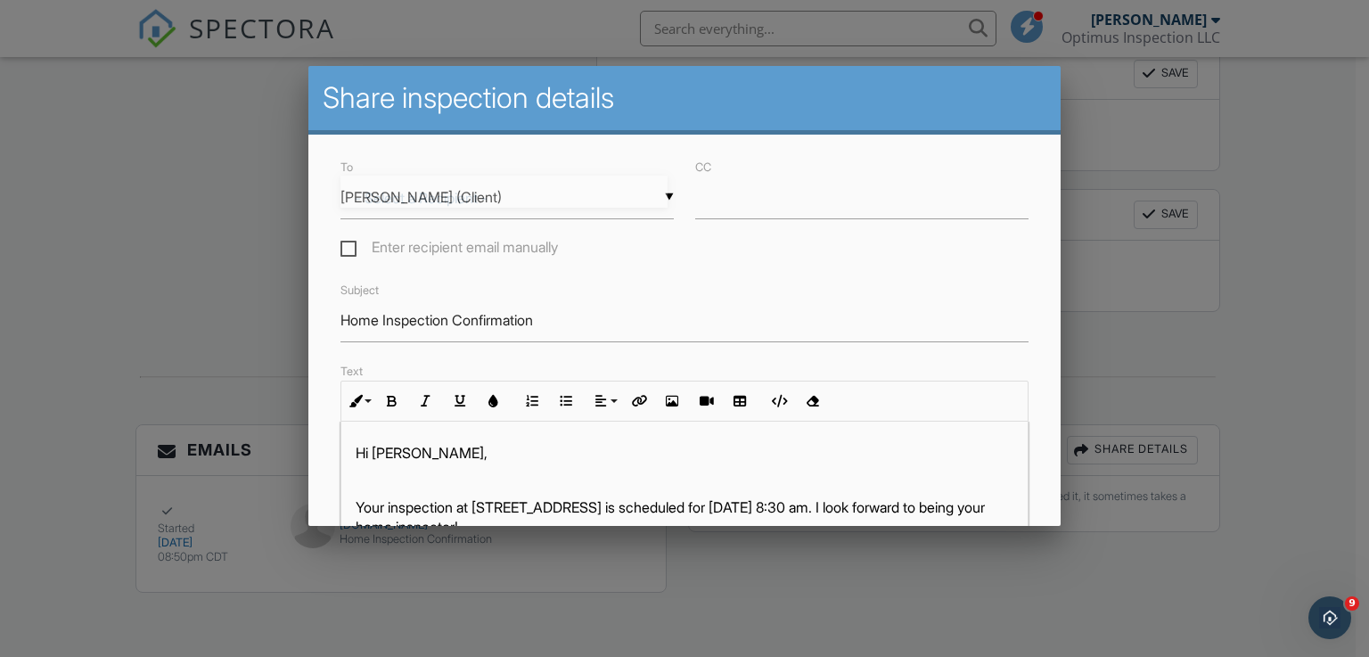
click at [660, 203] on div "▼ [PERSON_NAME] (Client) - Select a Recipient - [PERSON_NAME] (Client) - Select…" at bounding box center [506, 198] width 333 height 44
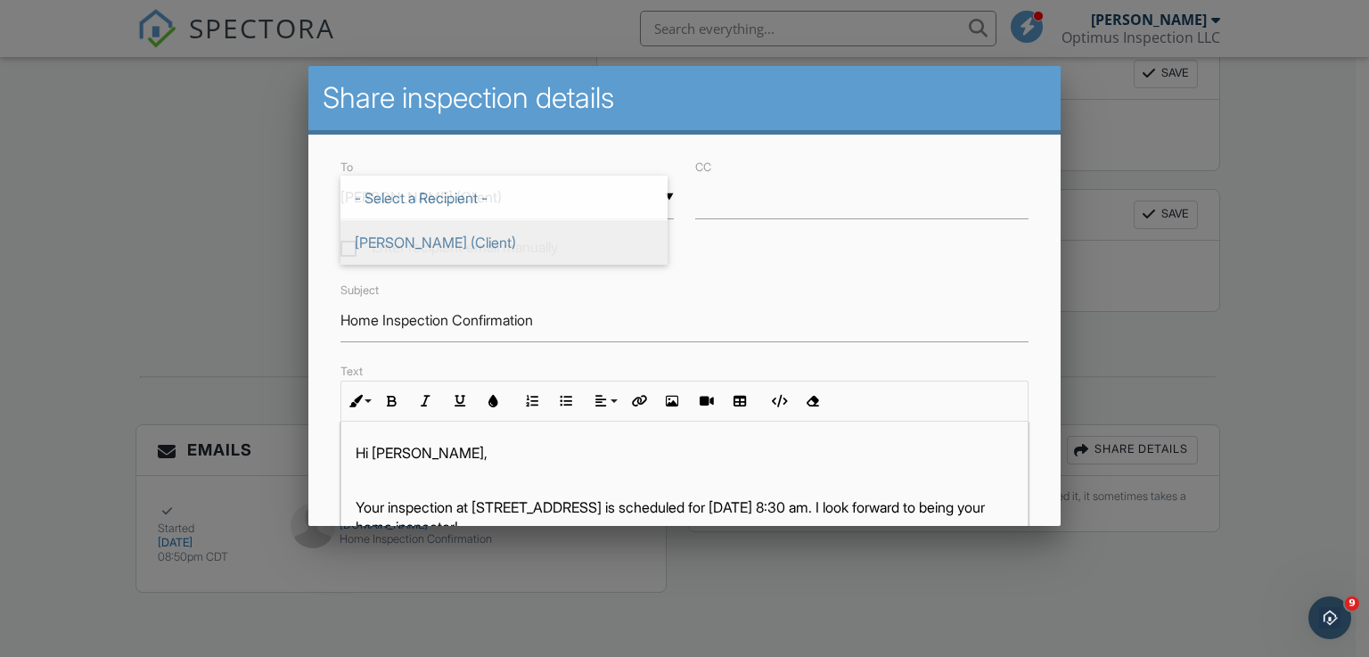
click at [116, 220] on div at bounding box center [684, 321] width 1369 height 821
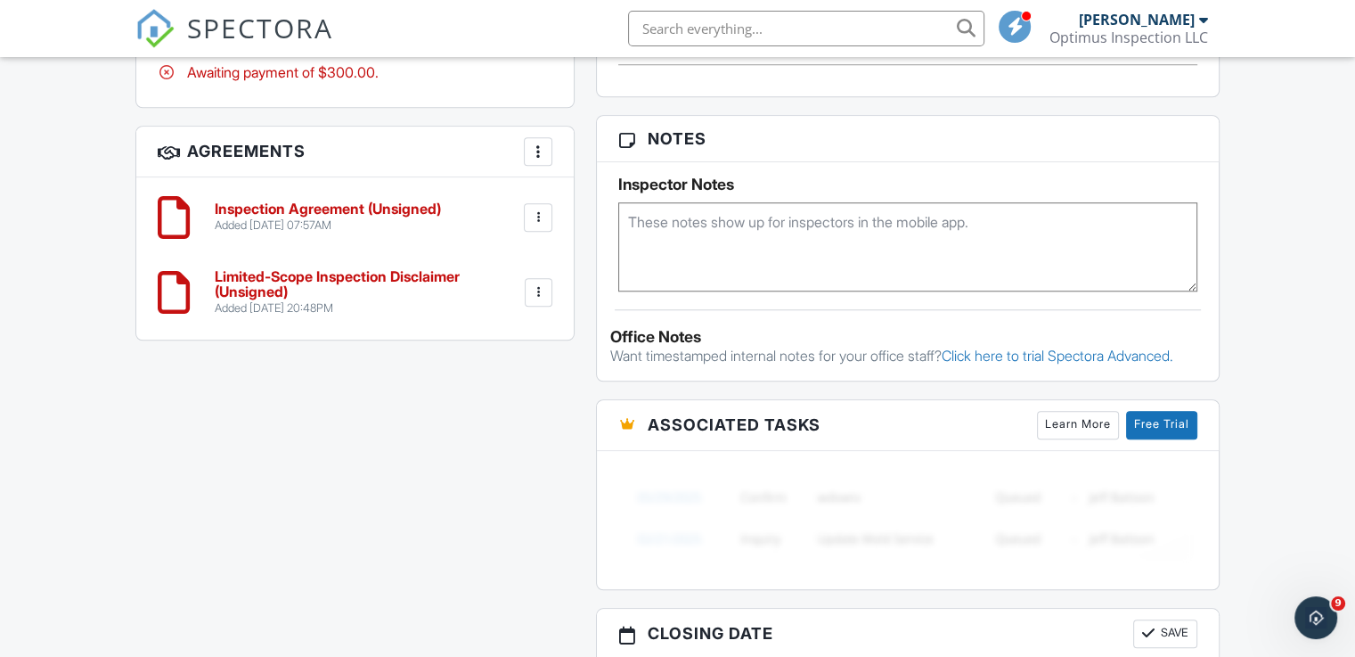
scroll to position [1427, 0]
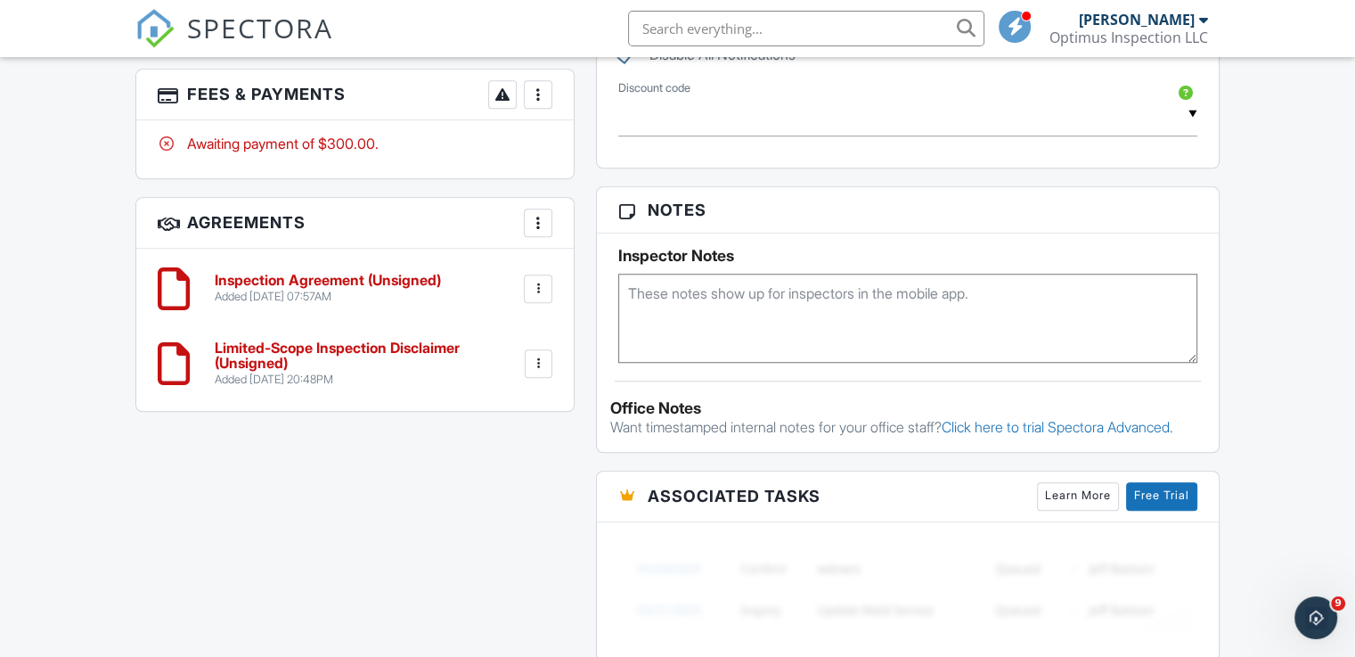
click at [541, 360] on div at bounding box center [539, 364] width 18 height 18
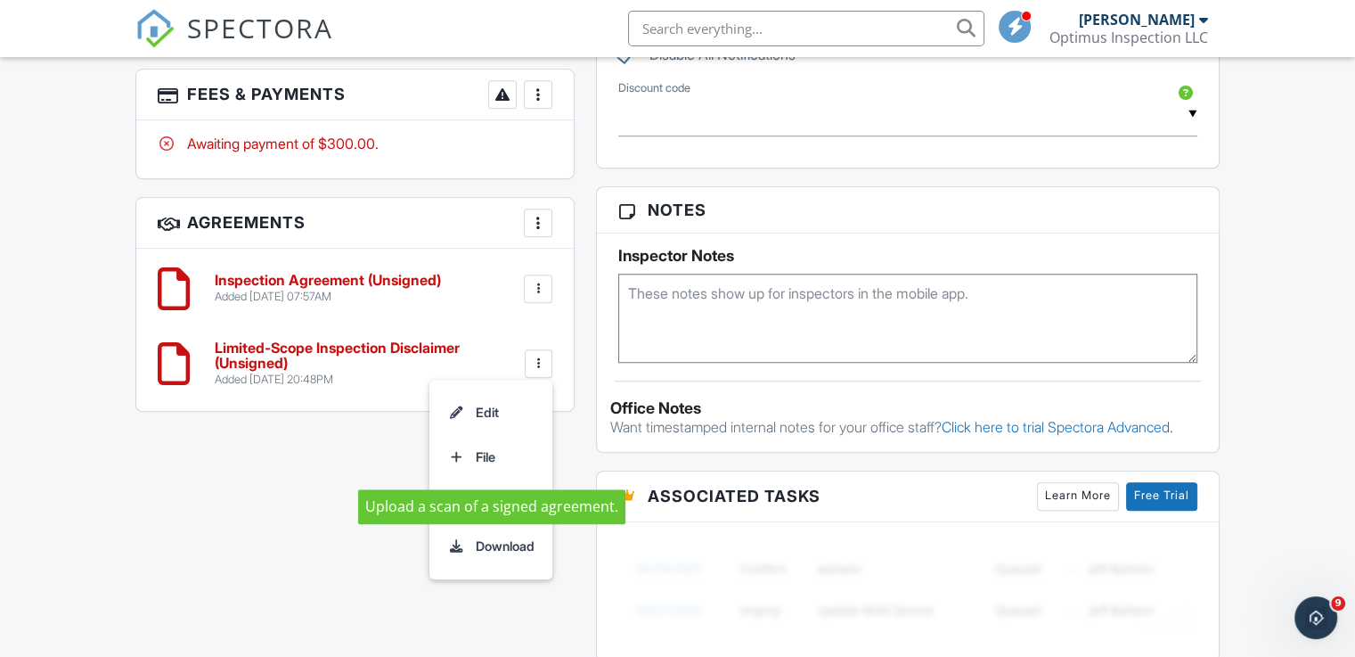
click at [275, 463] on div "All emails and texts are disabled for this inspection! All emails and texts hav…" at bounding box center [678, 27] width 1106 height 1865
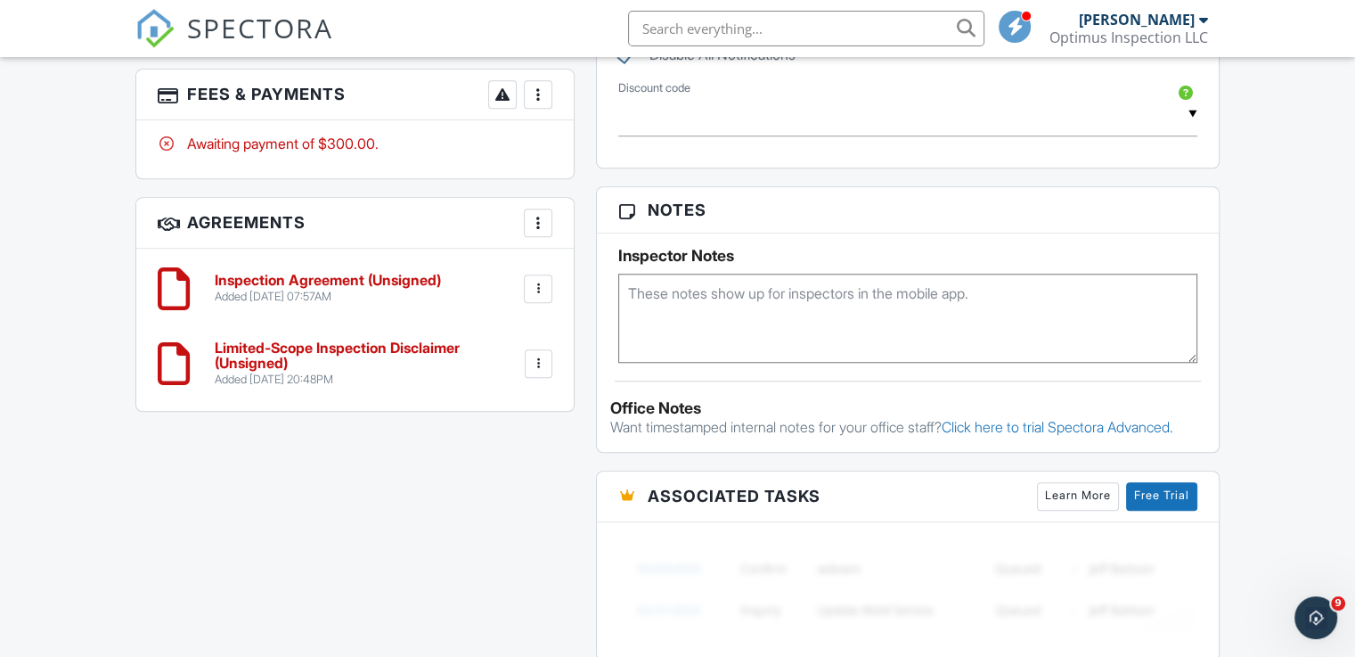
click at [173, 363] on div at bounding box center [174, 363] width 32 height 53
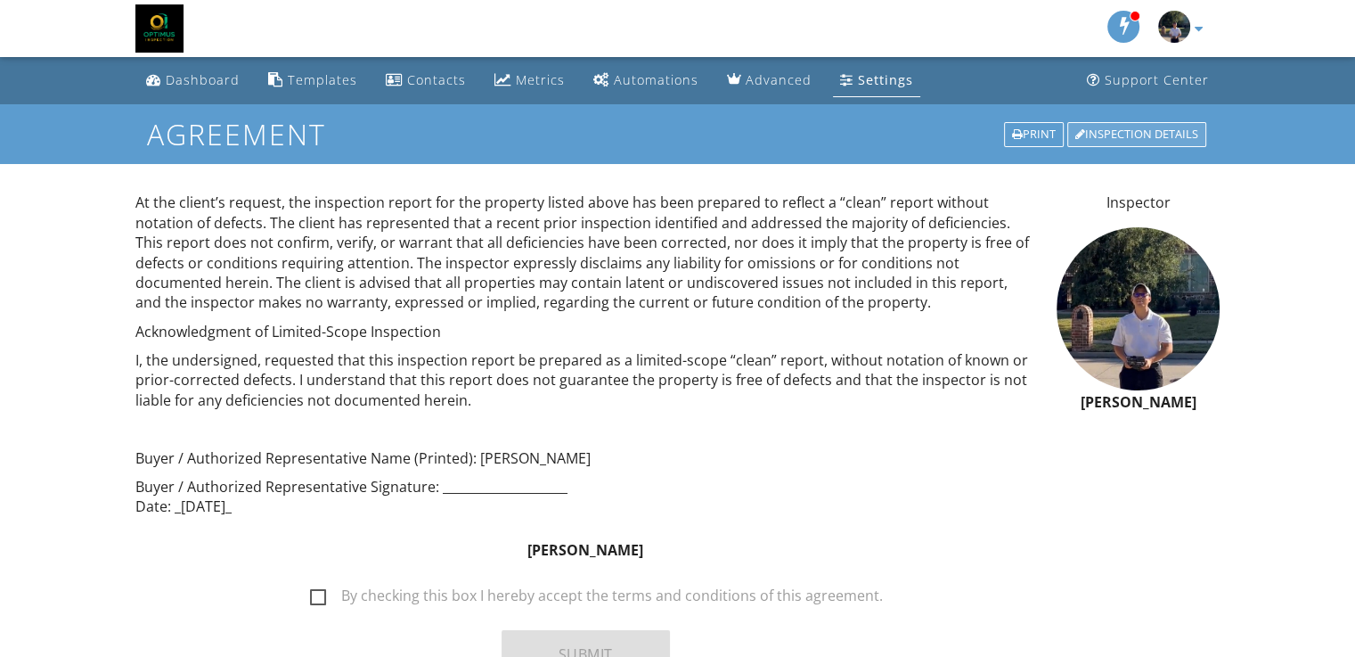
click at [1176, 135] on div "Inspection Details" at bounding box center [1137, 134] width 139 height 25
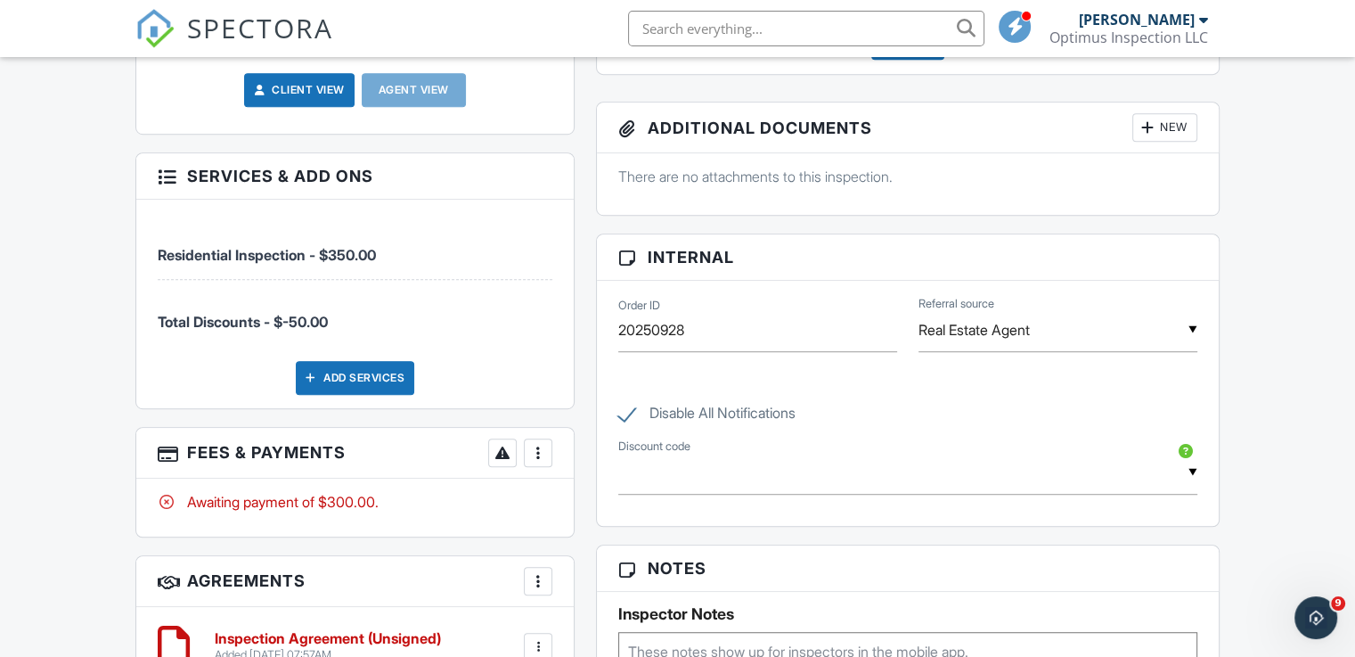
scroll to position [1248, 0]
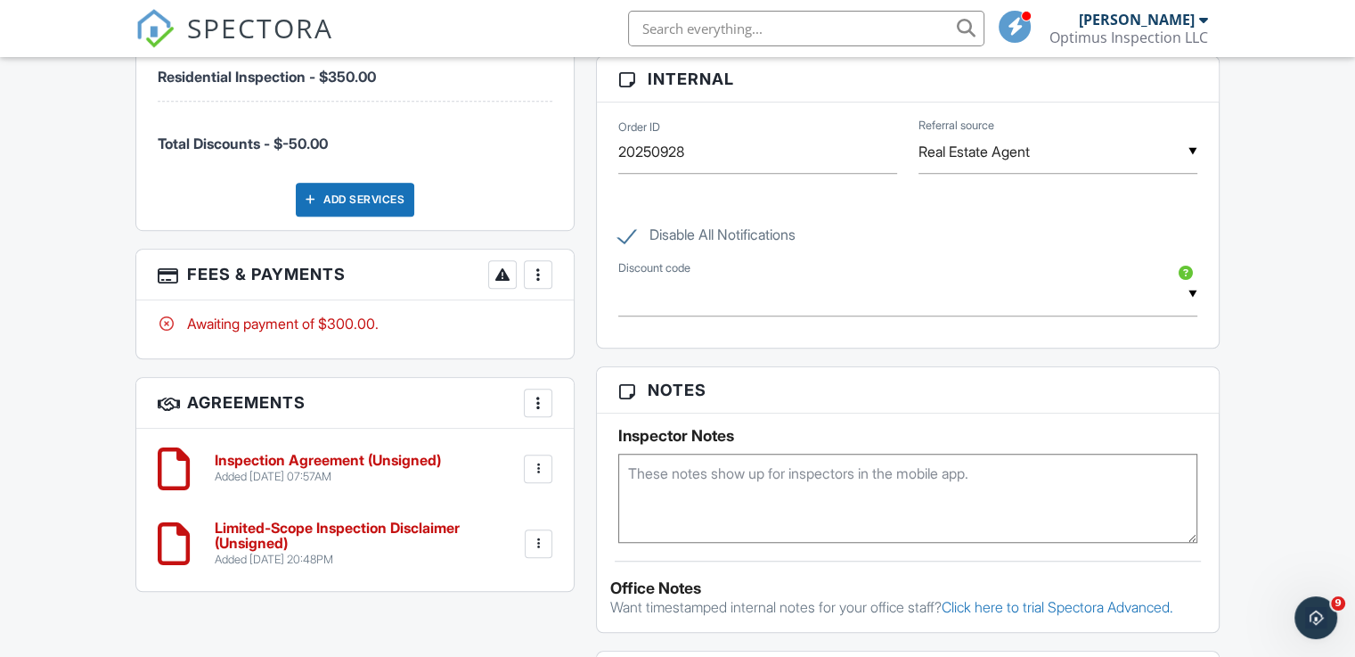
click at [533, 545] on div at bounding box center [539, 544] width 18 height 18
click at [492, 593] on li "Edit" at bounding box center [491, 592] width 102 height 45
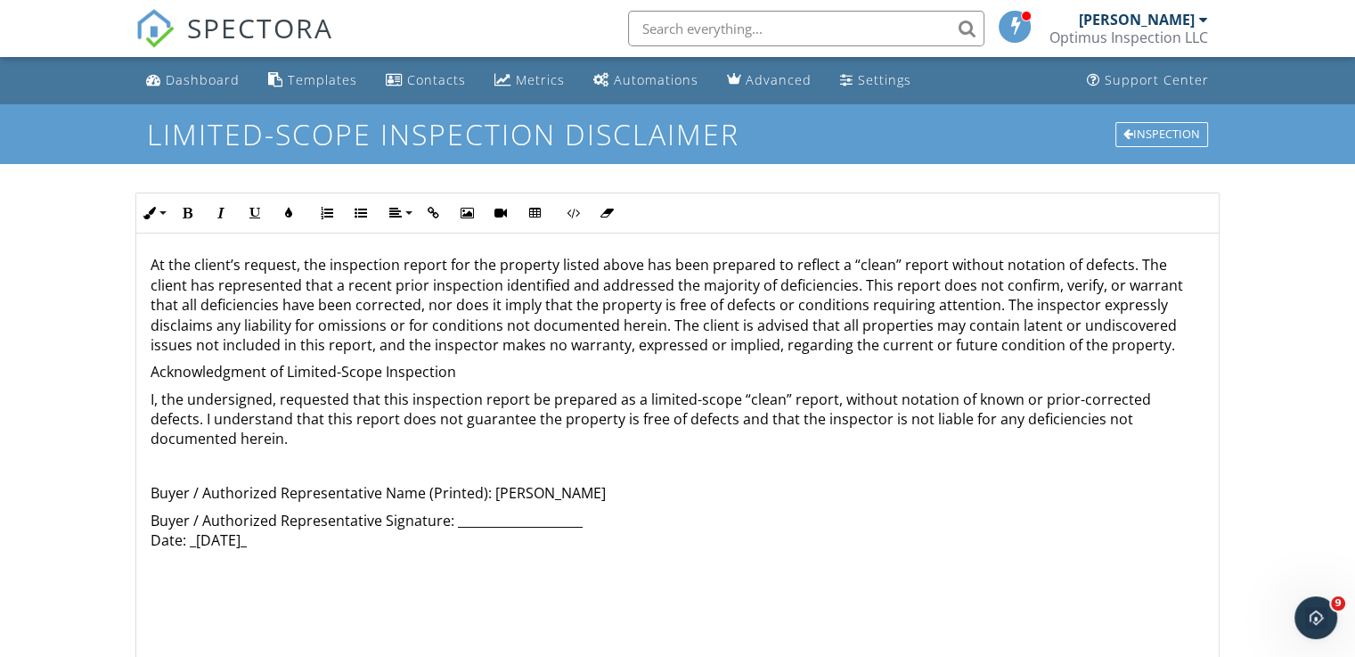
click at [610, 271] on p "At the client’s request, the inspection report for the property listed above ha…" at bounding box center [678, 305] width 1054 height 100
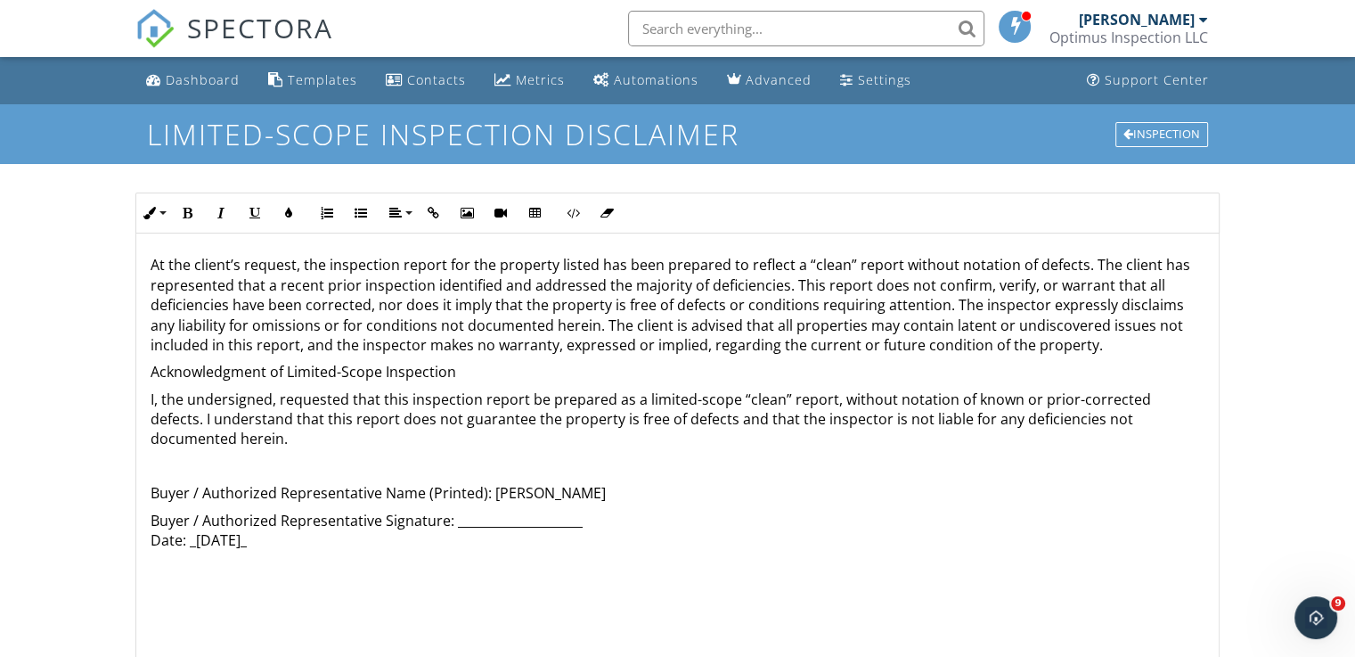
click at [492, 263] on p "At the client’s request, the inspection report for the property listed has been…" at bounding box center [678, 305] width 1054 height 100
click at [604, 266] on p "At the client’s request, the inspection report for the listed property listed h…" at bounding box center [678, 305] width 1054 height 100
click at [680, 313] on p "At the client’s request, the inspection report for the listed property has been…" at bounding box center [678, 305] width 1054 height 100
click at [779, 477] on div "At the client’s request, the inspection report for the listed property has been…" at bounding box center [677, 589] width 1083 height 713
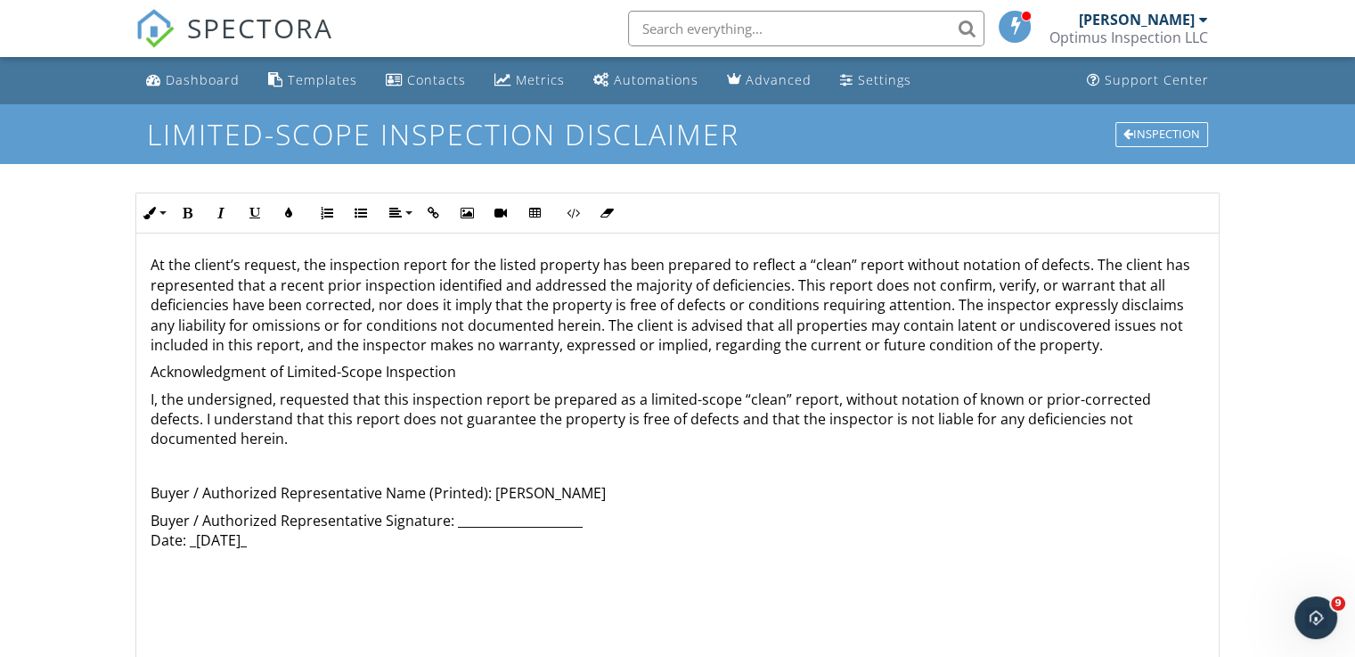
click at [77, 520] on div "Dashboard Templates Contacts Metrics Automations Advanced Settings Support Cent…" at bounding box center [677, 564] width 1355 height 1015
click at [1169, 135] on div "Inspection" at bounding box center [1162, 134] width 93 height 25
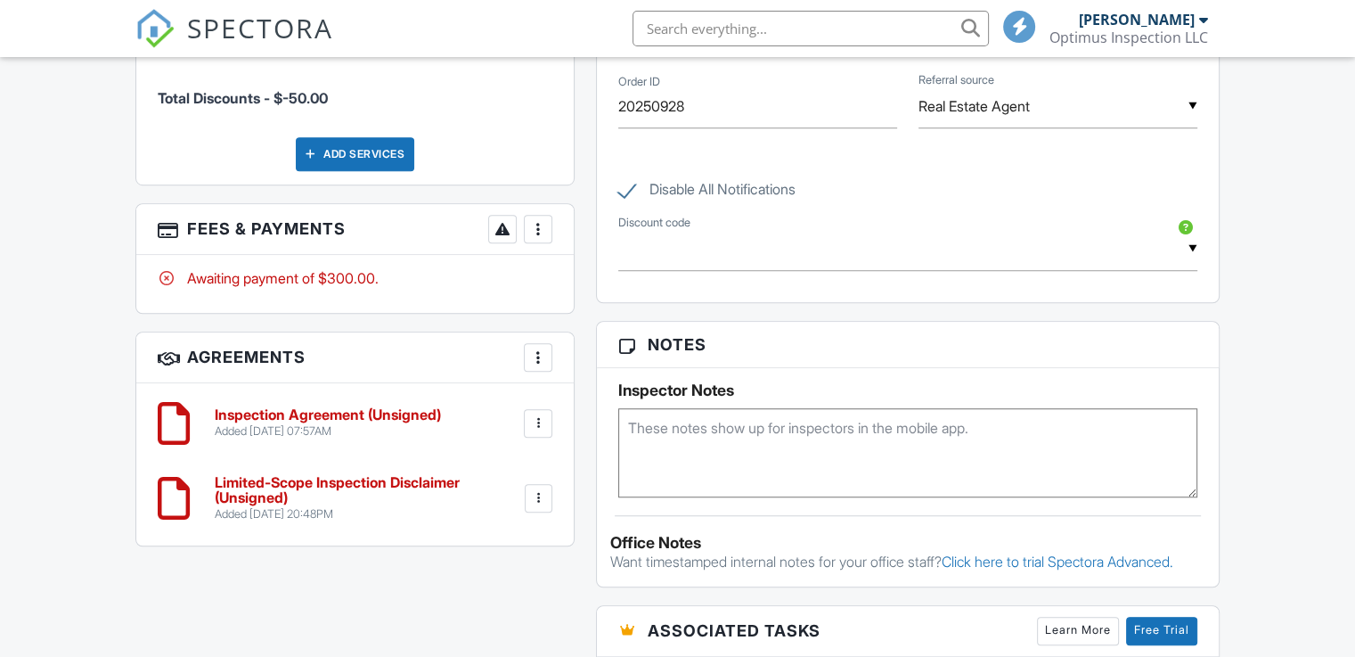
click at [544, 407] on div "All emails and texts are disabled for this inspection! All emails and texts hav…" at bounding box center [678, 161] width 1106 height 1865
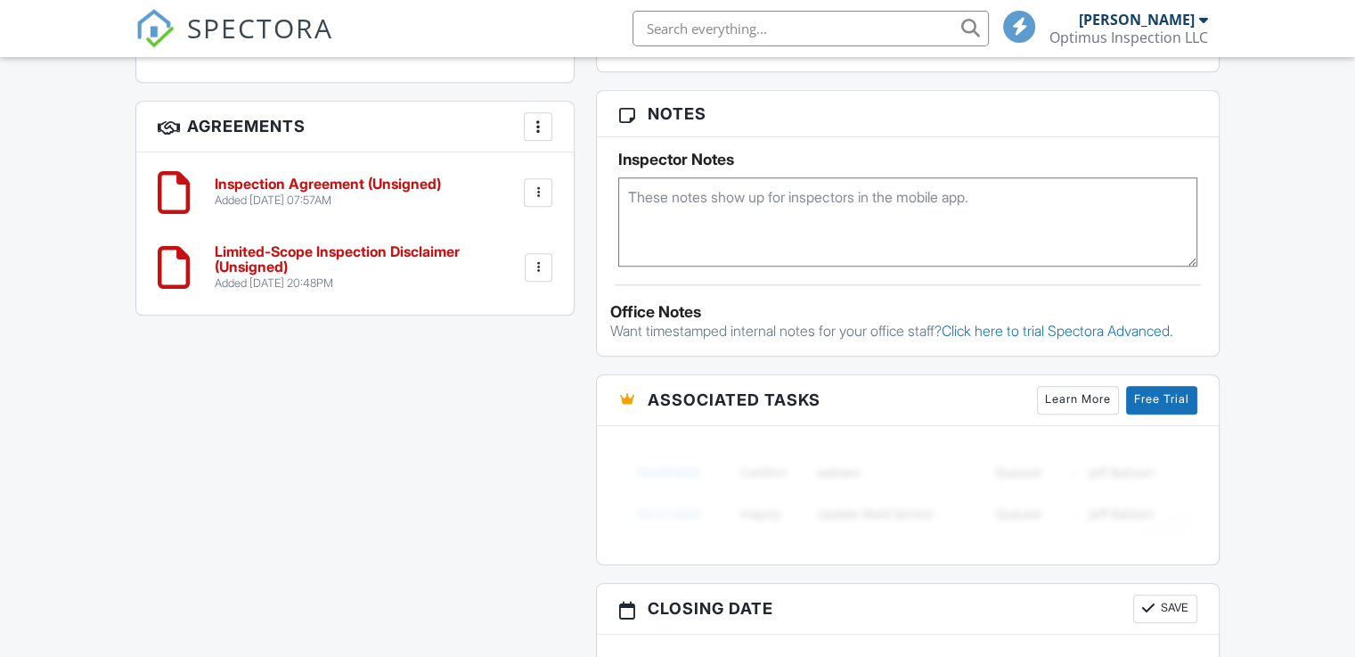
click at [546, 261] on div at bounding box center [539, 267] width 18 height 18
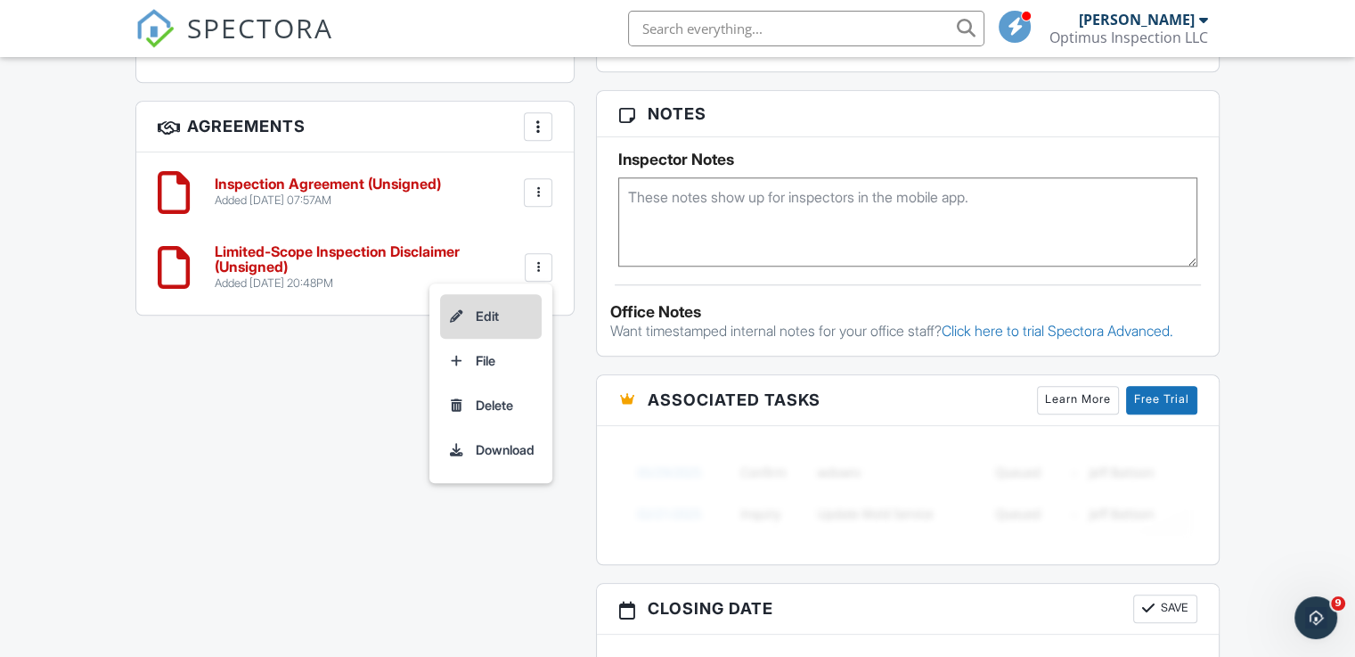
click at [493, 303] on li "Edit" at bounding box center [491, 316] width 102 height 45
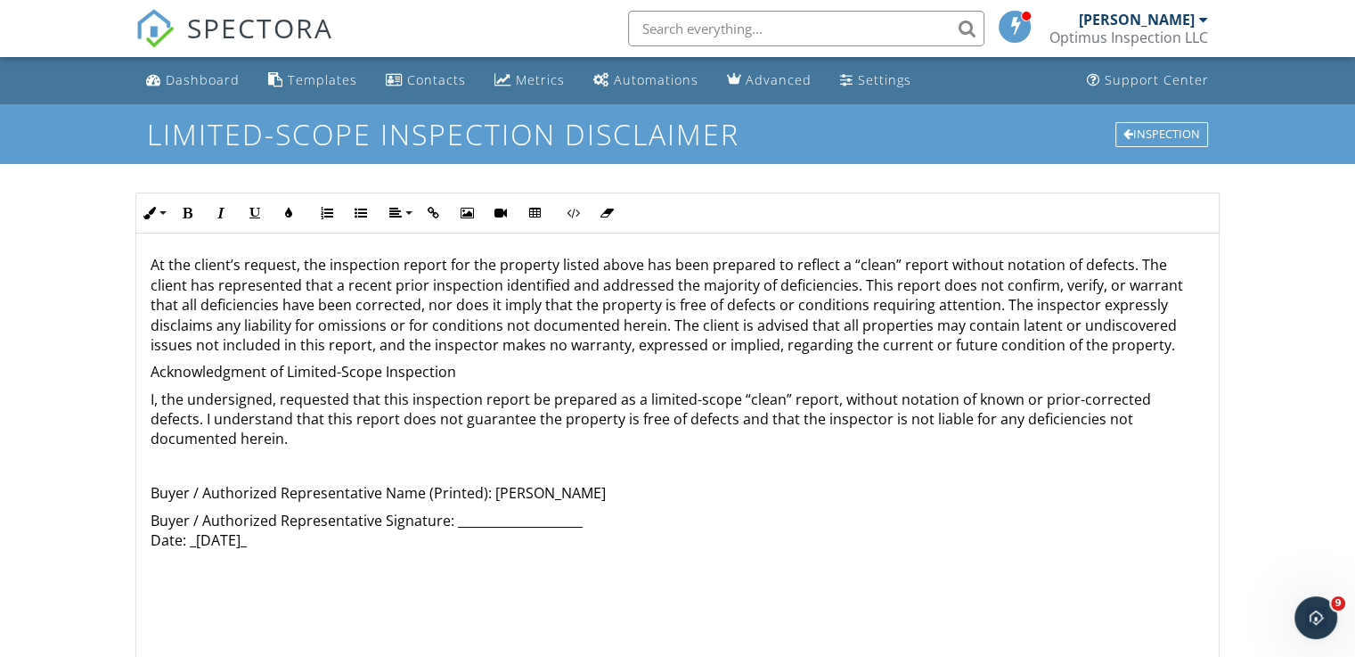
click at [492, 265] on p "At the client’s request, the inspection report for the property listed above ha…" at bounding box center [678, 305] width 1054 height 100
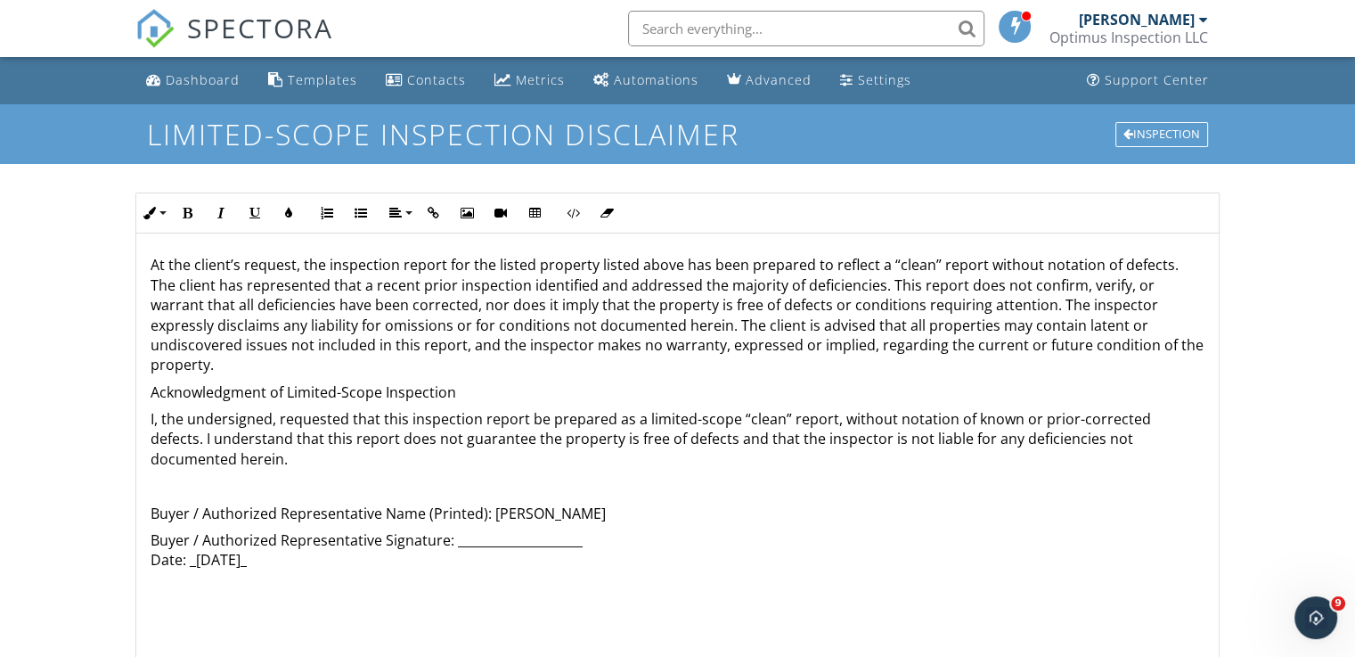
click at [607, 266] on p "At the client’s request, the inspection report for the listed property listed a…" at bounding box center [678, 314] width 1054 height 119
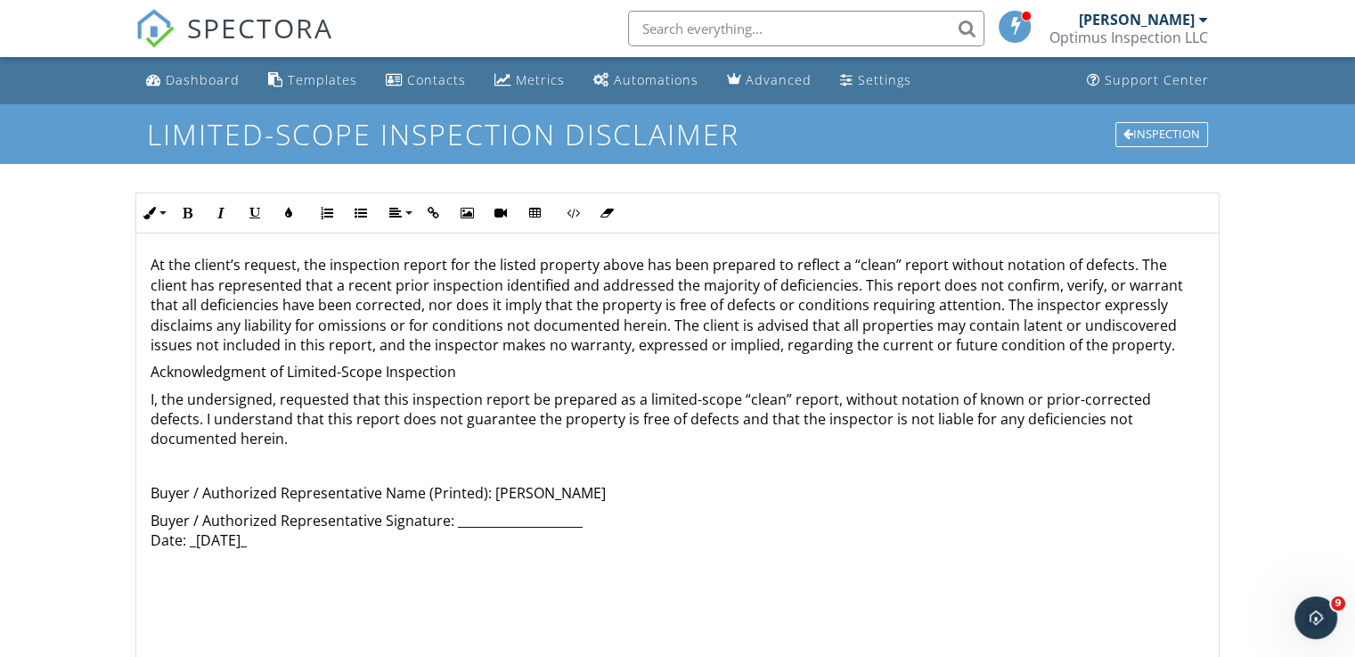
click at [609, 266] on p "At the client’s request, the inspection report for the listed property above ha…" at bounding box center [678, 305] width 1054 height 100
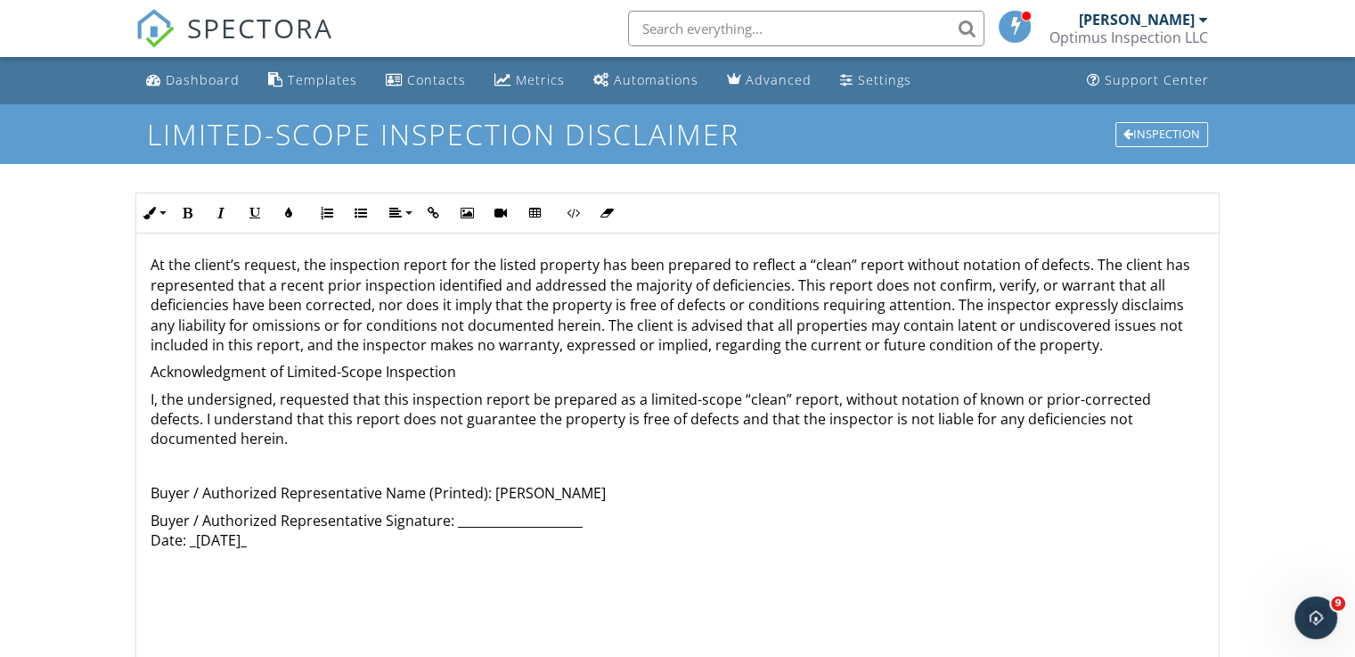
click at [718, 299] on p "At the client’s request, the inspection report for the listed property has been…" at bounding box center [678, 305] width 1054 height 100
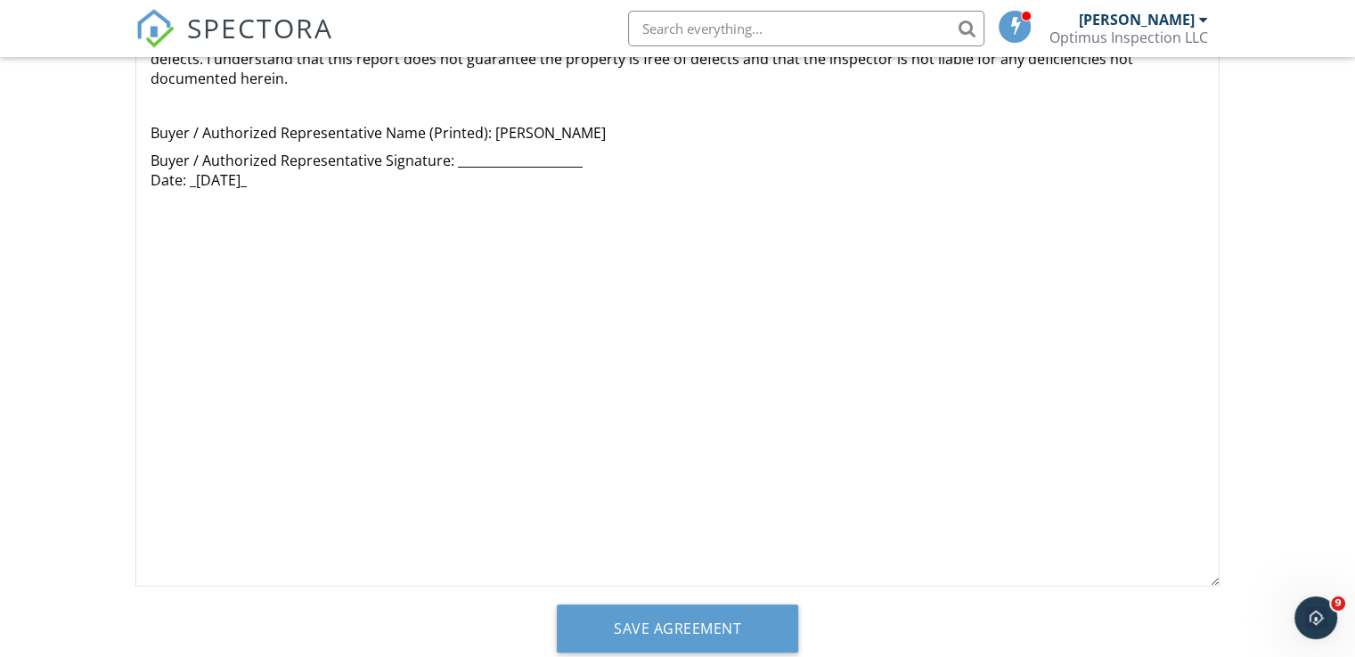
scroll to position [415, 0]
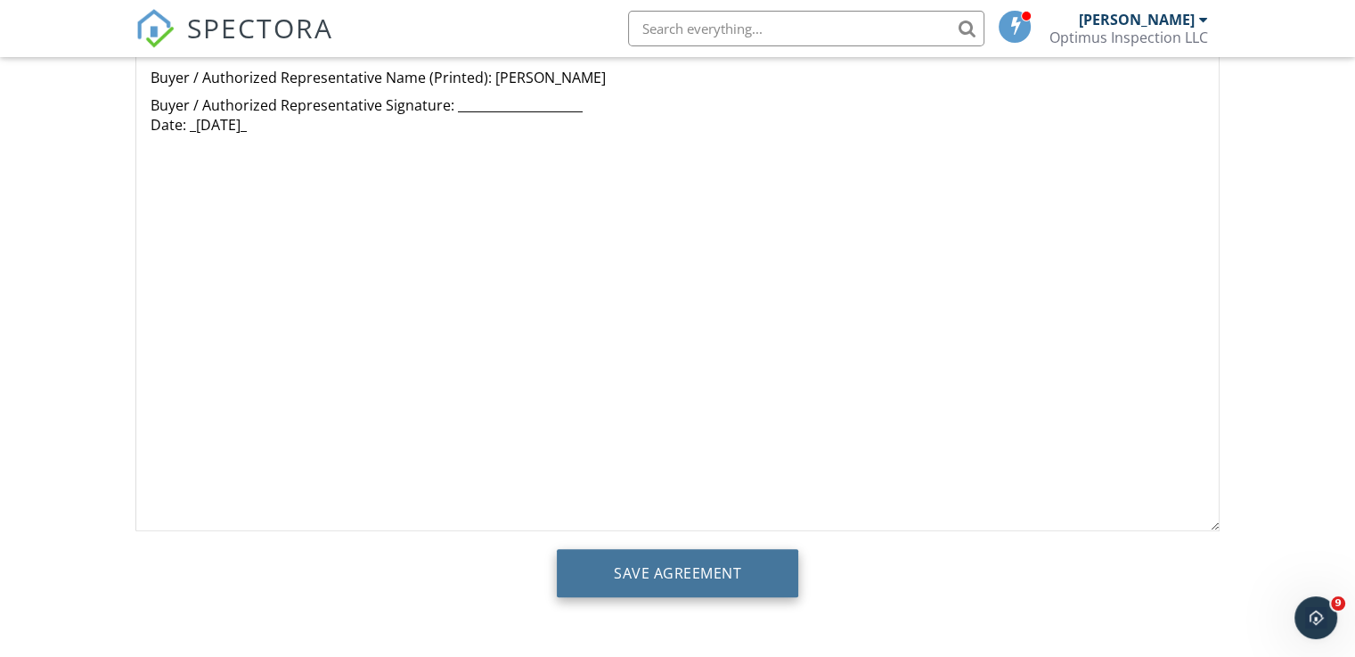
click at [728, 572] on input "Save Agreement" at bounding box center [677, 573] width 241 height 48
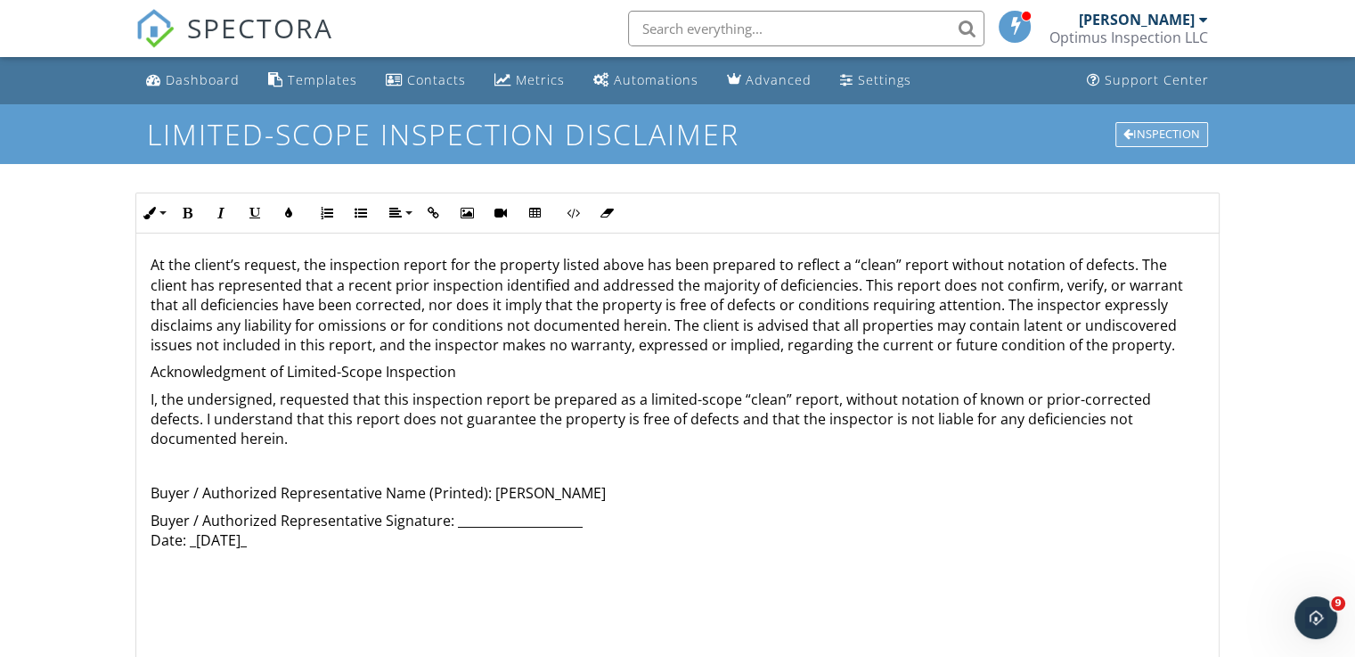
click at [1166, 133] on div "Inspection" at bounding box center [1162, 134] width 93 height 25
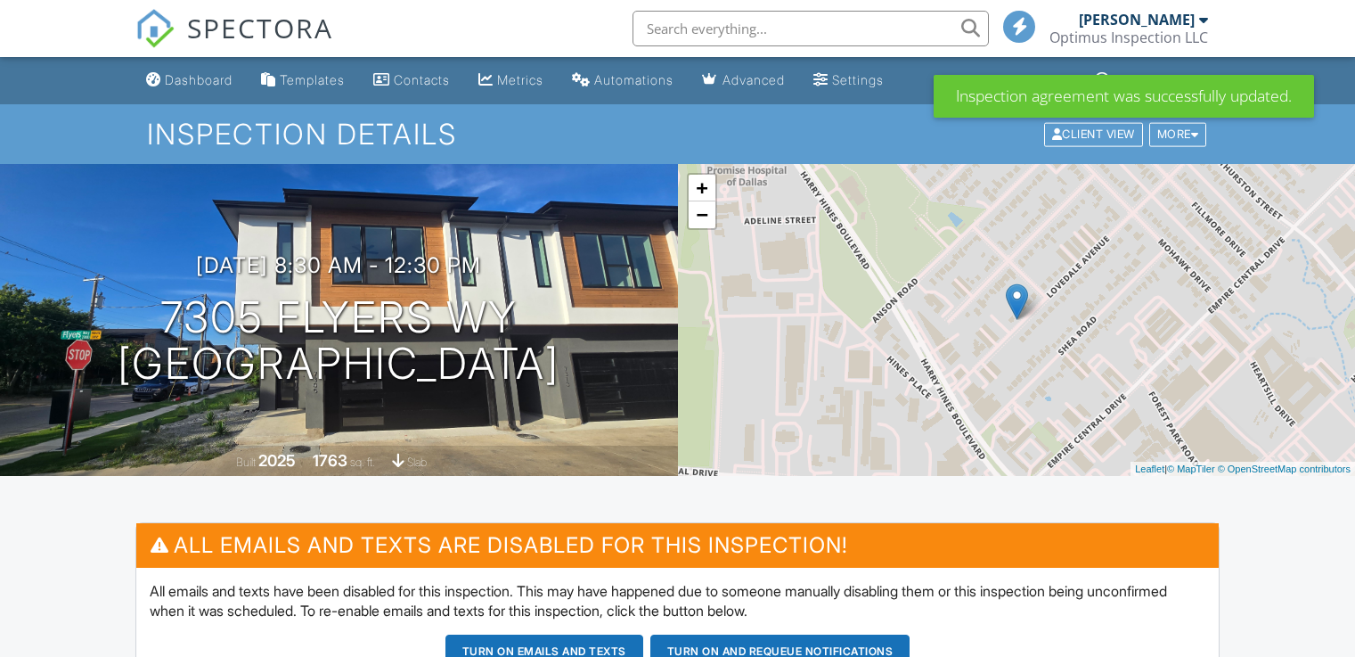
scroll to position [1190, 0]
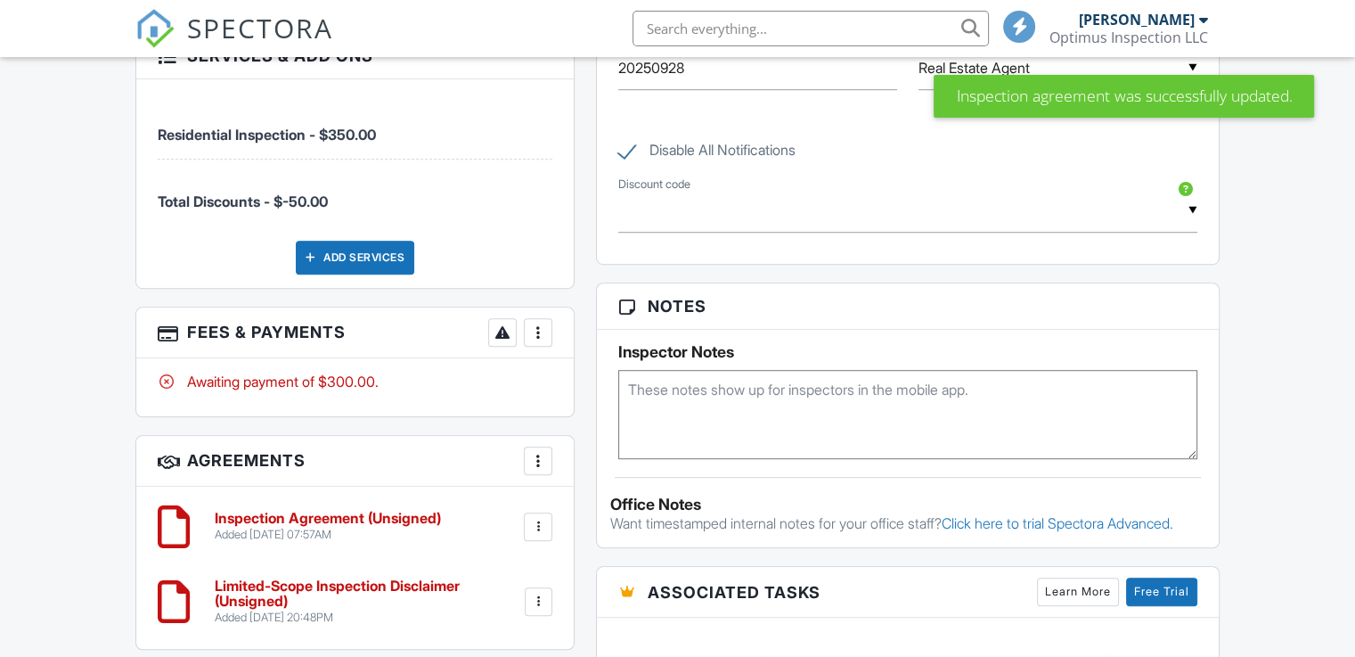
click at [545, 587] on div at bounding box center [539, 601] width 28 height 29
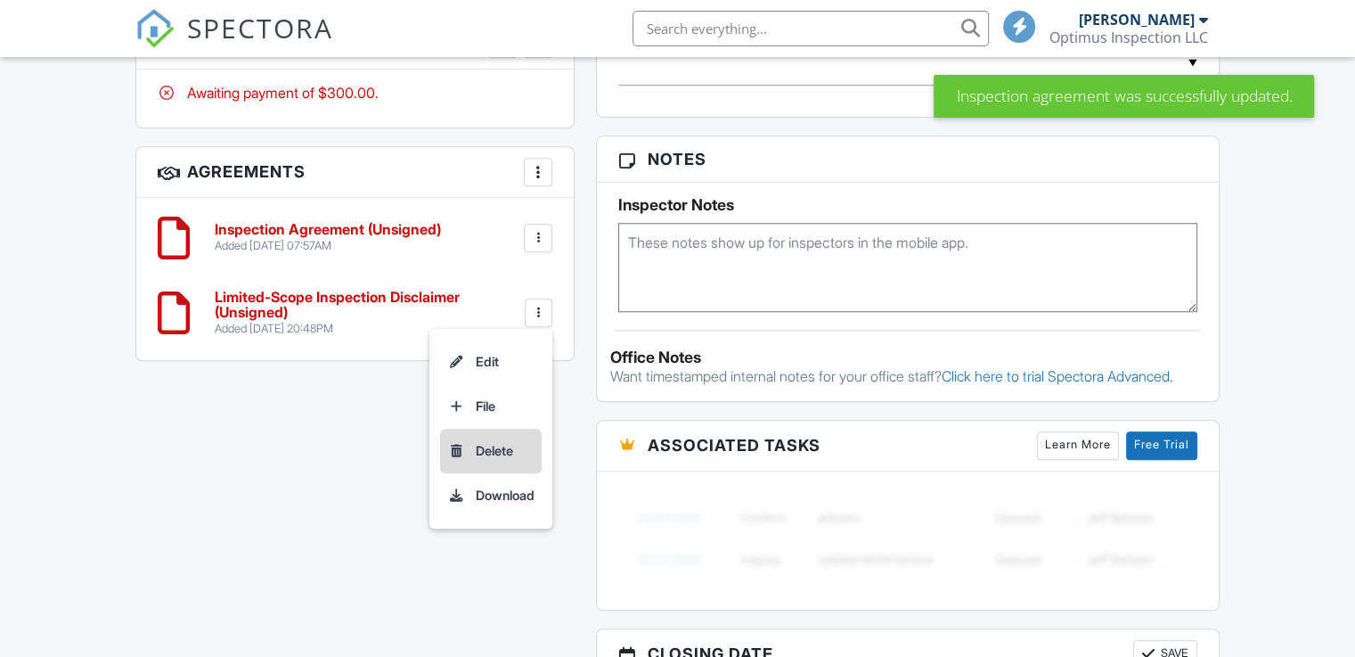
scroll to position [0, 0]
click at [504, 364] on li "Edit" at bounding box center [491, 361] width 102 height 45
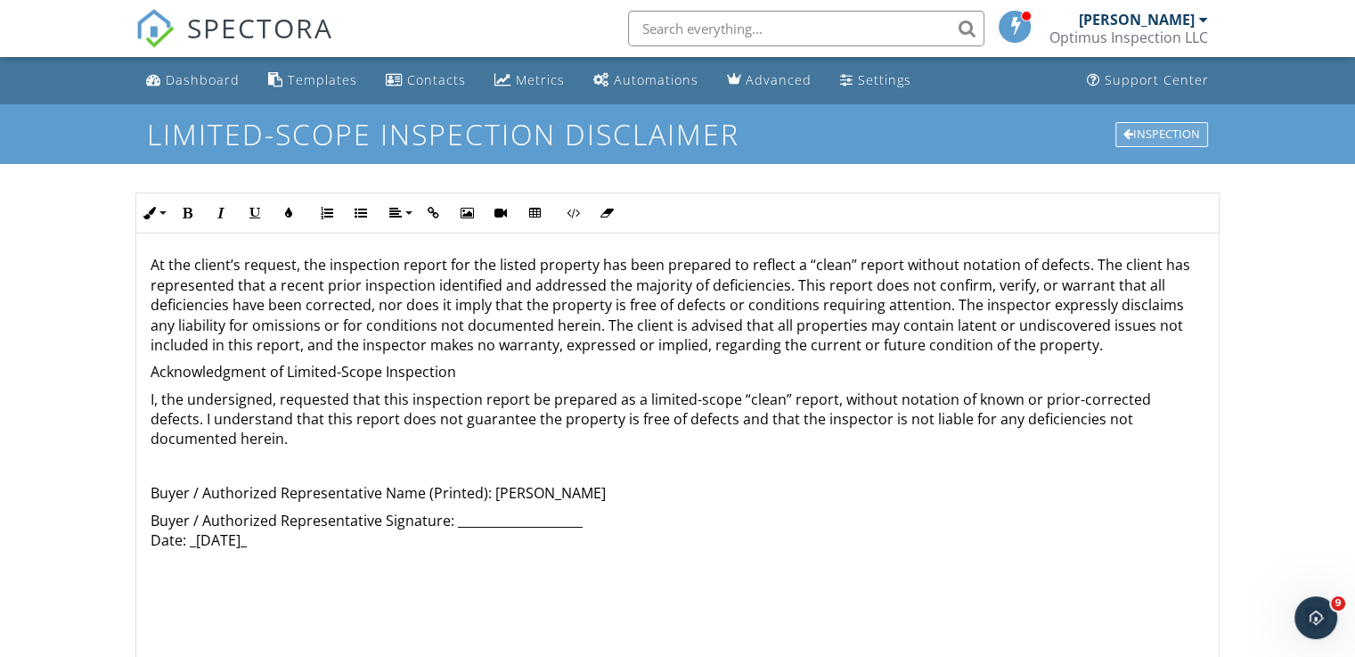
click at [1161, 136] on div "Inspection" at bounding box center [1162, 134] width 93 height 25
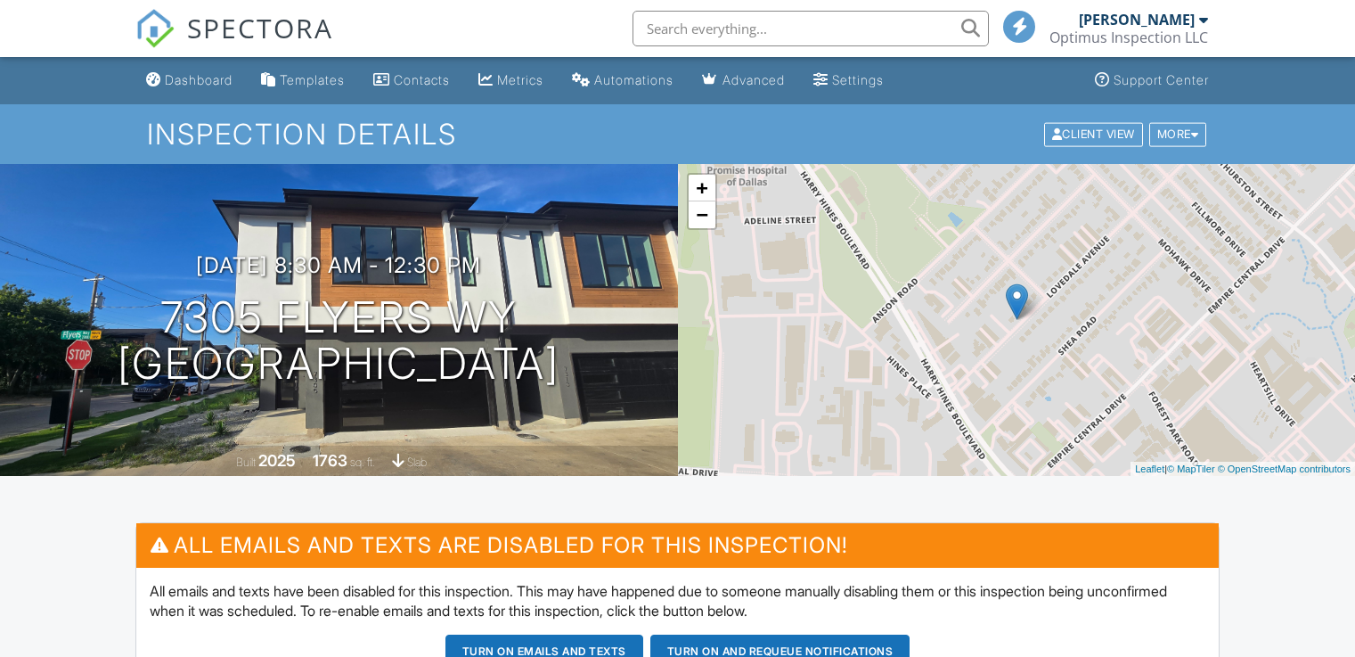
scroll to position [1053, 0]
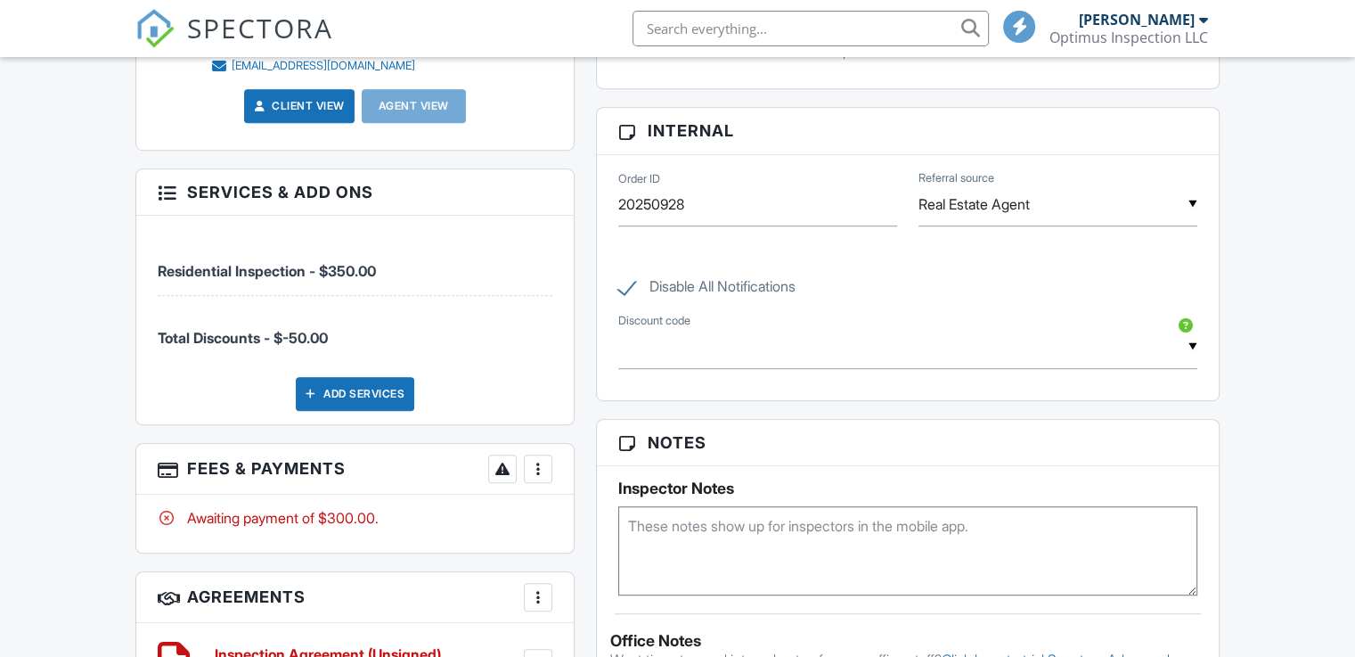
click at [542, 380] on div "All emails and texts are disabled for this inspection! All emails and texts hav…" at bounding box center [678, 330] width 1106 height 1723
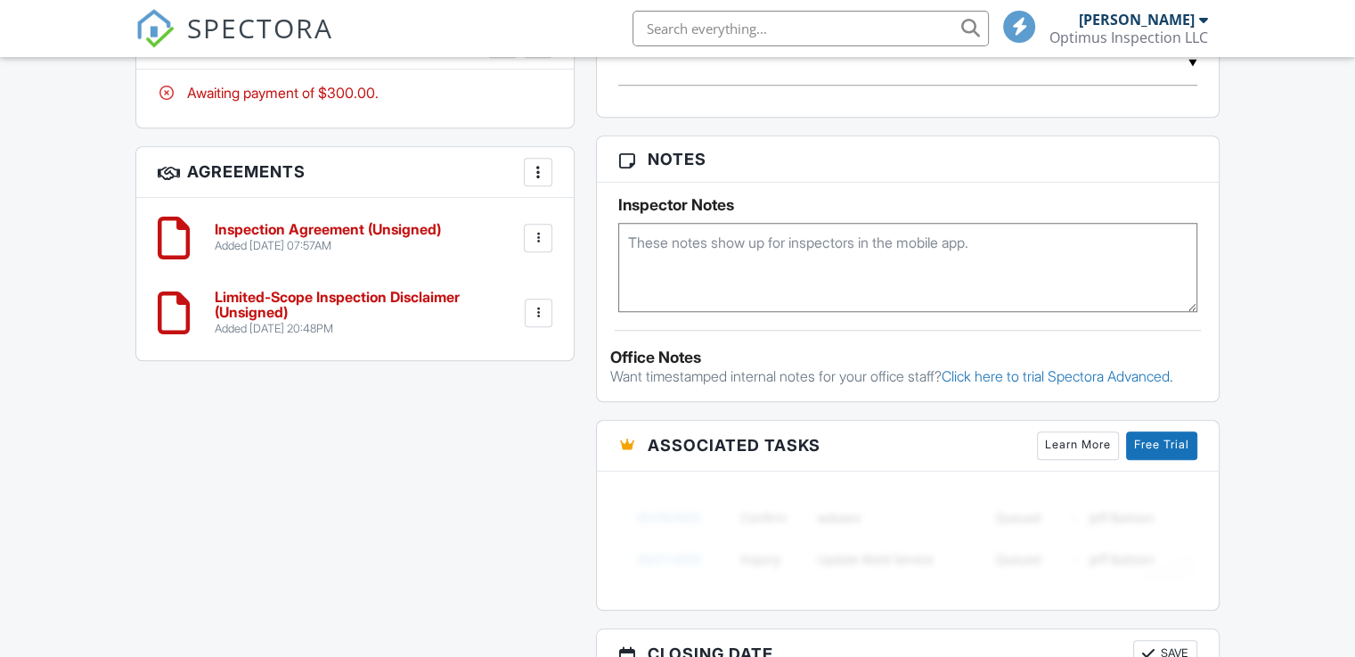
scroll to position [0, 0]
click at [541, 233] on div at bounding box center [538, 238] width 18 height 18
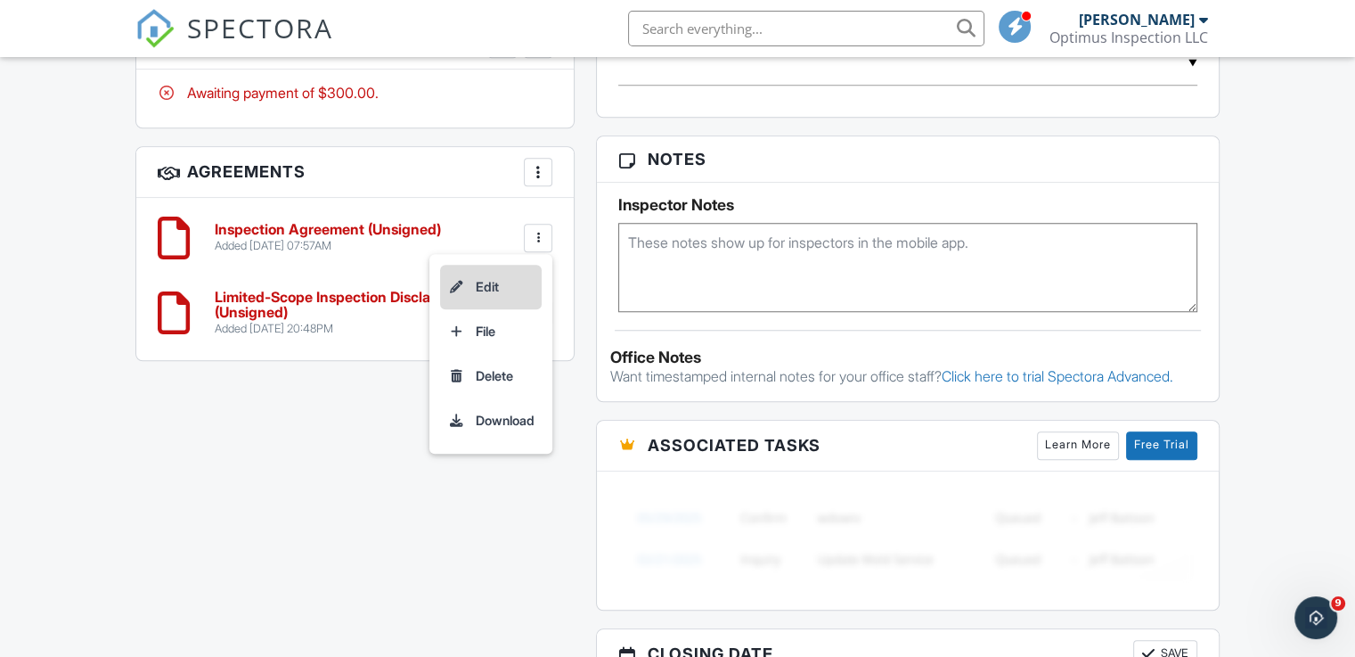
click at [491, 284] on li "Edit" at bounding box center [491, 287] width 102 height 45
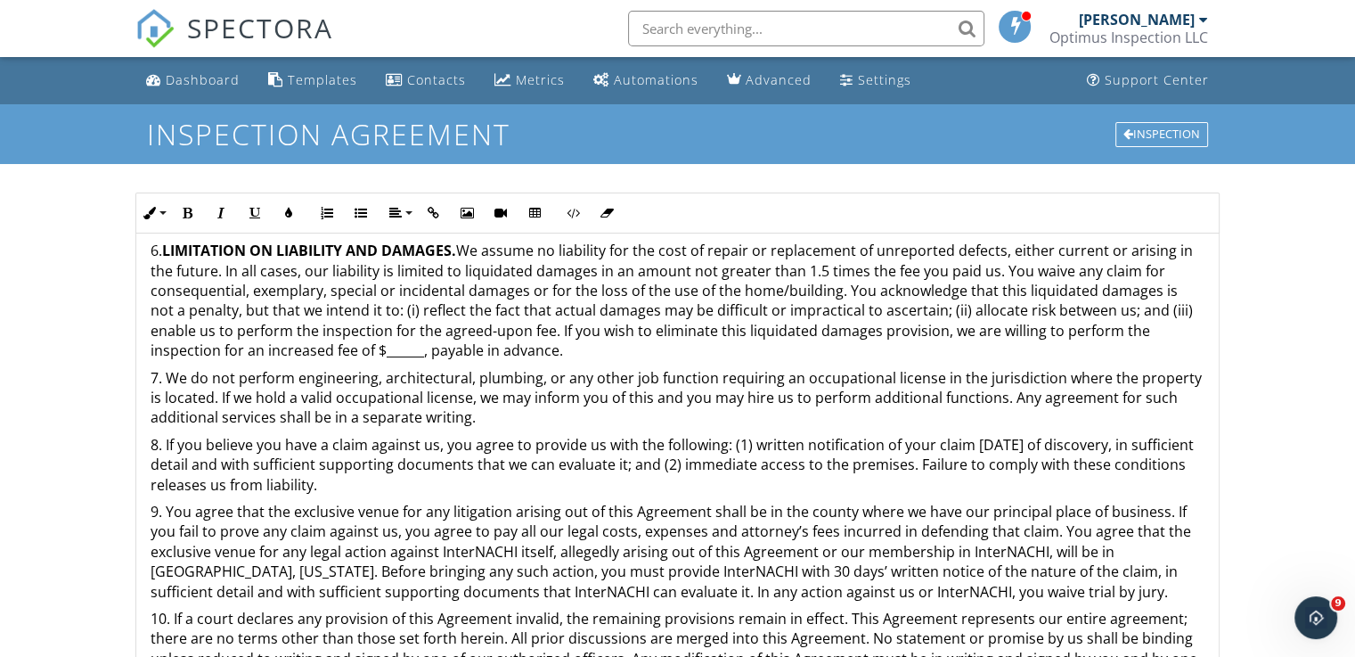
scroll to position [691, 0]
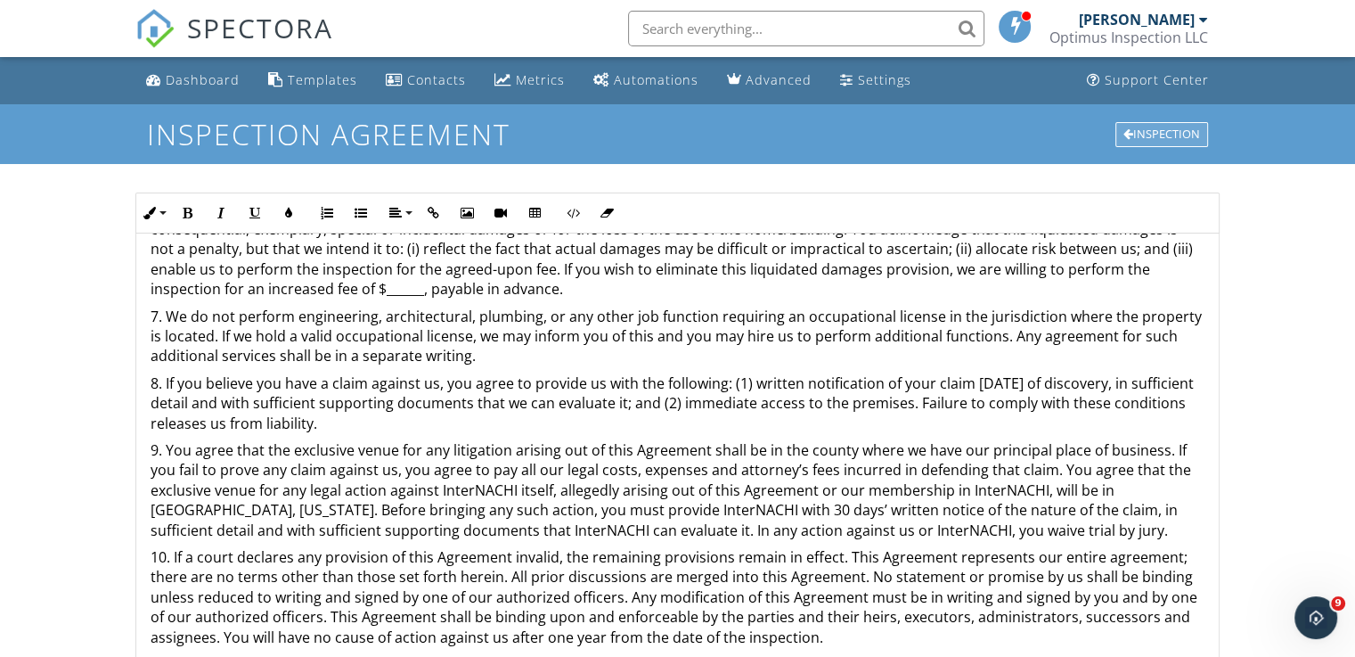
click at [1167, 140] on div "Inspection" at bounding box center [1162, 134] width 93 height 25
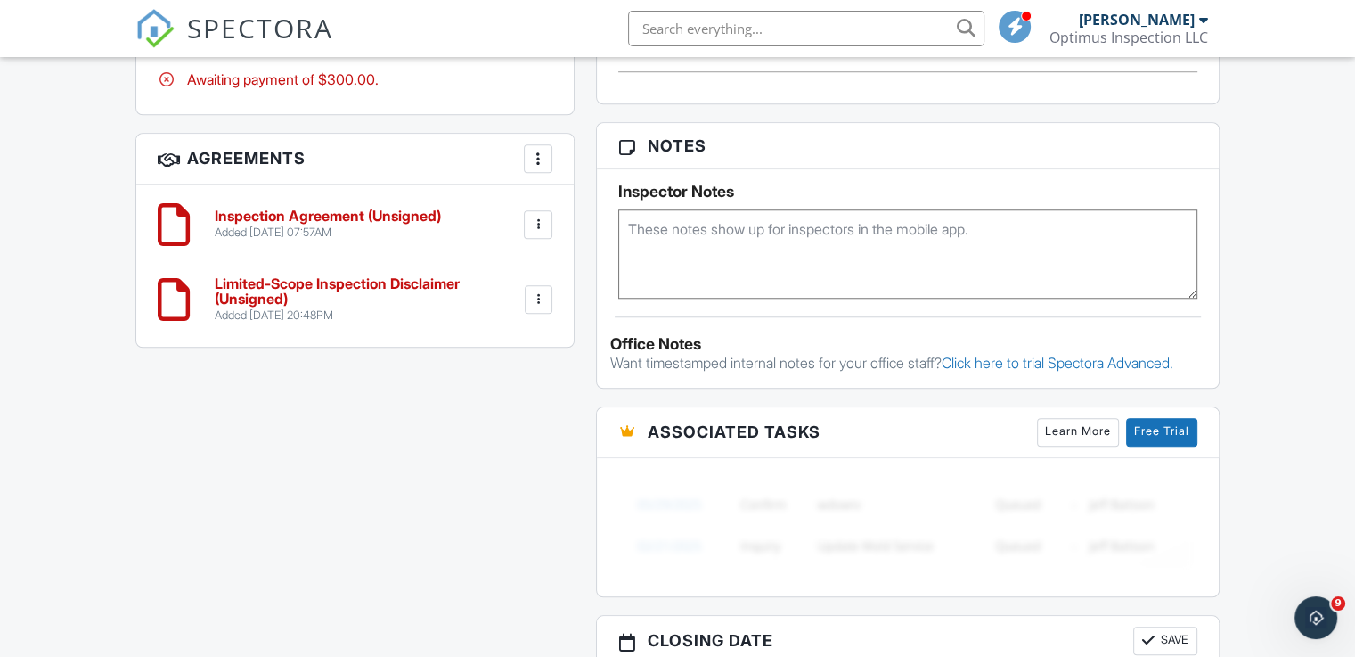
scroll to position [1426, 0]
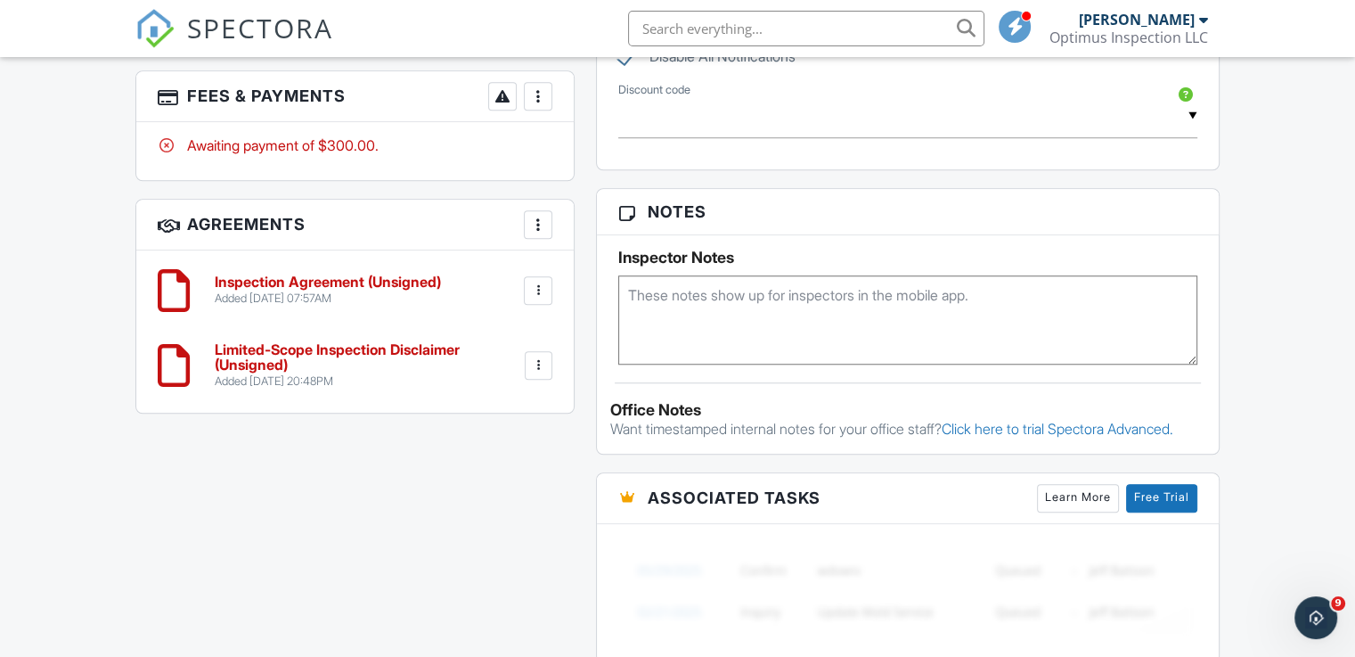
click at [540, 217] on div at bounding box center [538, 225] width 18 height 18
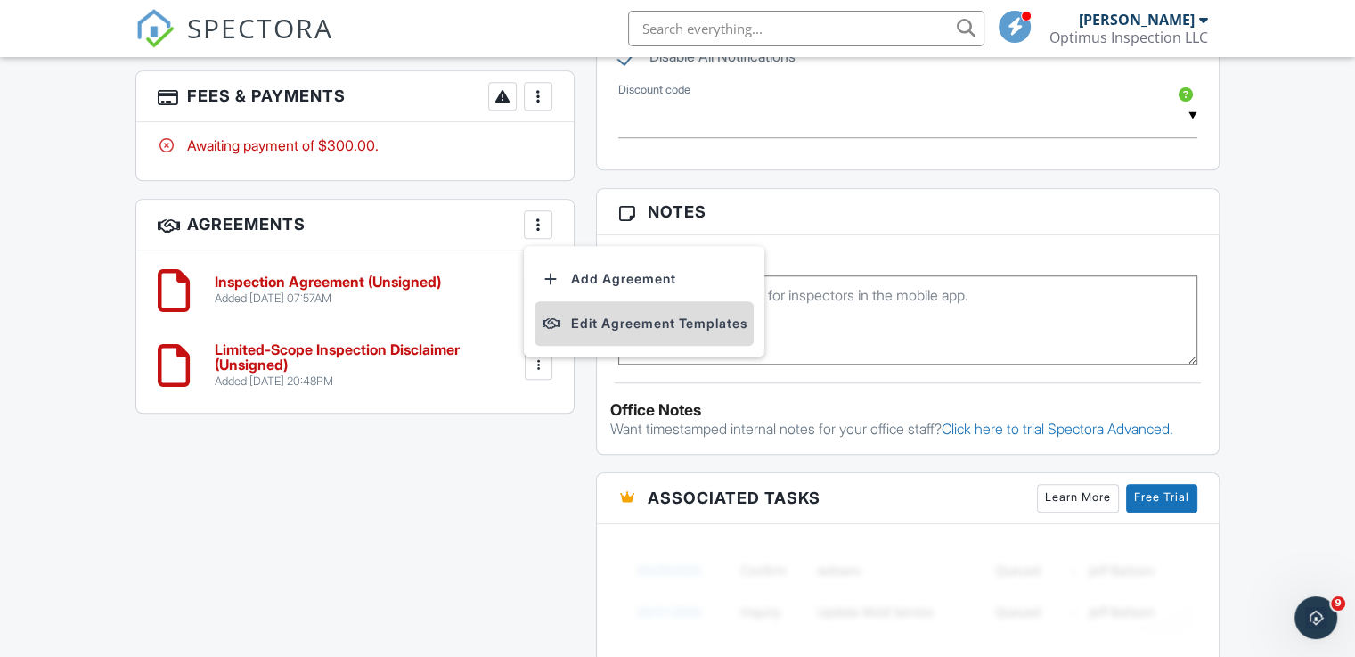
click at [624, 320] on li "Edit Agreement Templates" at bounding box center [644, 323] width 219 height 45
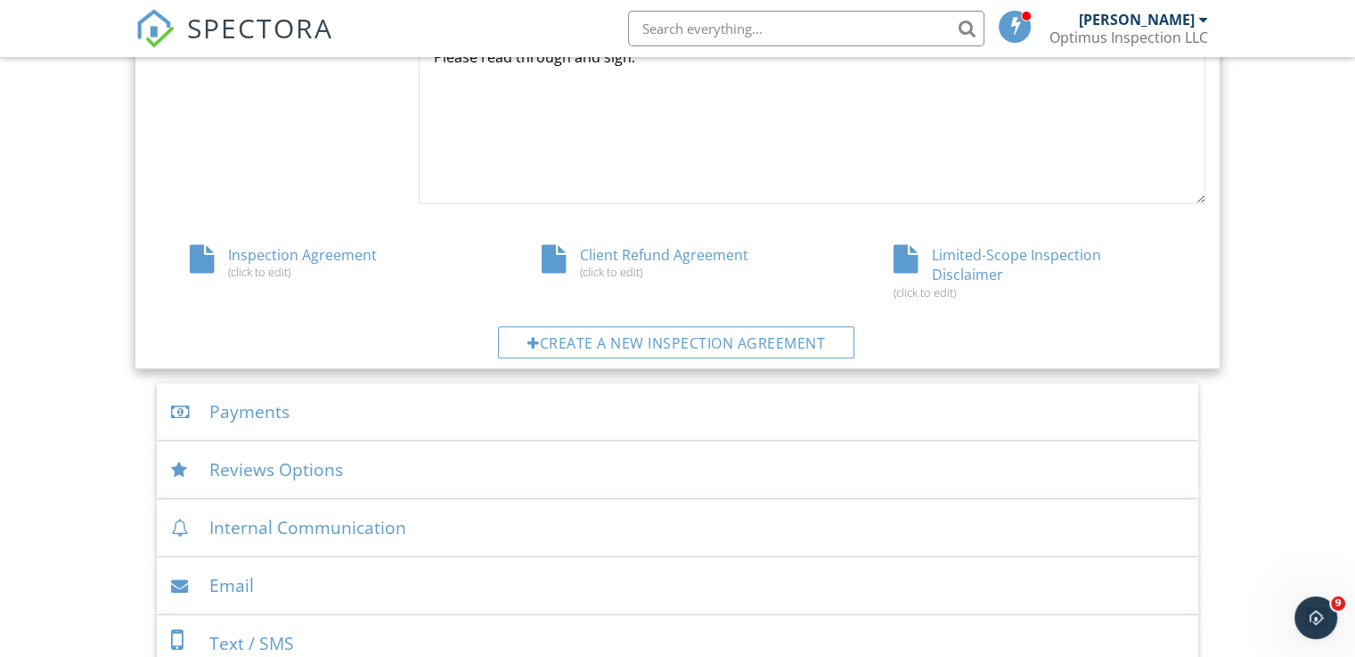
scroll to position [1018, 0]
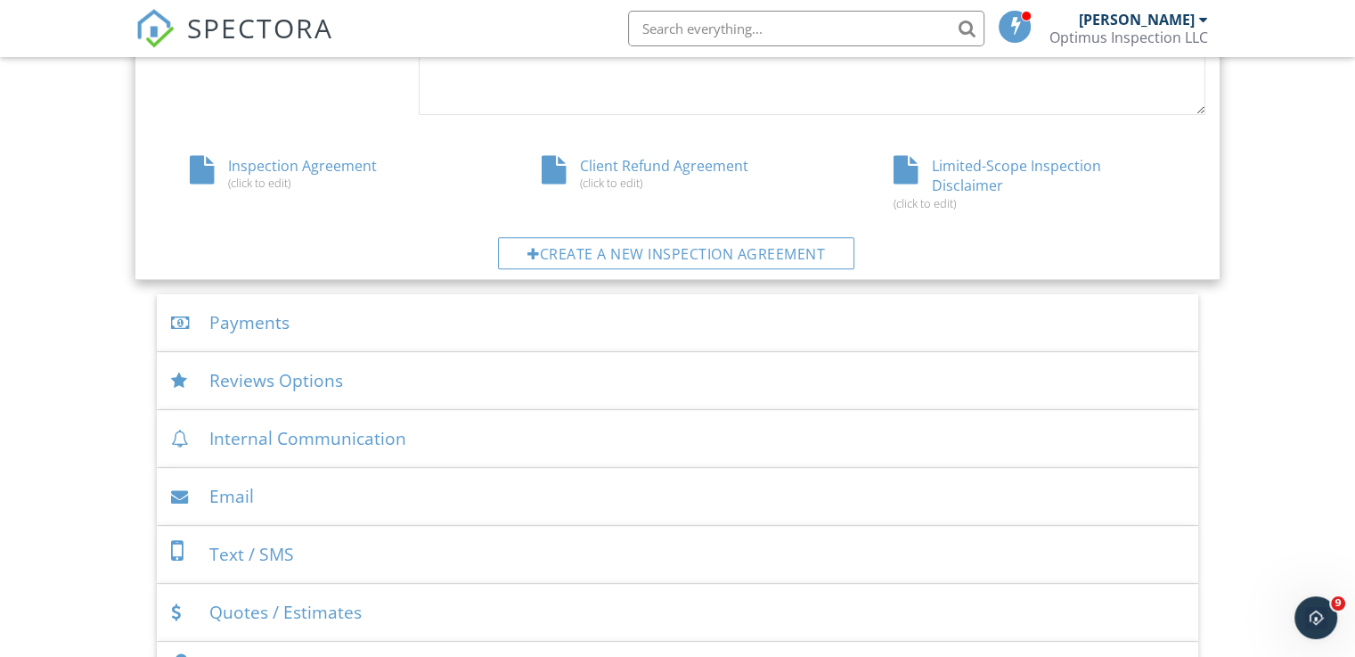
click at [289, 168] on div "Inspection Agreement (click to edit)" at bounding box center [326, 173] width 352 height 34
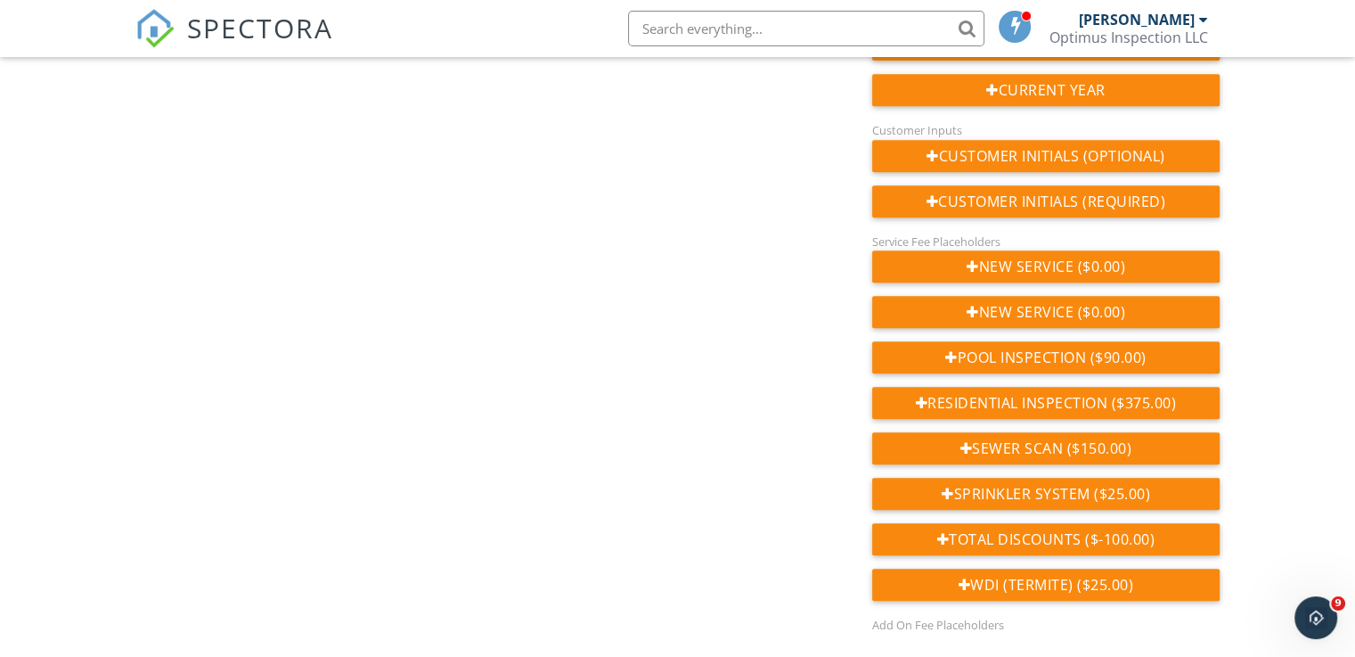
scroll to position [821, 0]
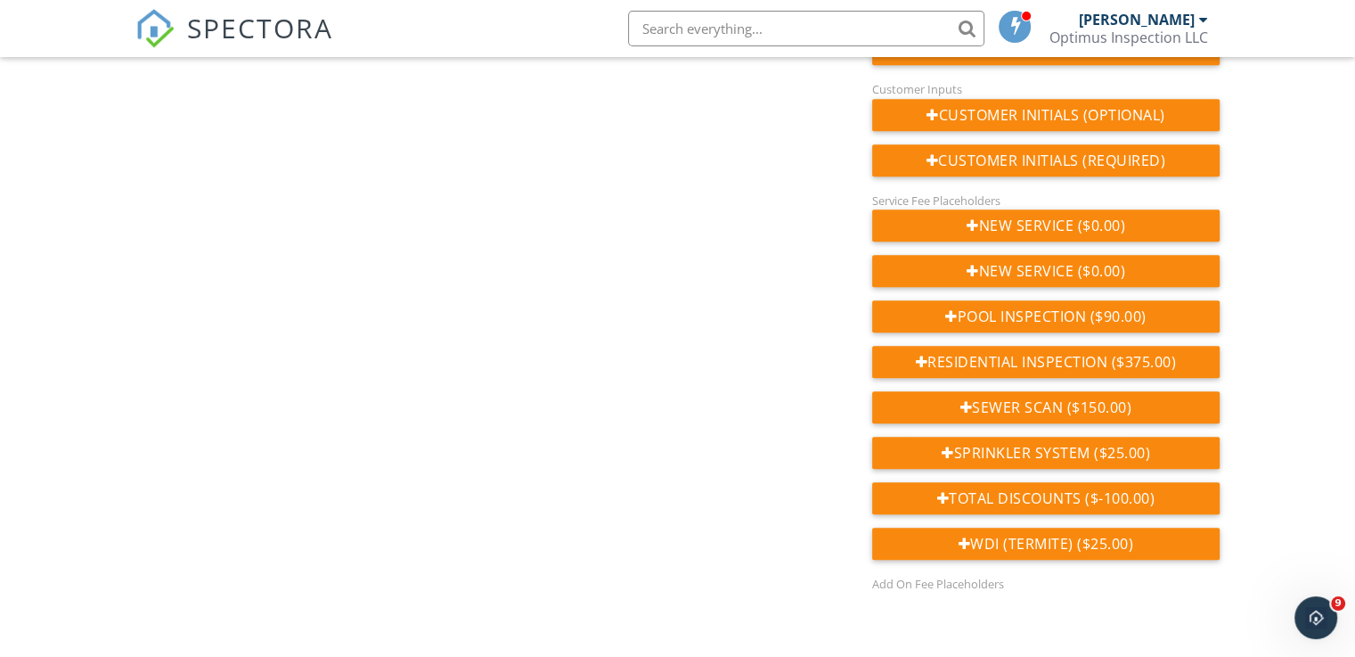
click at [367, 241] on div "Agreement Text Inline Style XLarge Large Normal Small Light Small/Light Bold It…" at bounding box center [678, 30] width 1106 height 1125
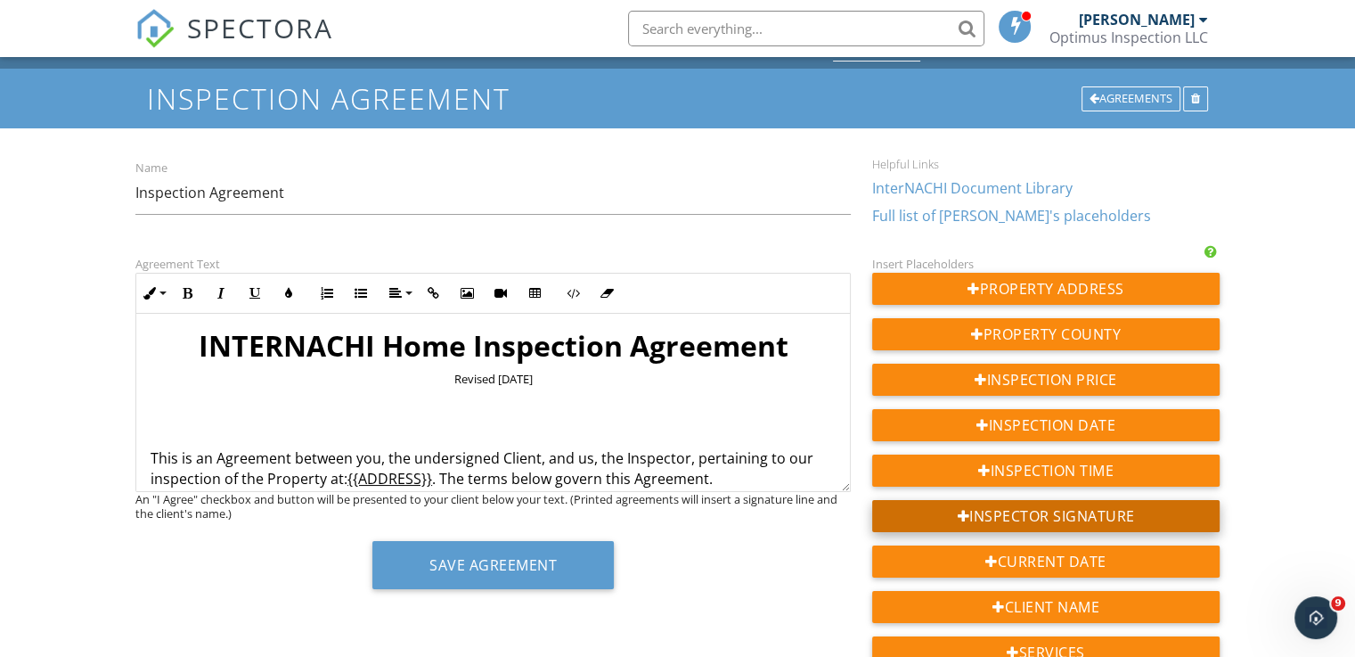
scroll to position [0, 0]
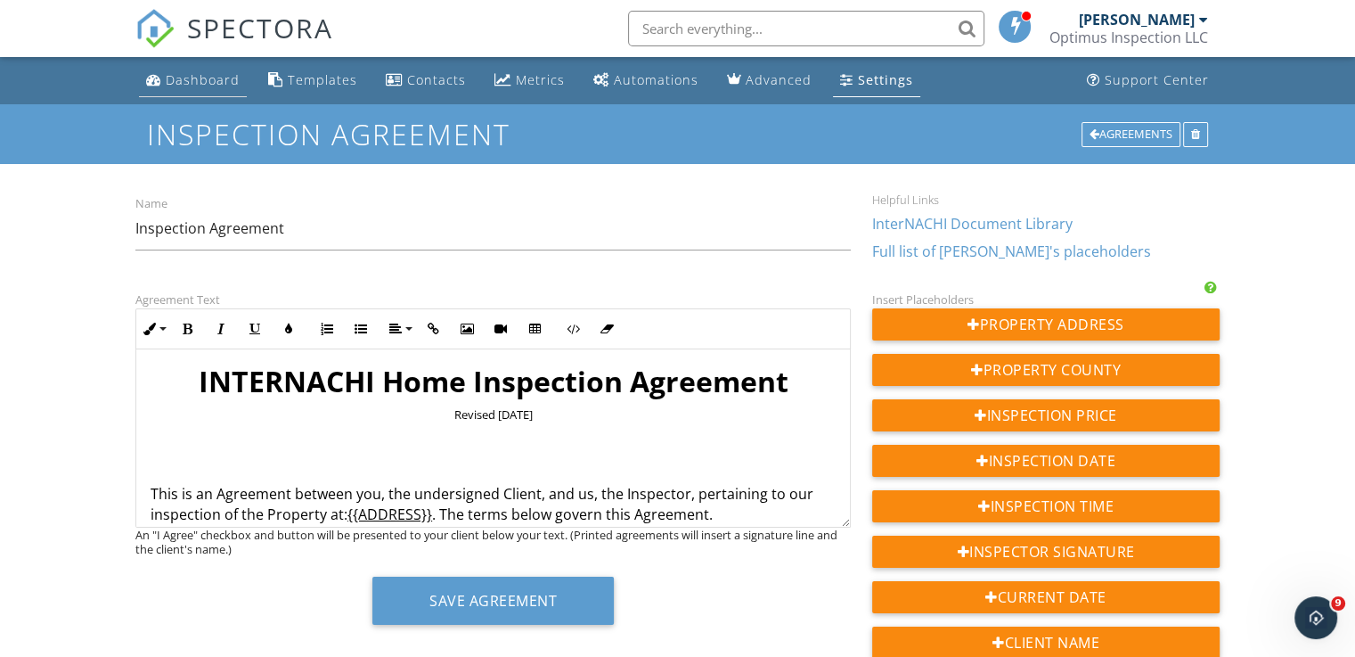
click at [207, 82] on div "Dashboard" at bounding box center [203, 79] width 74 height 17
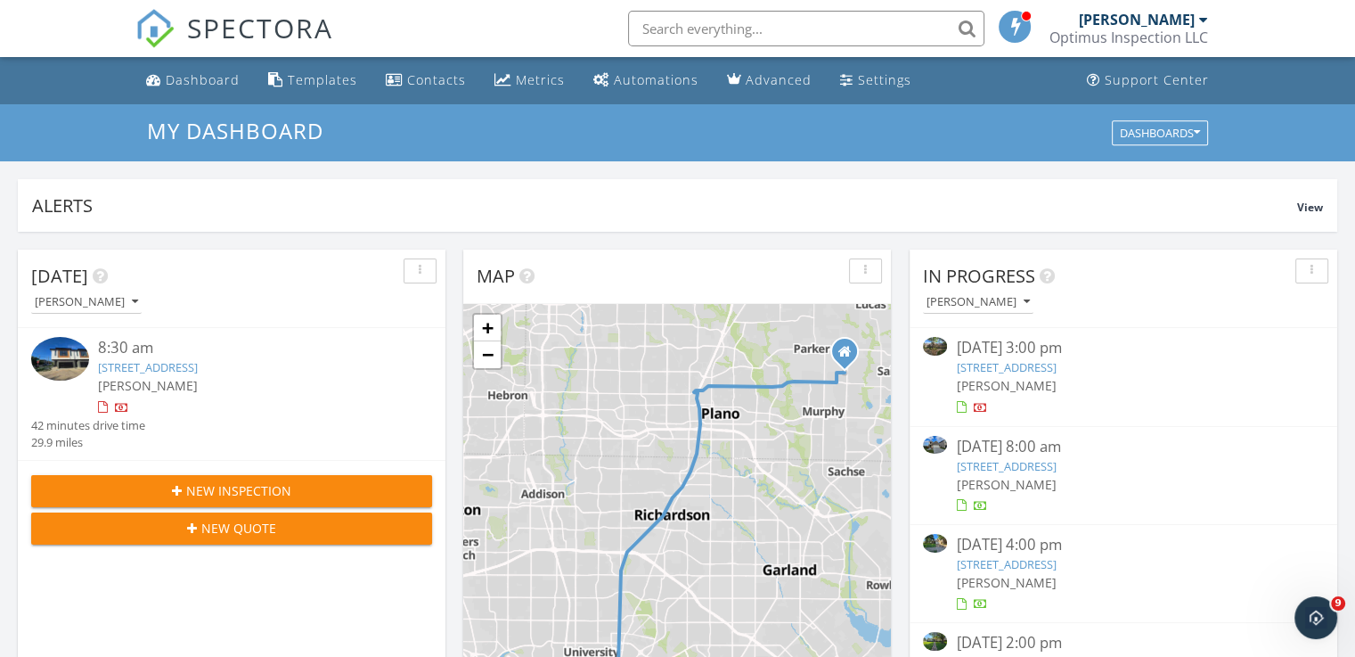
click at [198, 368] on link "[STREET_ADDRESS]" at bounding box center [148, 367] width 100 height 16
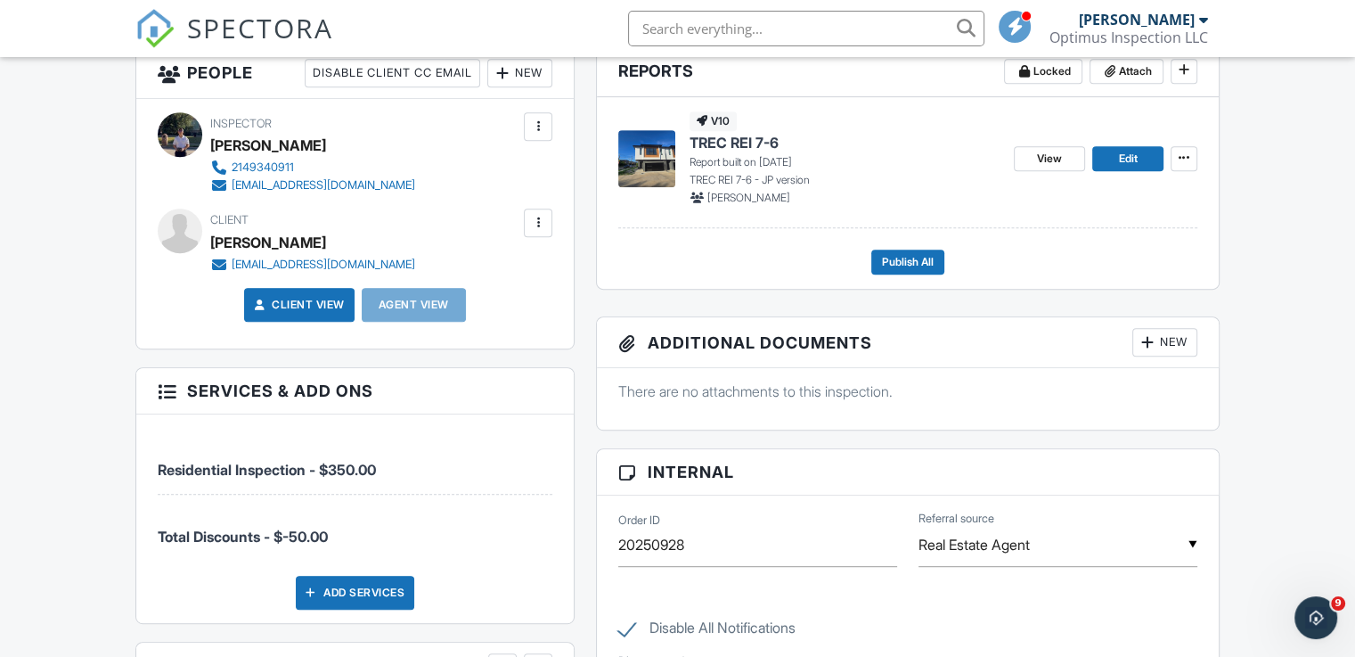
click at [63, 310] on div "Dashboard Templates Contacts Metrics Automations Advanced Settings Support Cent…" at bounding box center [677, 531] width 1355 height 2658
click at [536, 222] on div at bounding box center [538, 223] width 18 height 18
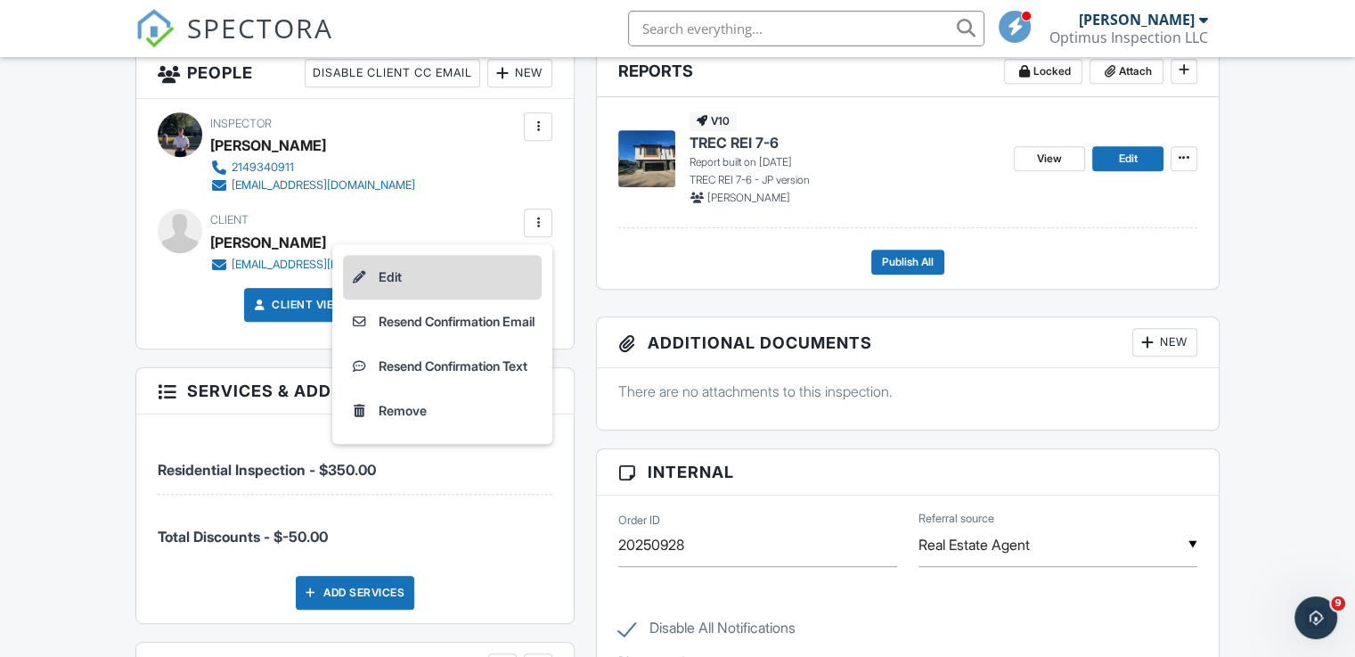
click at [415, 274] on li "Edit" at bounding box center [442, 277] width 199 height 45
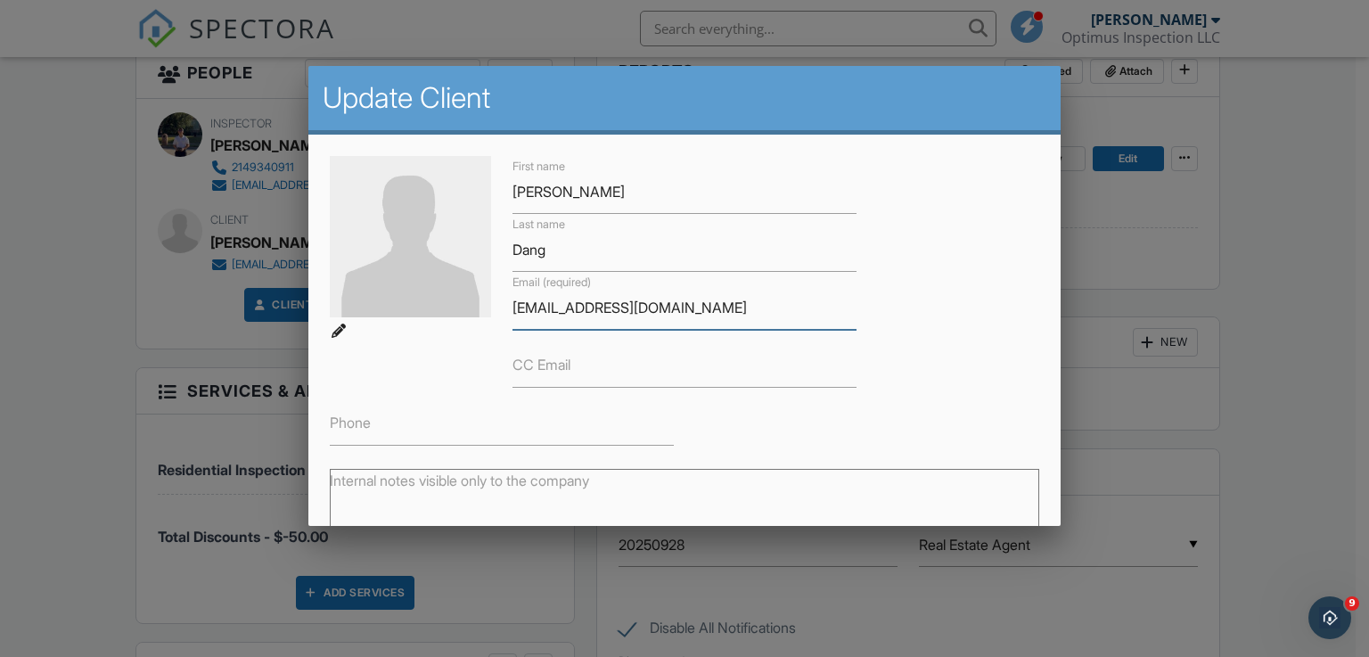
drag, startPoint x: 643, startPoint y: 308, endPoint x: 462, endPoint y: 305, distance: 180.9
click at [463, 305] on div "First name Jessica Last name Dang Email (required) unami4e@yahoo.com CC Email P…" at bounding box center [685, 301] width 732 height 290
paste input "nhadallas6000@gmail"
type input "[EMAIL_ADDRESS][DOMAIN_NAME]"
click at [944, 348] on div "First name Jessica Last name Dang Email (required) nhadallas6000@gmail.com CC E…" at bounding box center [685, 301] width 732 height 290
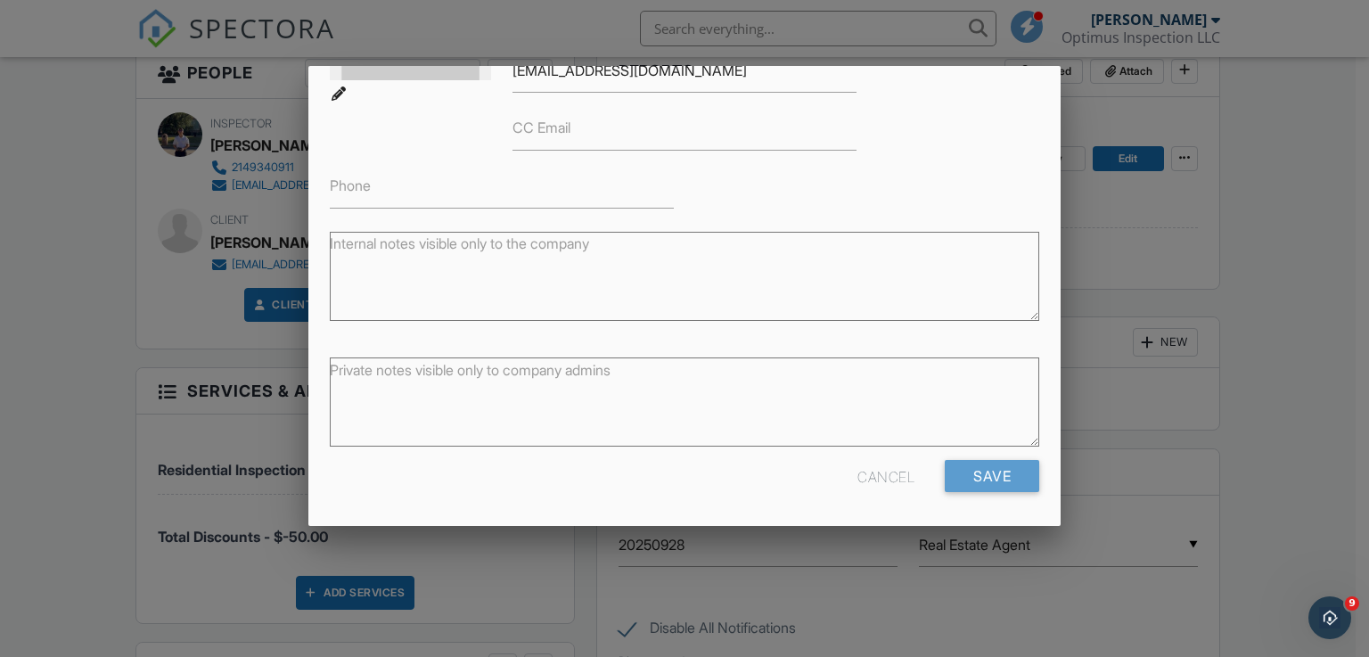
scroll to position [238, 0]
click at [982, 477] on input "Save" at bounding box center [992, 475] width 94 height 32
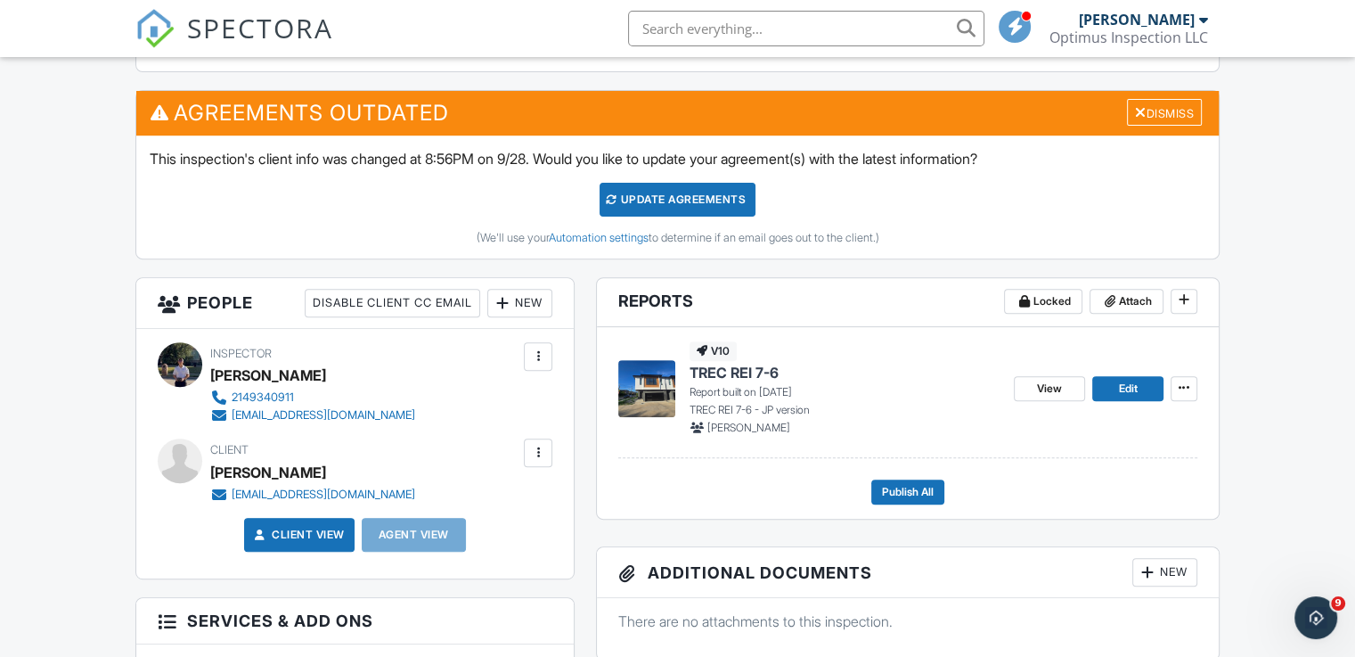
scroll to position [624, 0]
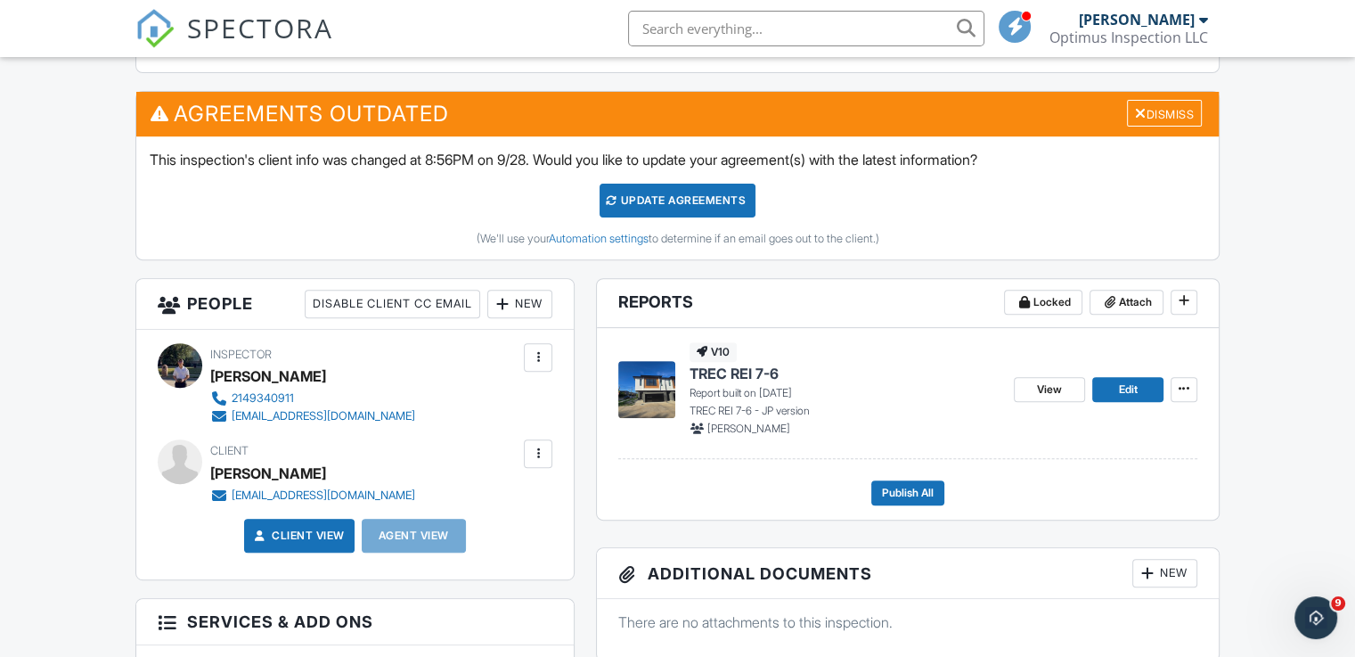
click at [634, 193] on div "Update Agreements" at bounding box center [678, 201] width 156 height 34
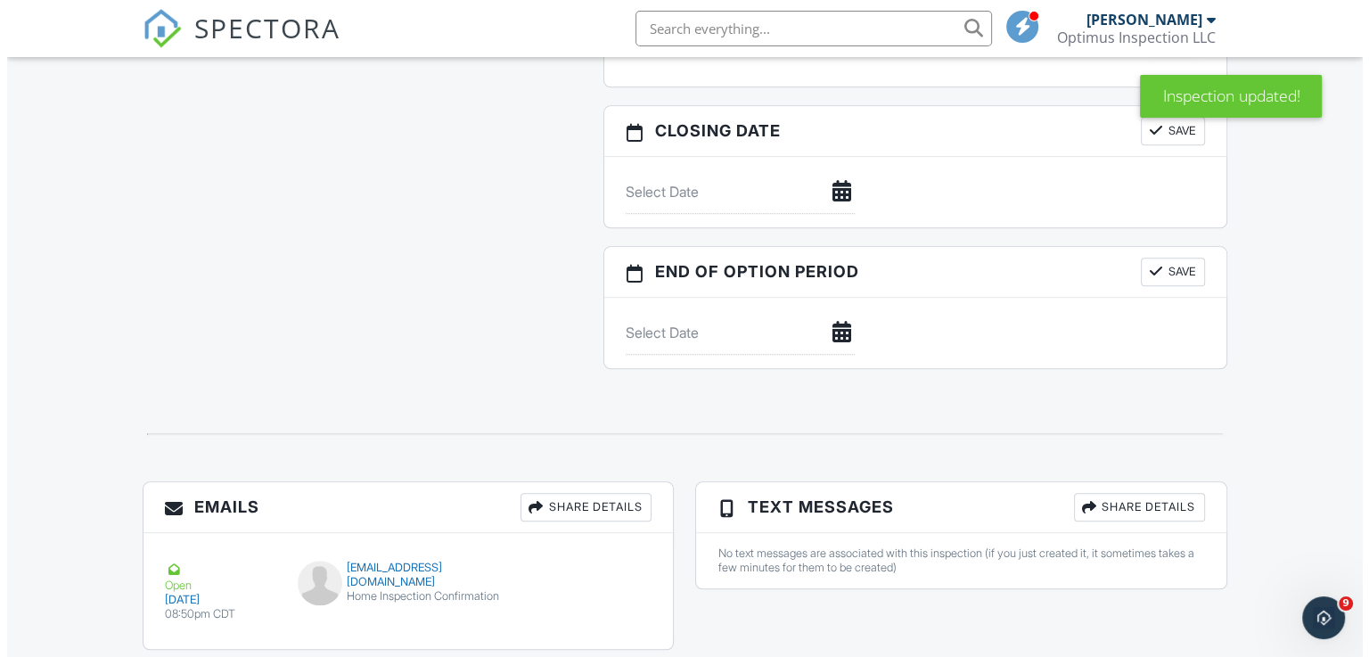
scroll to position [1884, 0]
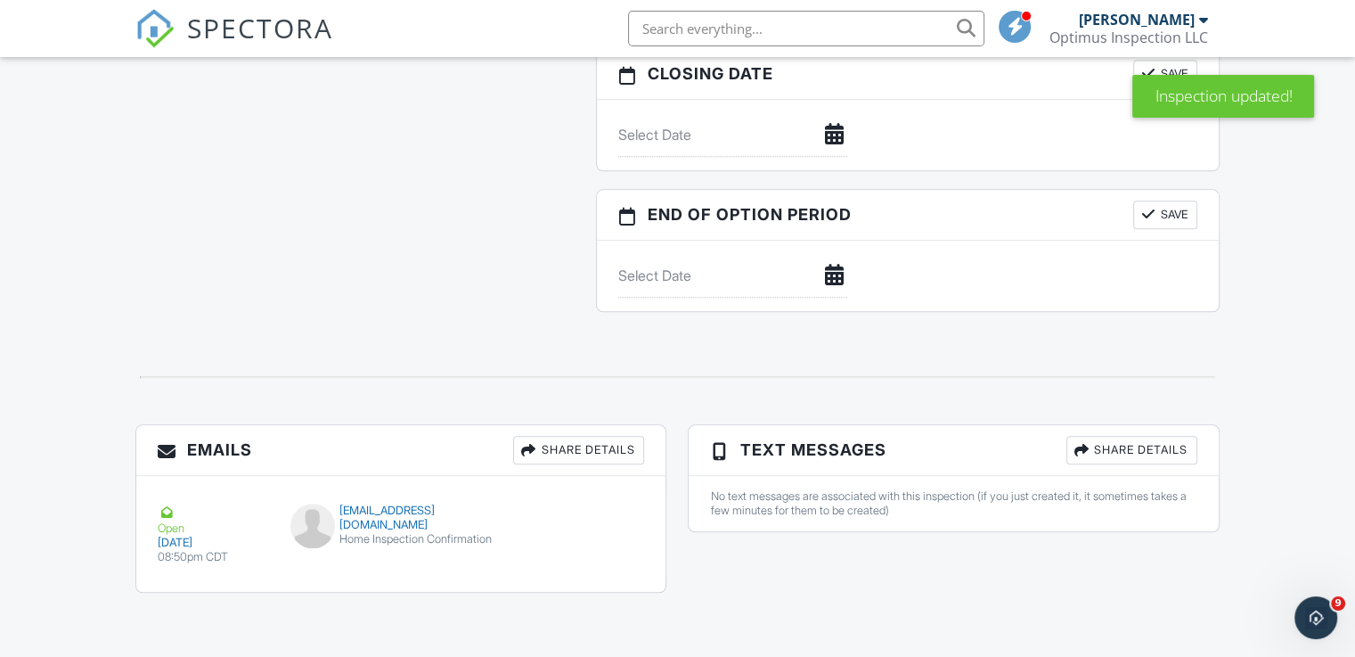
click at [583, 444] on div "Share Details" at bounding box center [578, 450] width 131 height 29
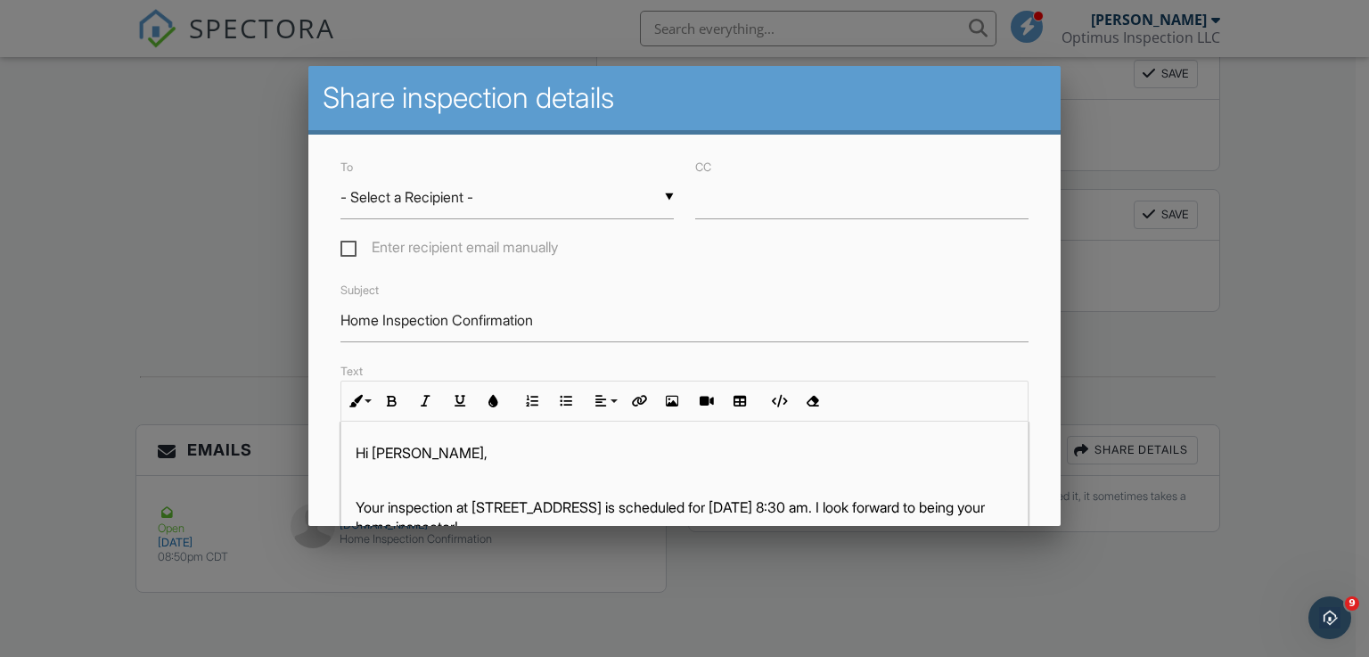
click at [528, 191] on div "▼ - Select a Recipient - - Select a Recipient - Jessica Dang (Client) - Select …" at bounding box center [506, 198] width 333 height 44
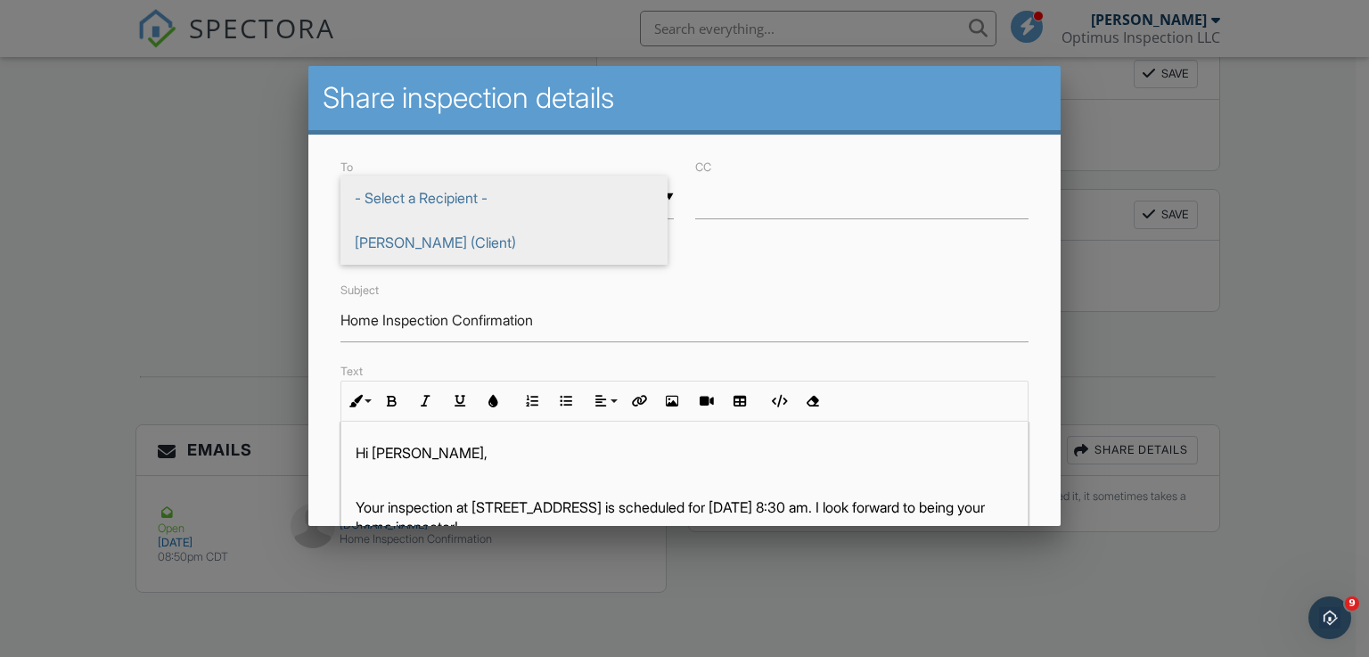
click at [429, 236] on span "Jessica Dang (Client)" at bounding box center [503, 242] width 327 height 45
type input "Jessica Dang (Client)"
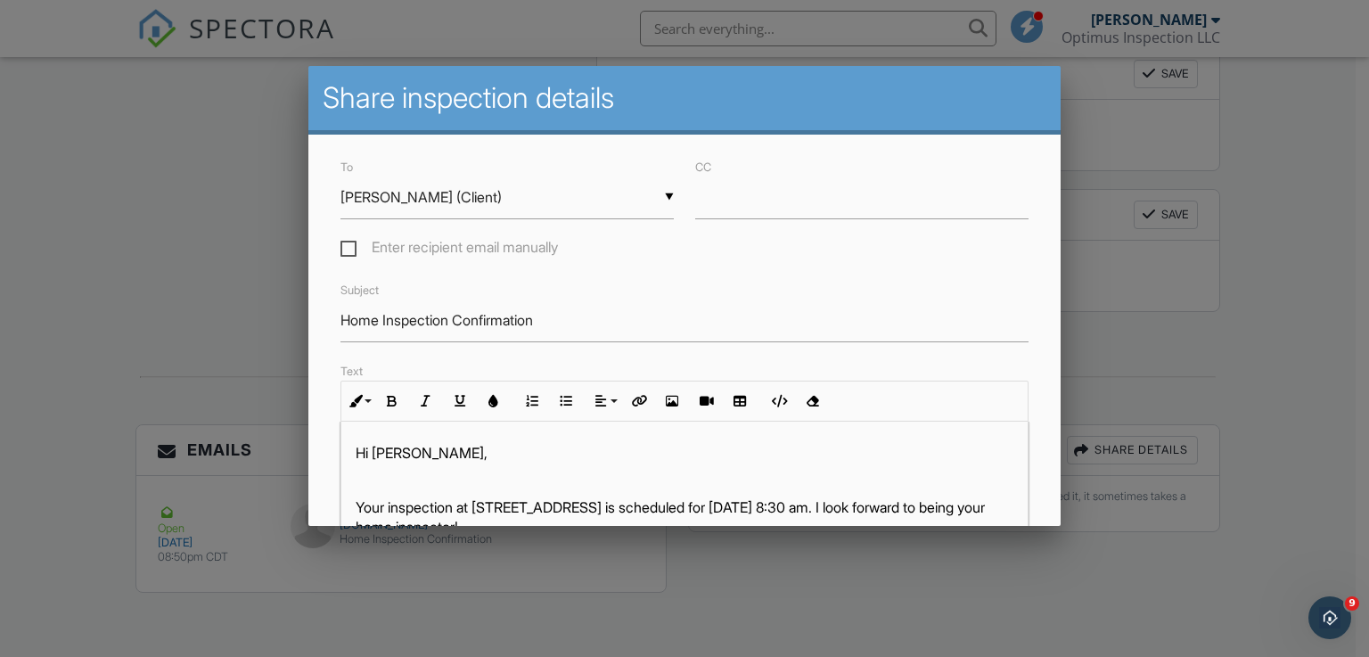
scroll to position [178, 0]
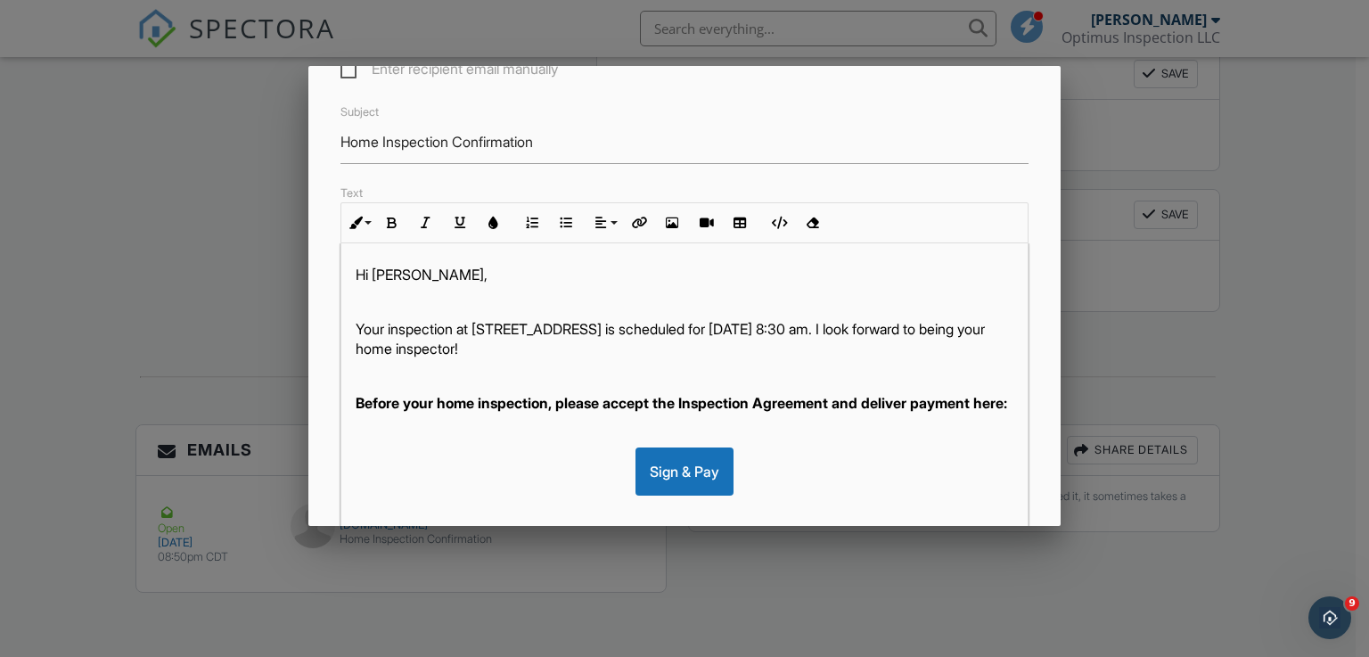
click at [608, 399] on strong "Before your home inspection, please accept the Inspection Agreement and deliver…" at bounding box center [681, 403] width 651 height 18
click at [845, 405] on strong "Before your home inspection, please accept the Inspection Agreement and deliver…" at bounding box center [681, 403] width 651 height 18
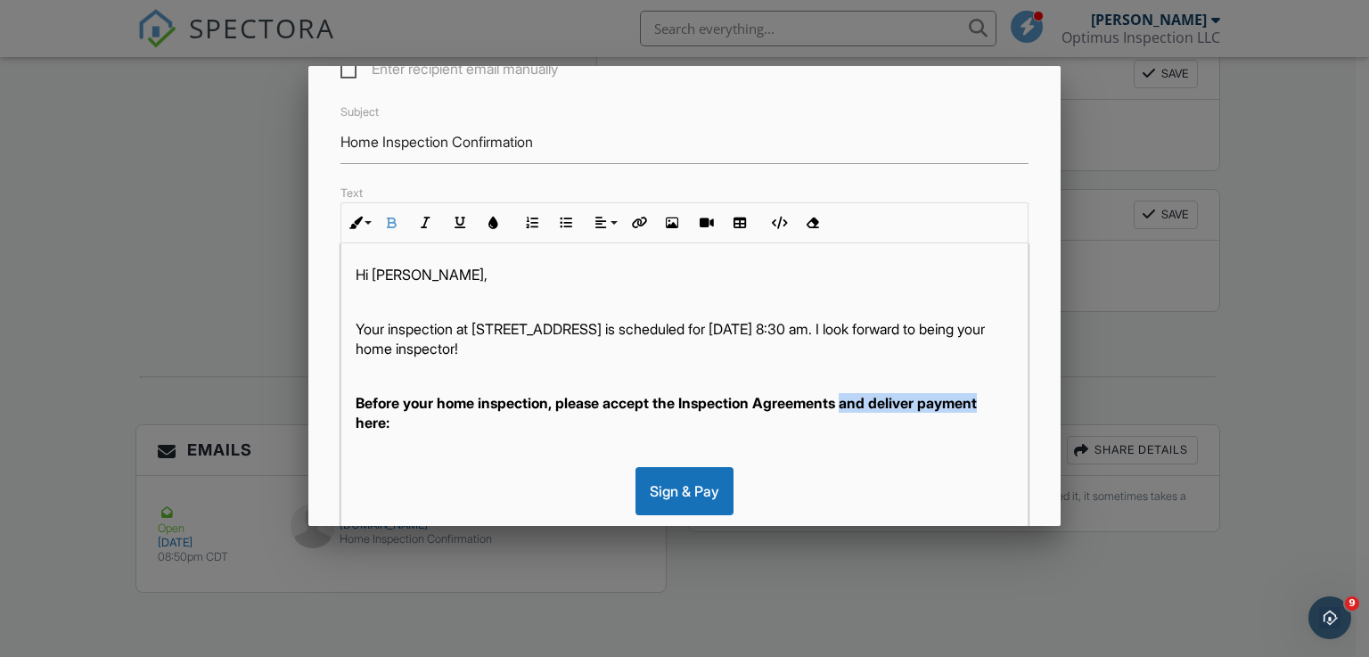
drag, startPoint x: 855, startPoint y: 401, endPoint x: 415, endPoint y: 420, distance: 440.6
click at [415, 420] on strong "Before your home inspection, please accept the Inspection Agreements and delive…" at bounding box center [666, 412] width 621 height 37
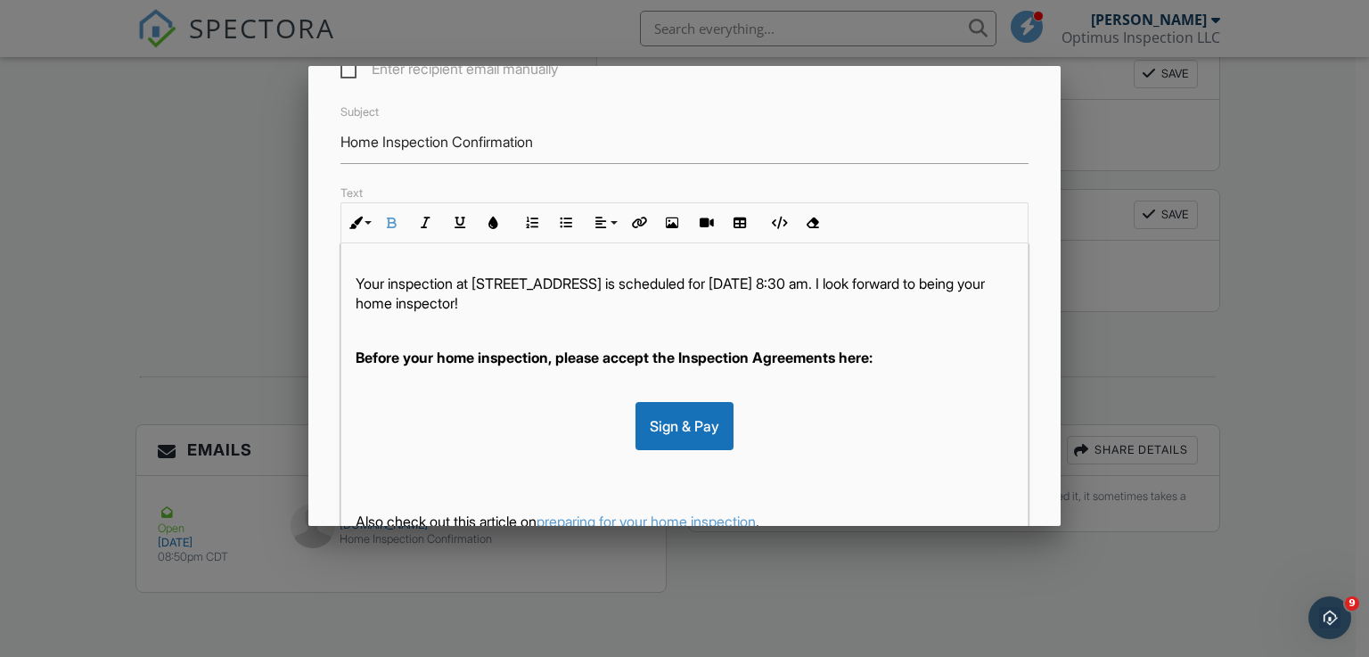
scroll to position [267, 0]
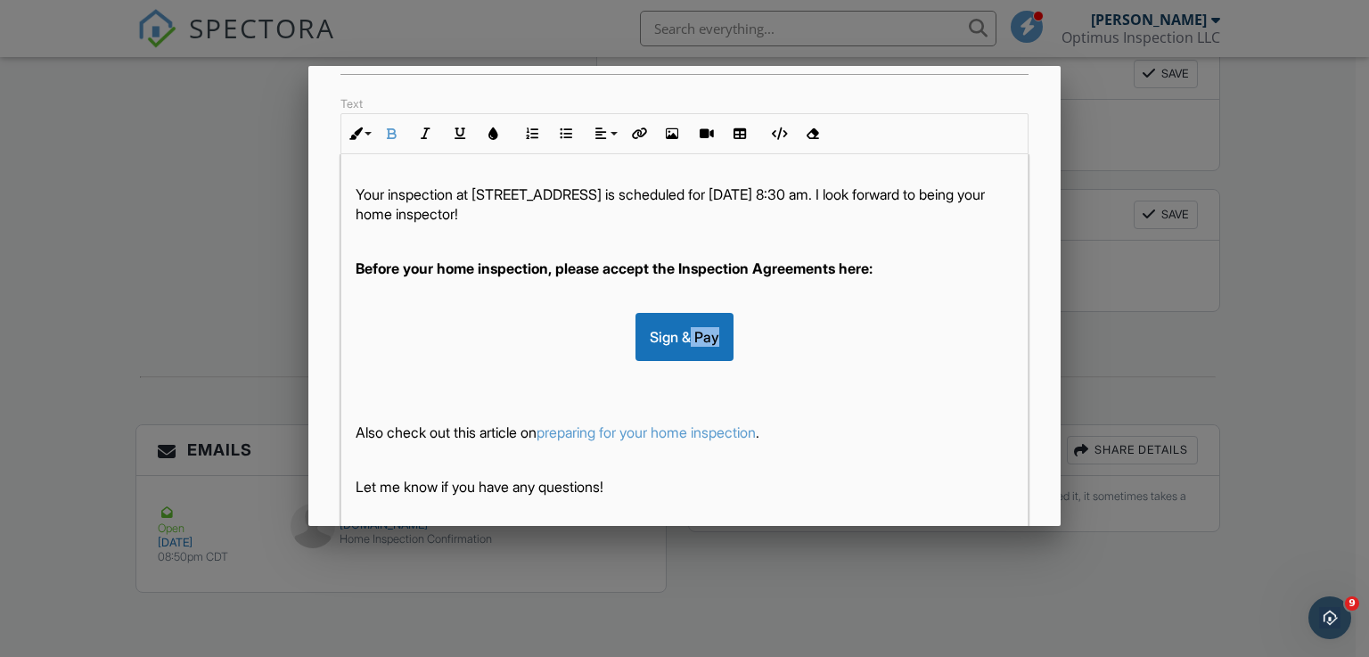
drag, startPoint x: 674, startPoint y: 334, endPoint x: 710, endPoint y: 339, distance: 36.8
click at [710, 339] on div "Sign & Pay" at bounding box center [684, 337] width 98 height 48
click at [841, 332] on div "Sign" at bounding box center [685, 337] width 659 height 48
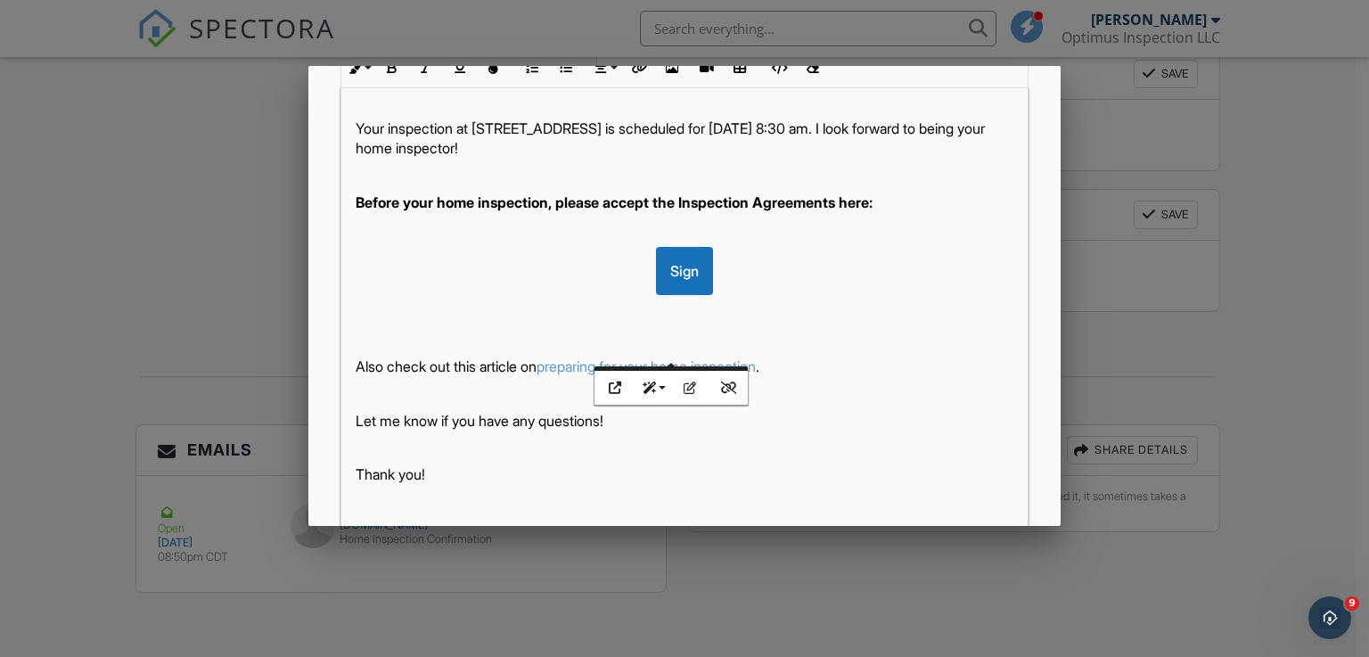
scroll to position [446, 0]
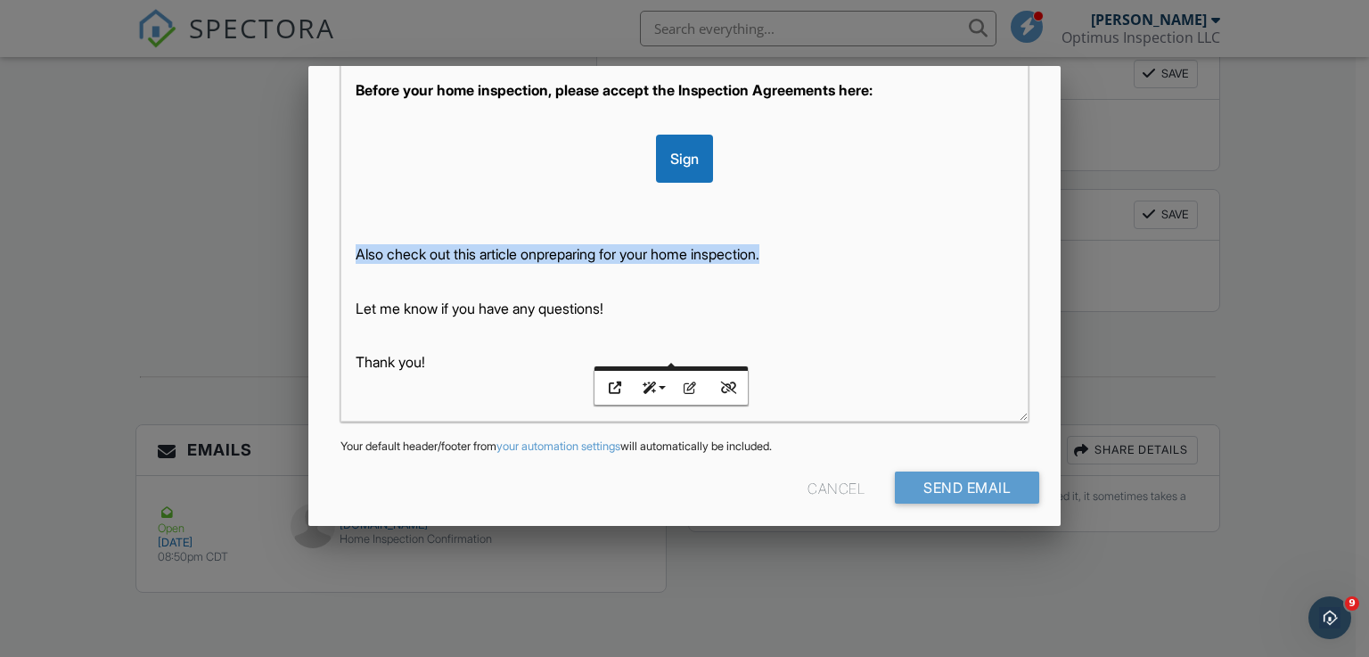
drag, startPoint x: 814, startPoint y: 256, endPoint x: 325, endPoint y: 237, distance: 488.7
click at [325, 237] on div "To ▼ Jessica Dang (Client) - Select a Recipient - Jessica Dang (Client) - Selec…" at bounding box center [684, 113] width 753 height 849
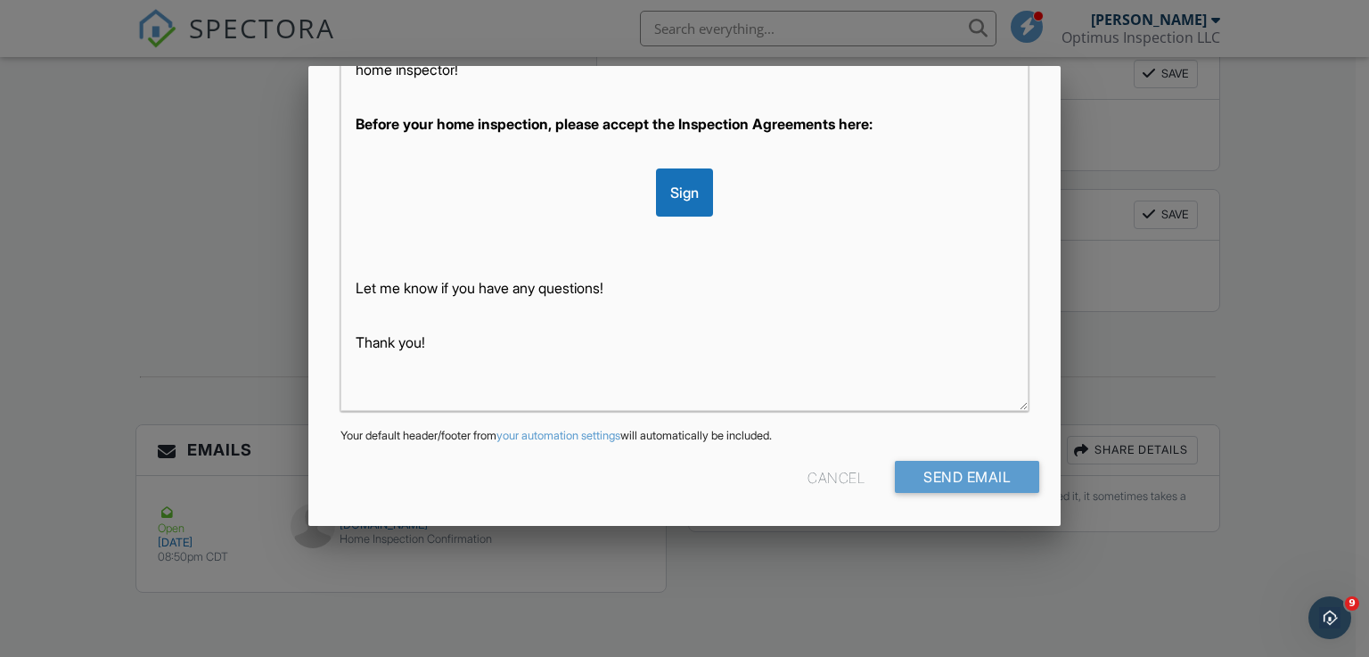
scroll to position [0, 0]
click at [433, 302] on div "Hi Jessica, Your inspection at 7305 Flyers Wy, Dallas, TX 75235 is scheduled fo…" at bounding box center [684, 188] width 687 height 446
click at [977, 468] on input "Send Email" at bounding box center [967, 477] width 144 height 32
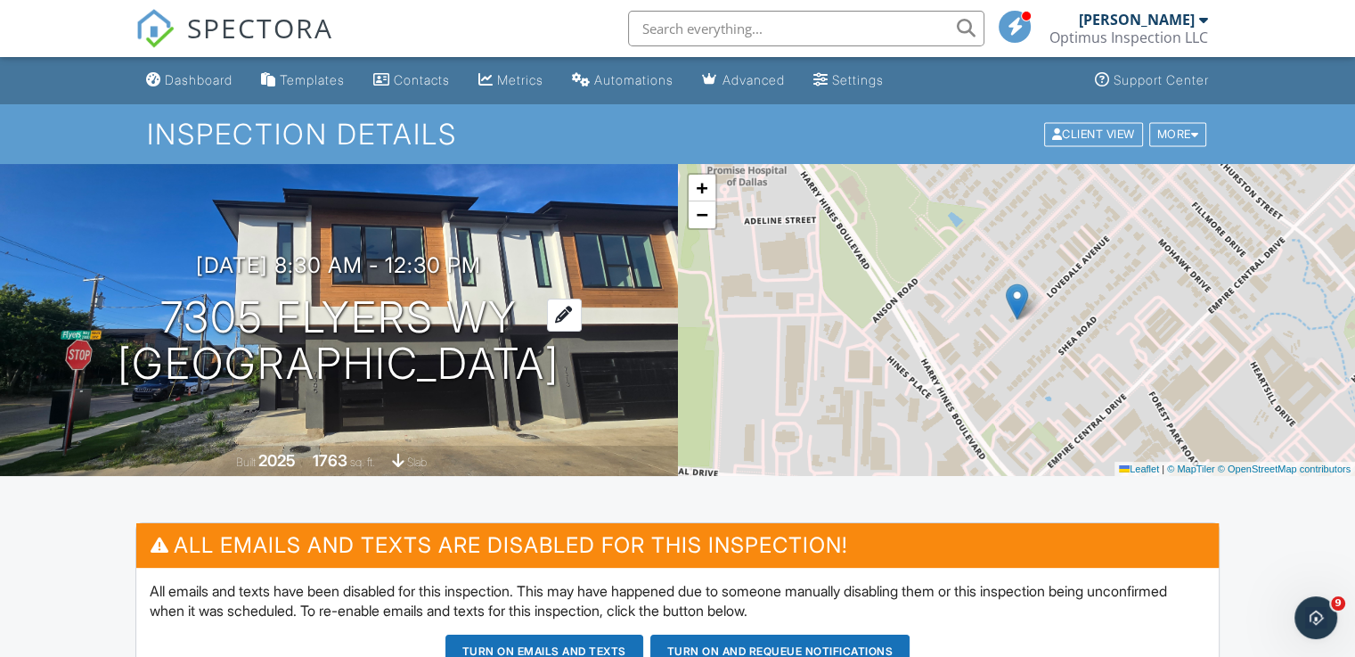
drag, startPoint x: 527, startPoint y: 367, endPoint x: 163, endPoint y: 316, distance: 367.1
click at [163, 316] on div "[DATE] 8:30 am - 12:30 pm 7305 Flyers Wy [GEOGRAPHIC_DATA]" at bounding box center [339, 320] width 678 height 135
click at [185, 313] on h1 "7305 Flyers Wy [GEOGRAPHIC_DATA]" at bounding box center [339, 341] width 442 height 94
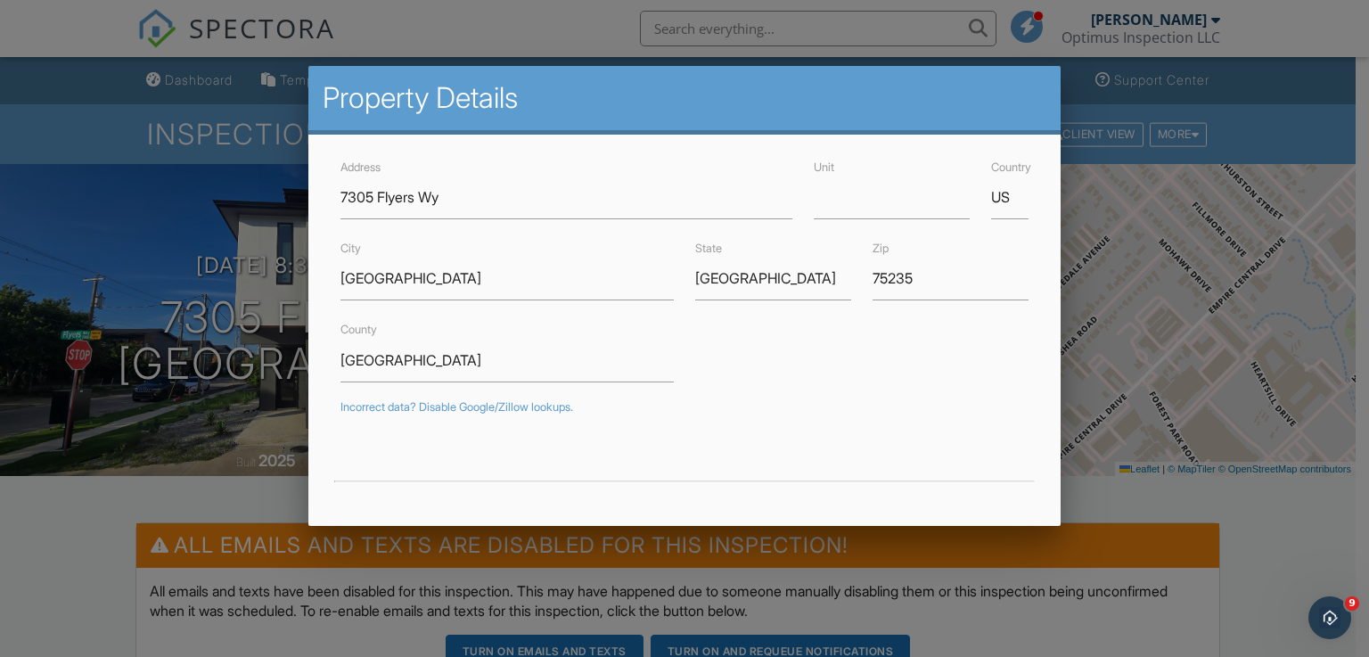
click at [52, 278] on div at bounding box center [684, 321] width 1369 height 821
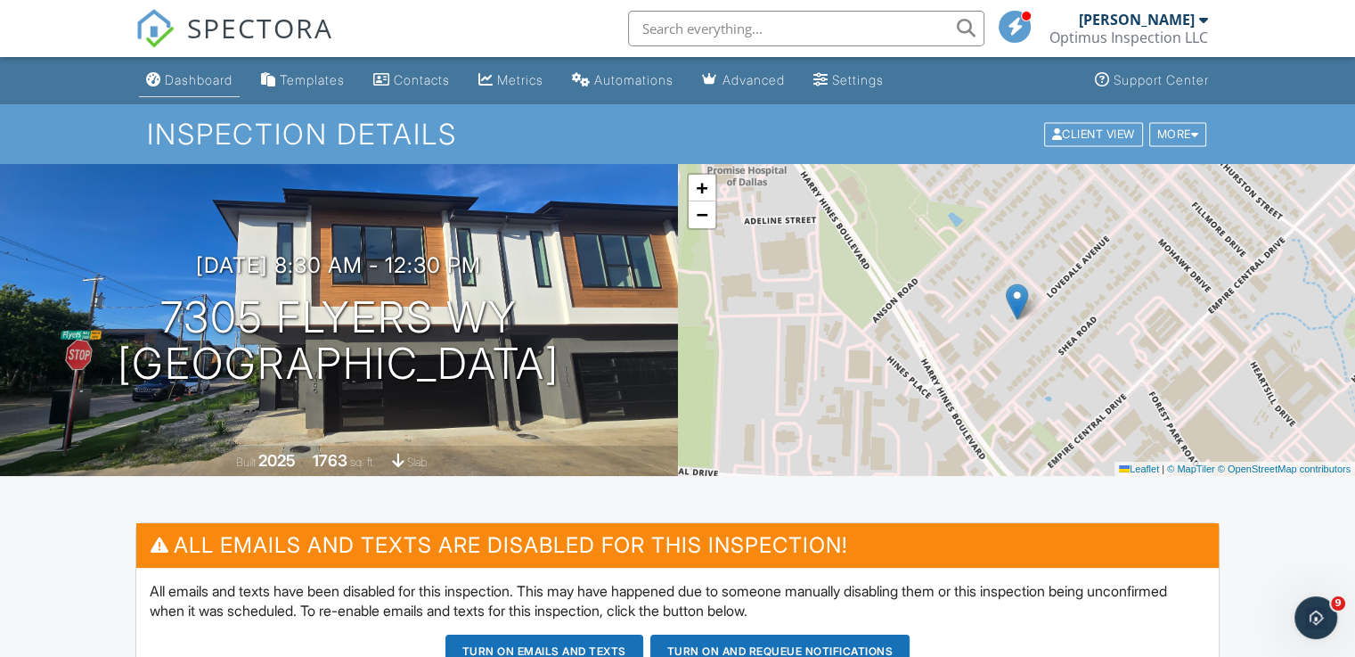
click at [206, 79] on div "Dashboard" at bounding box center [199, 79] width 68 height 15
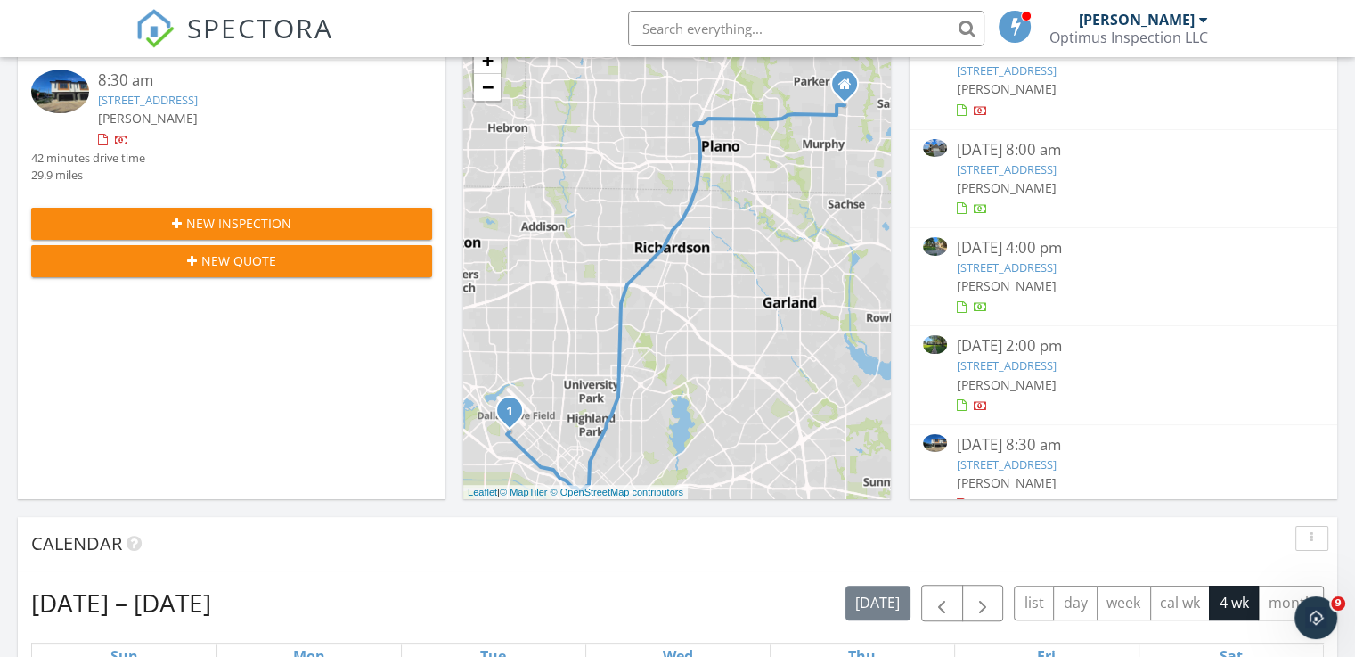
scroll to position [53, 0]
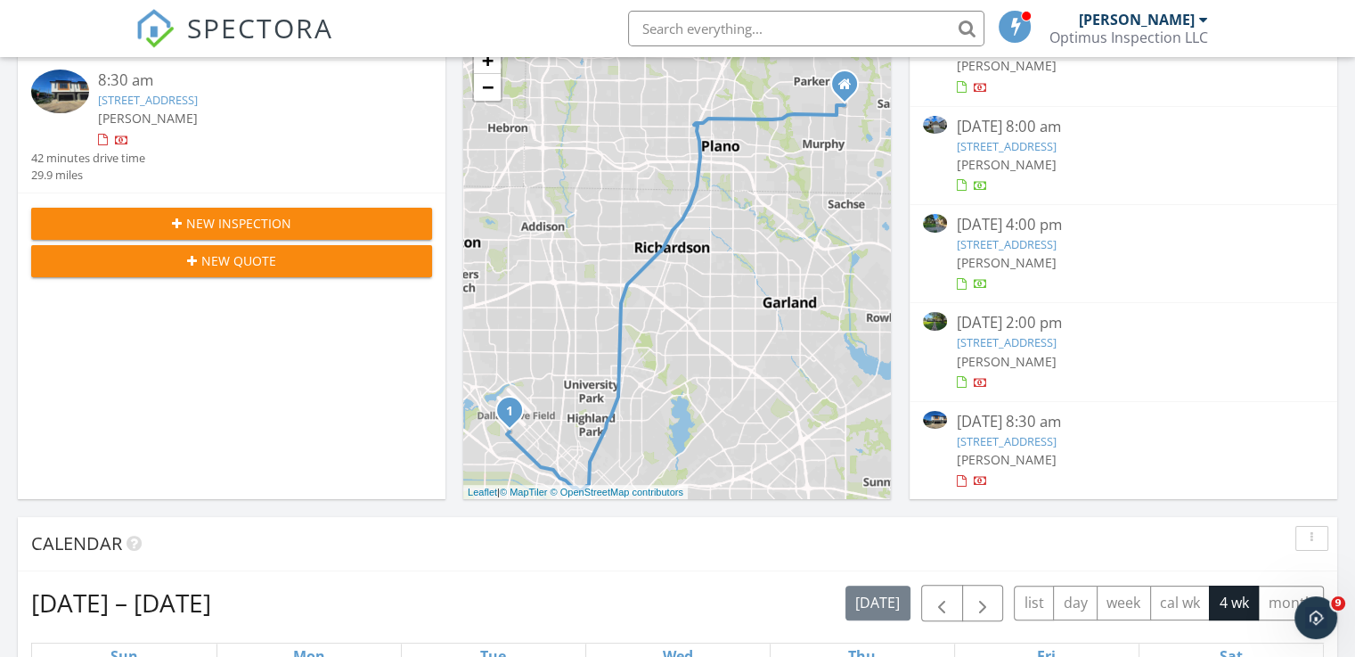
click at [1056, 343] on link "[STREET_ADDRESS]" at bounding box center [1006, 342] width 100 height 16
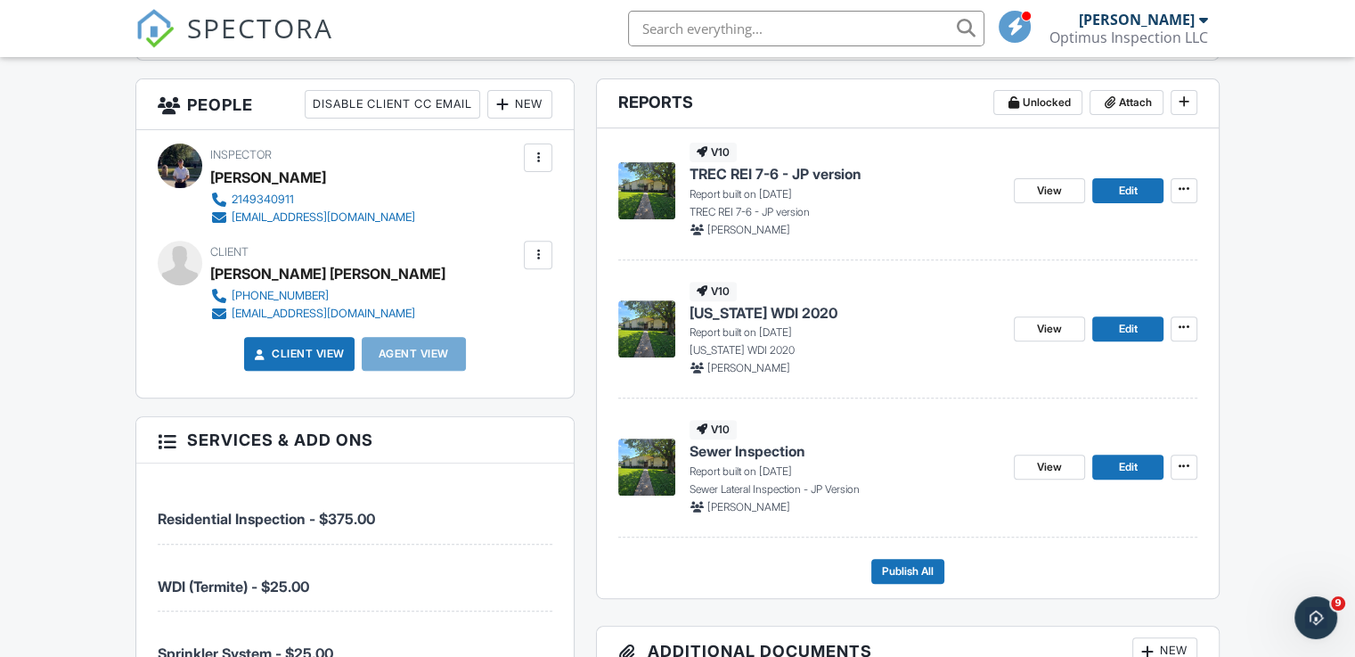
scroll to position [624, 0]
